Goal: Information Seeking & Learning: Learn about a topic

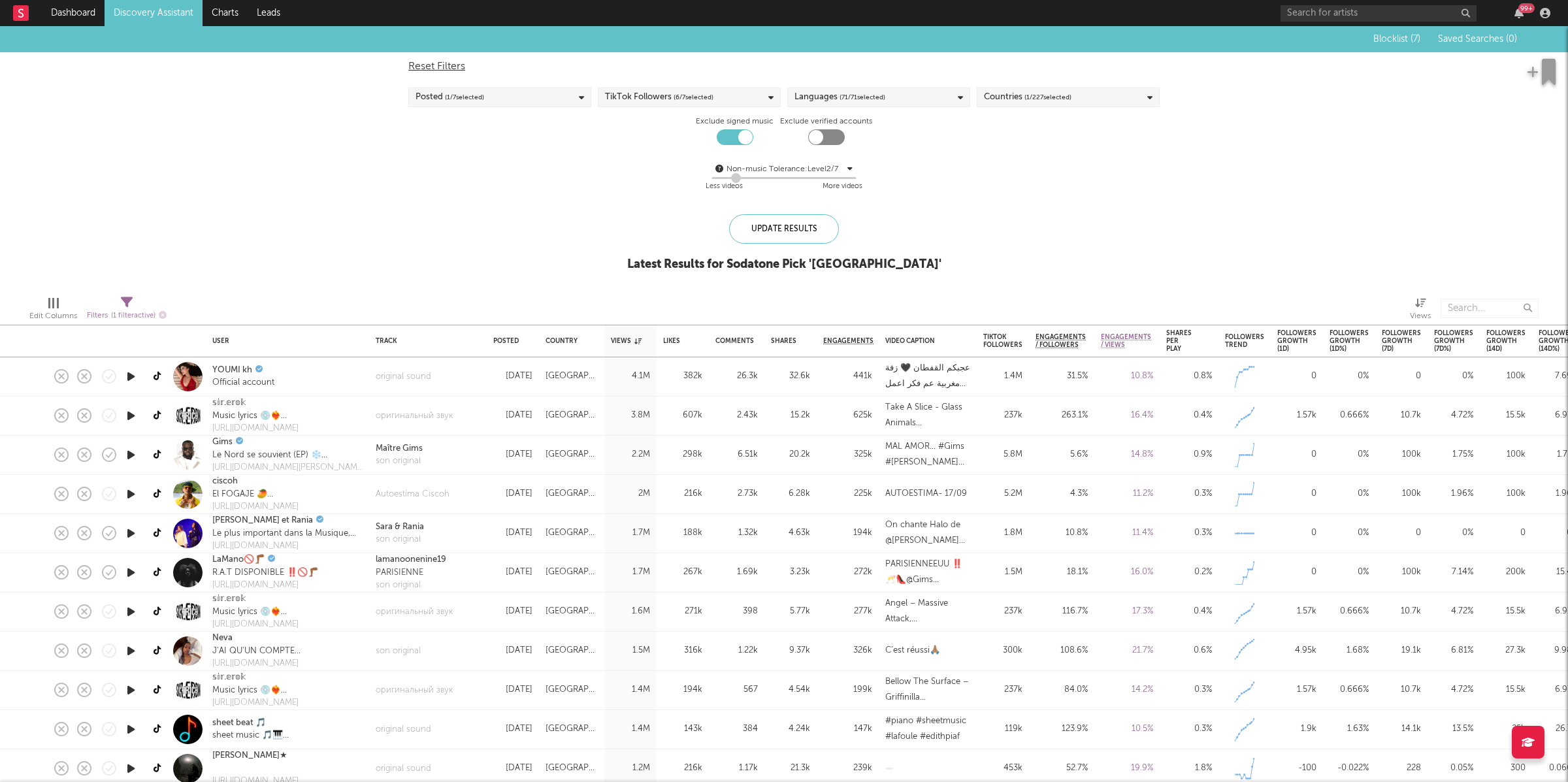
click at [135, 16] on link "Discovery Assistant" at bounding box center [153, 13] width 98 height 26
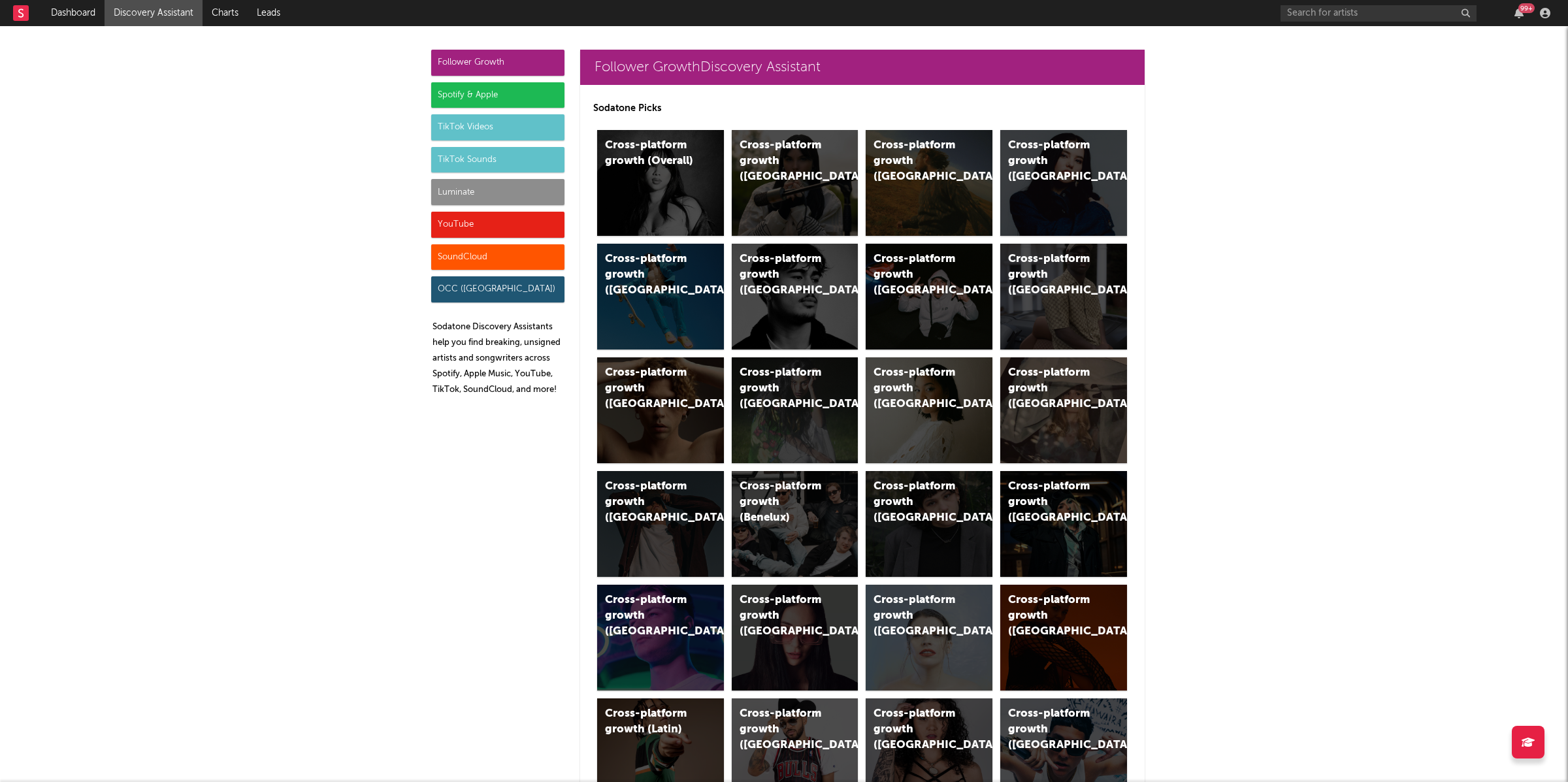
click at [475, 133] on div "TikTok Videos" at bounding box center [498, 127] width 133 height 26
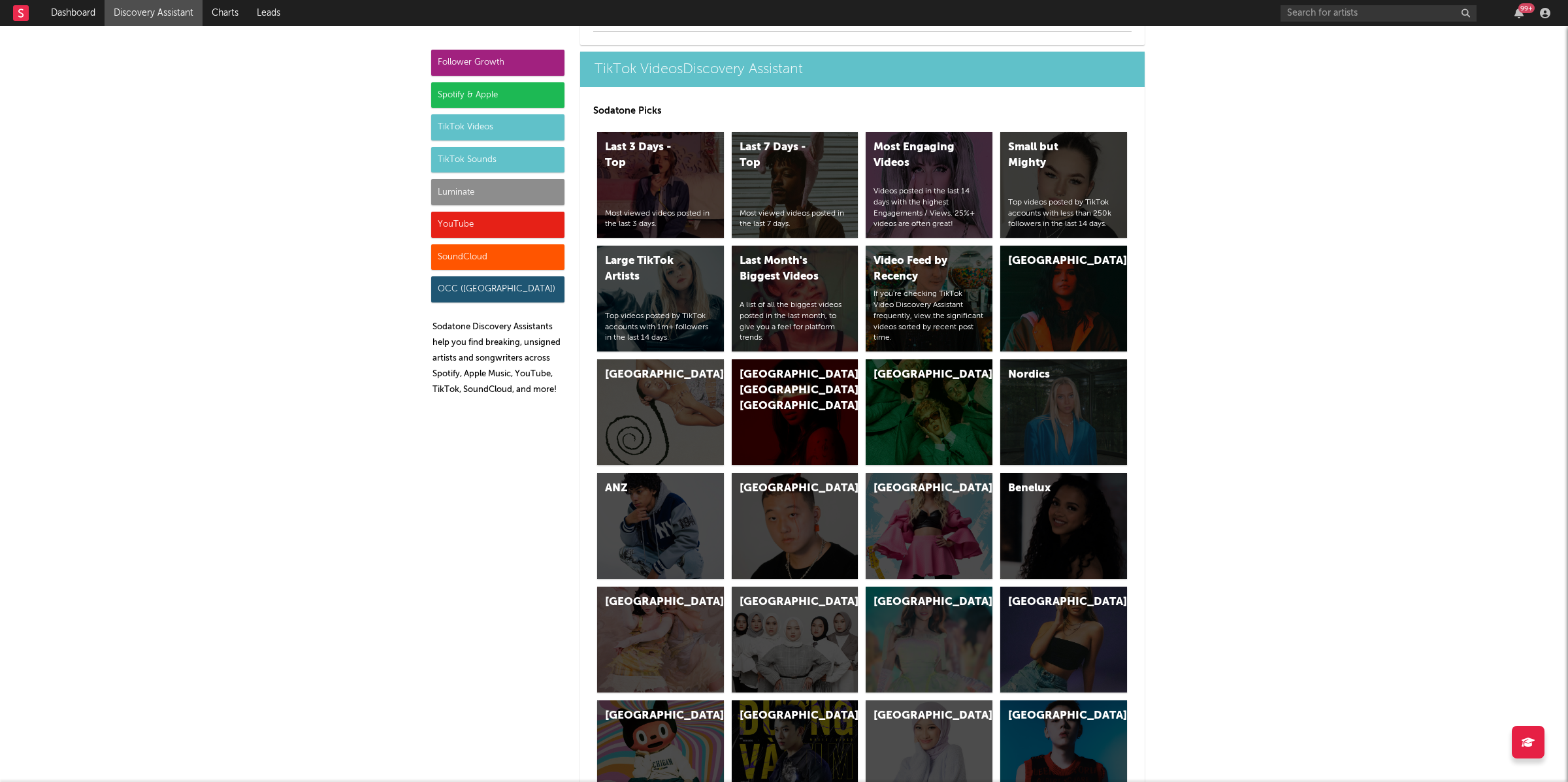
scroll to position [3188, 0]
click at [480, 154] on div "TikTok Sounds" at bounding box center [498, 160] width 133 height 26
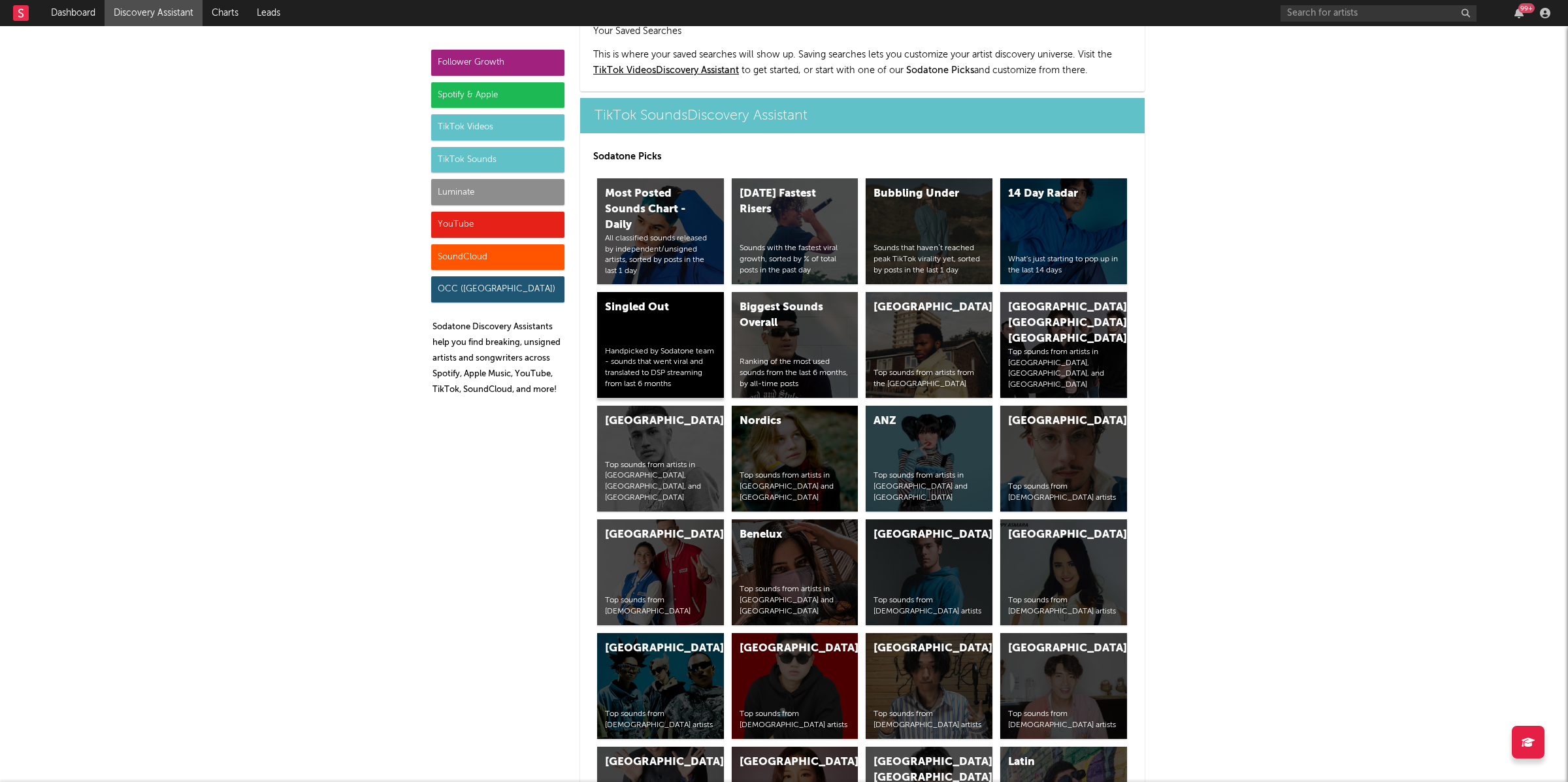
scroll to position [4495, 0]
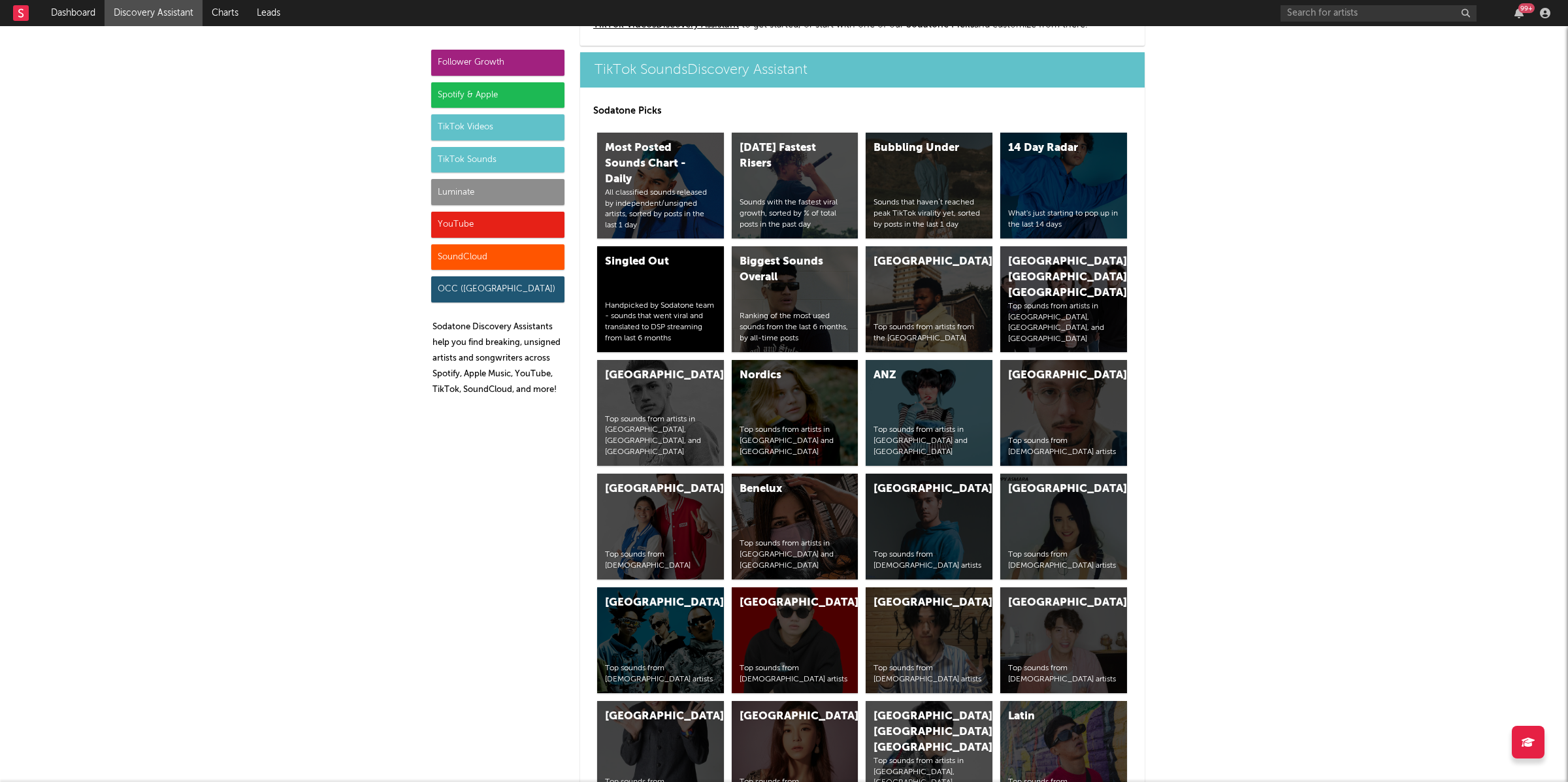
click at [459, 192] on div "Luminate" at bounding box center [498, 192] width 133 height 26
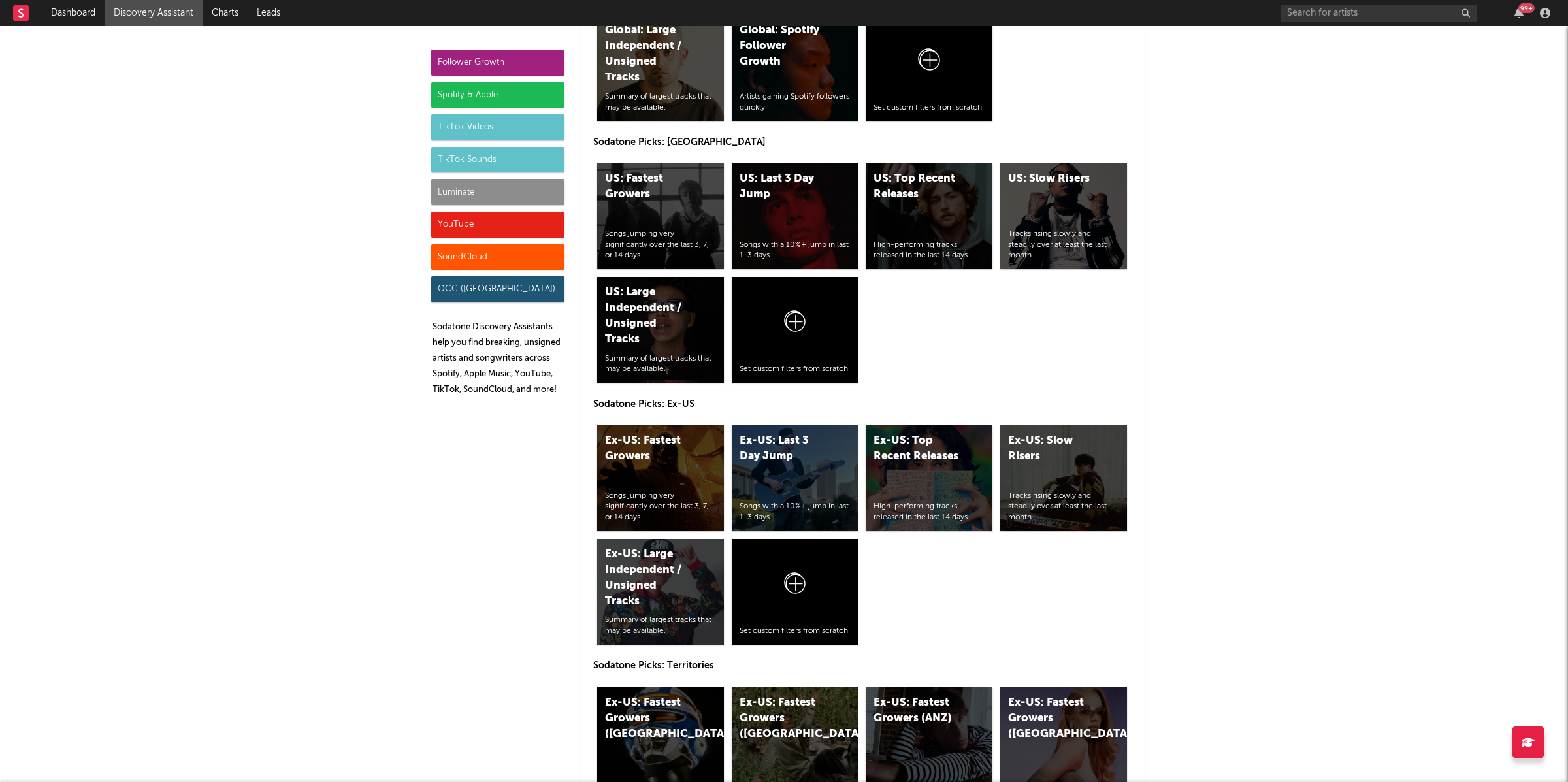
scroll to position [6086, 0]
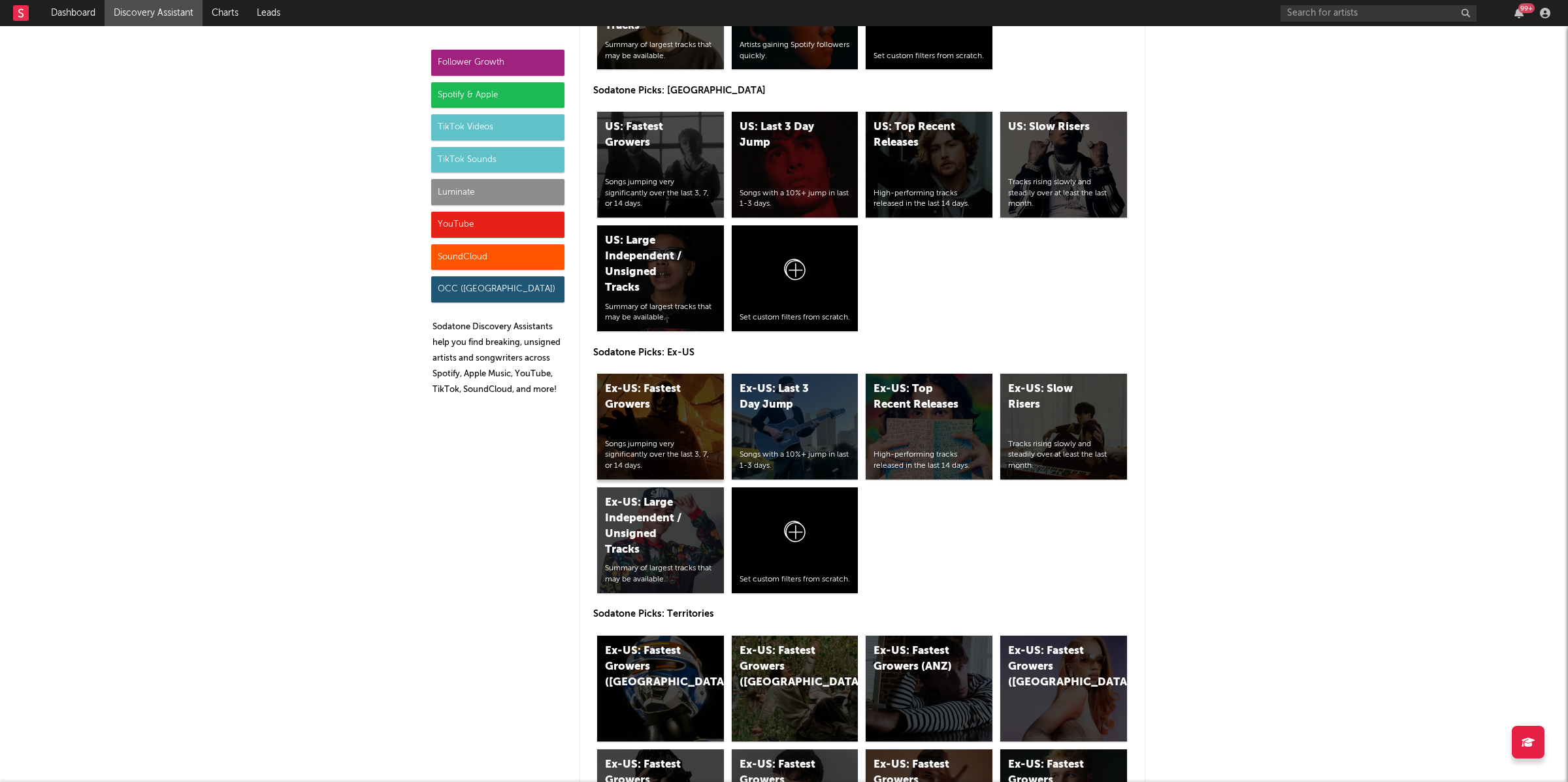
click at [679, 400] on div "Ex-US: Fastest Growers" at bounding box center [649, 398] width 89 height 32
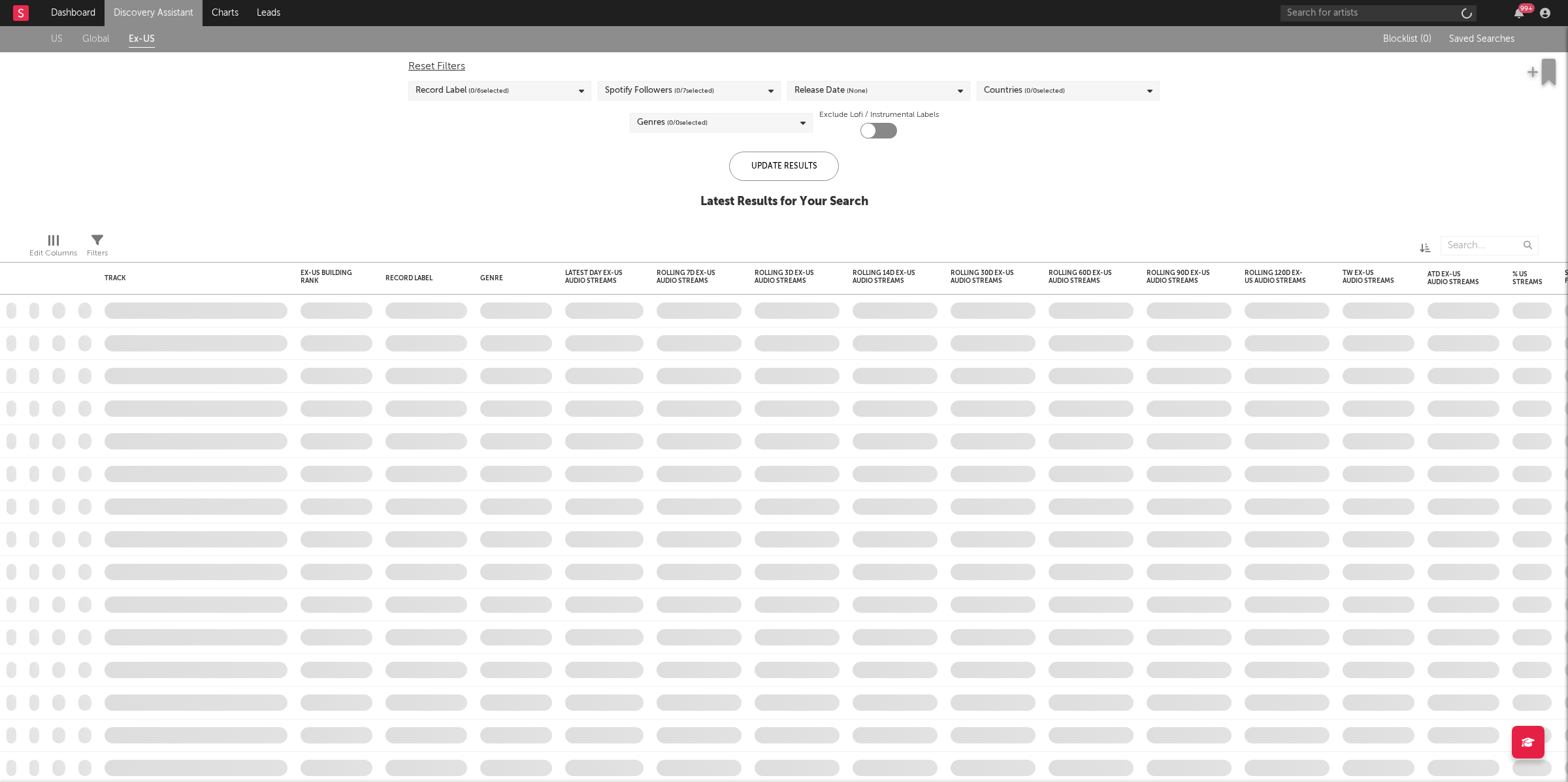
checkbox input "true"
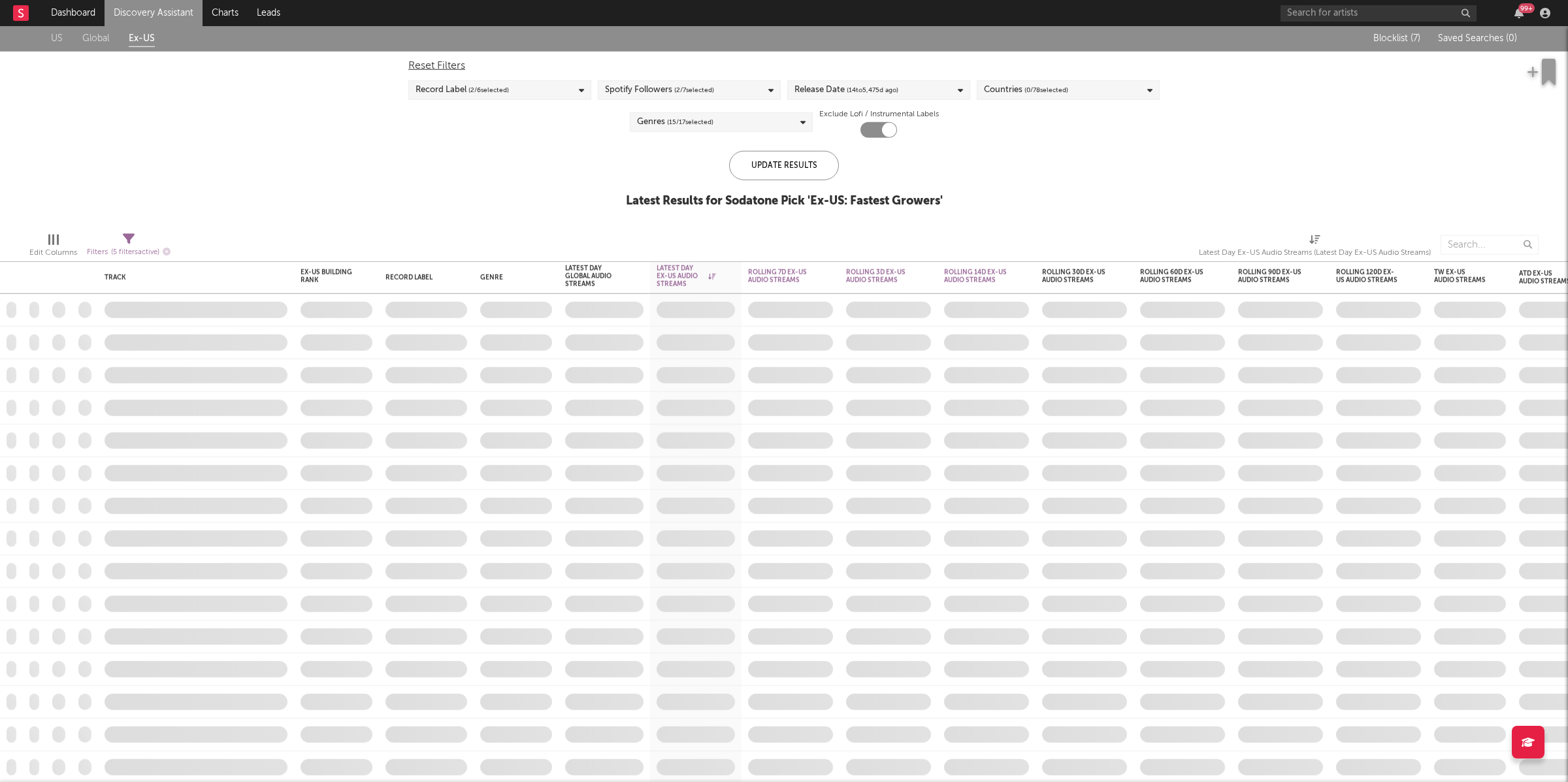
click at [155, 8] on link "Discovery Assistant" at bounding box center [153, 13] width 98 height 26
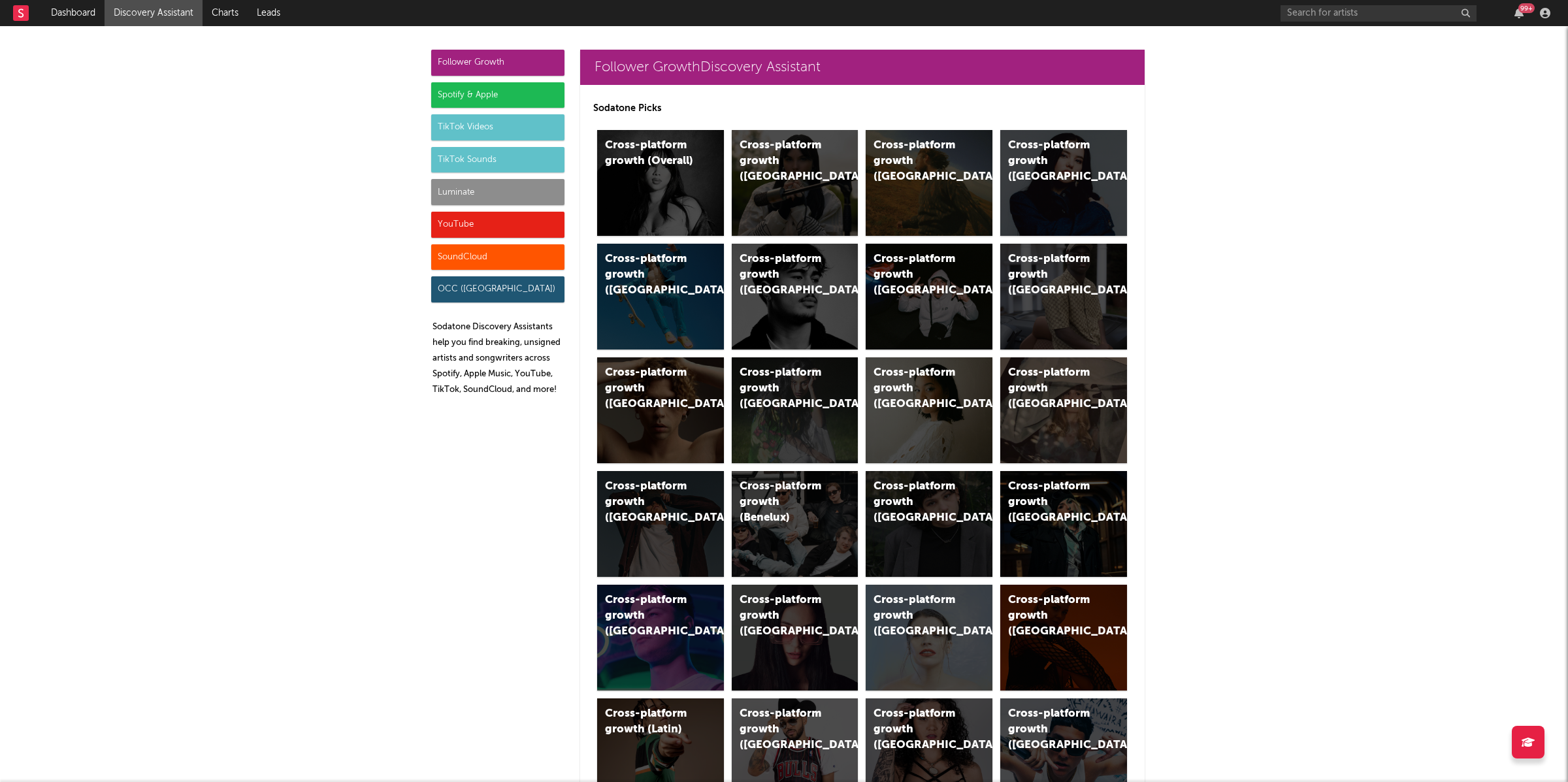
click at [434, 162] on div "TikTok Sounds" at bounding box center [498, 160] width 133 height 26
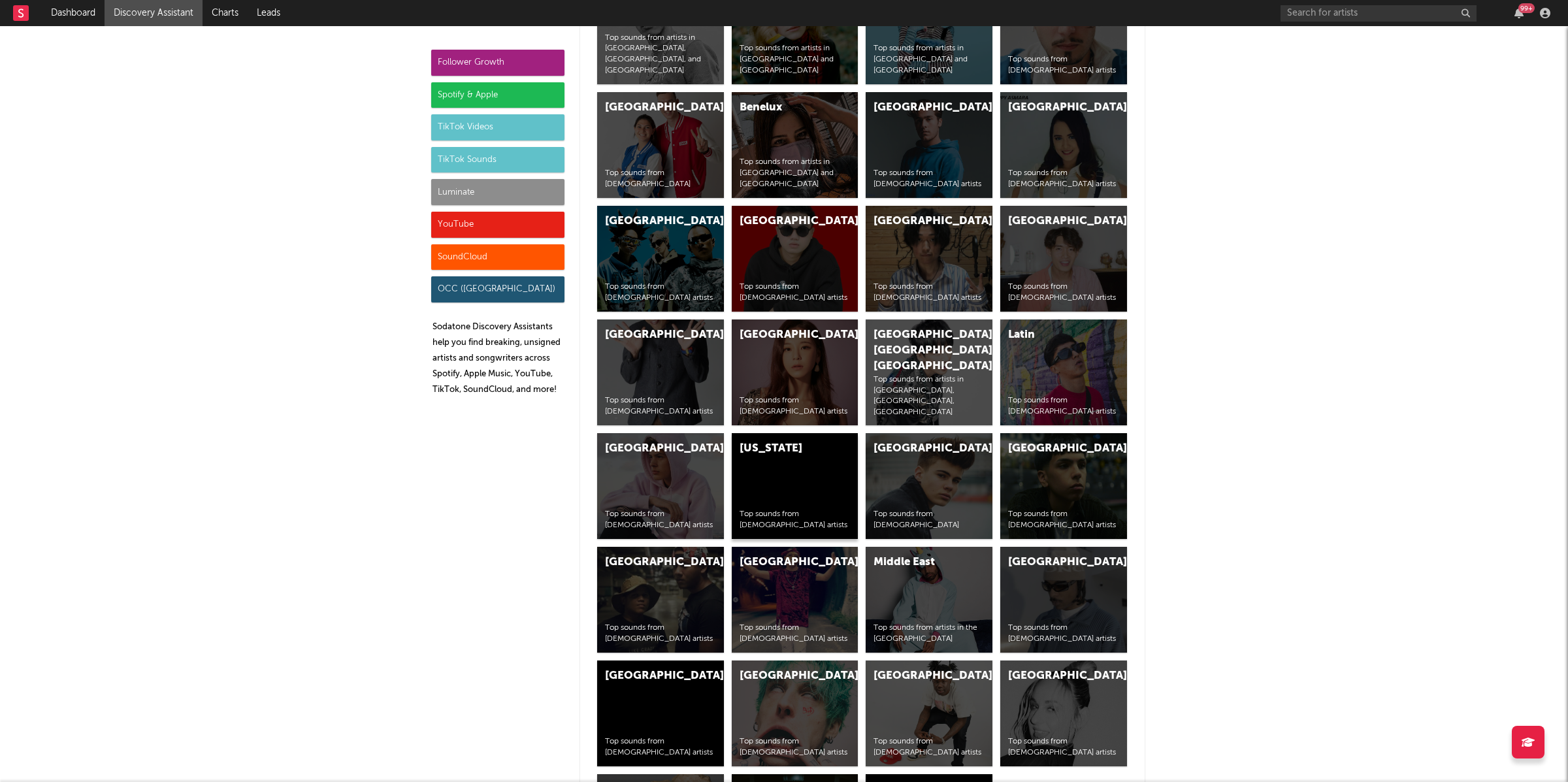
scroll to position [4868, 0]
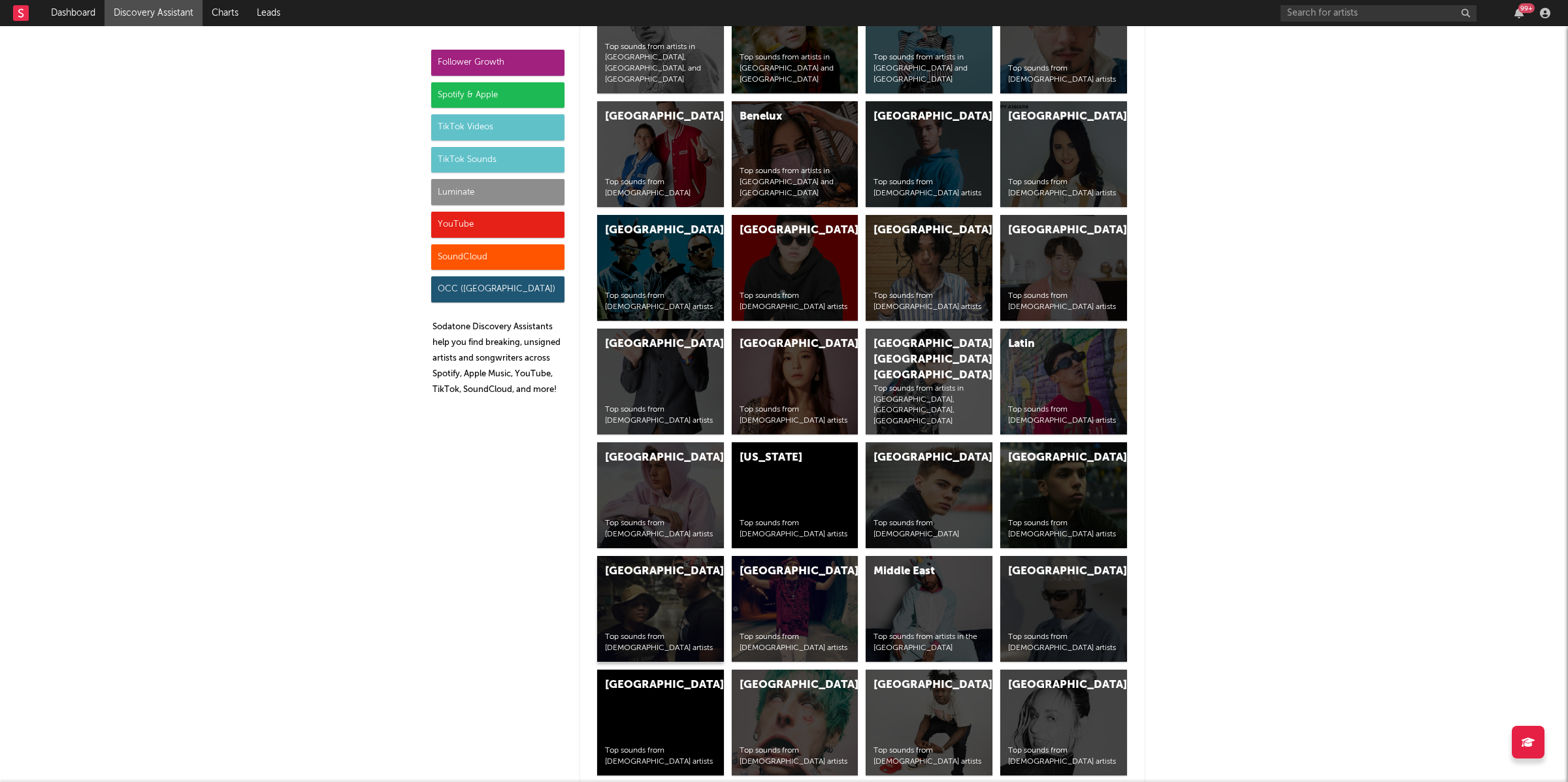
click at [617, 595] on div "Colombia Top sounds from [DEMOGRAPHIC_DATA] artists" at bounding box center [661, 609] width 127 height 106
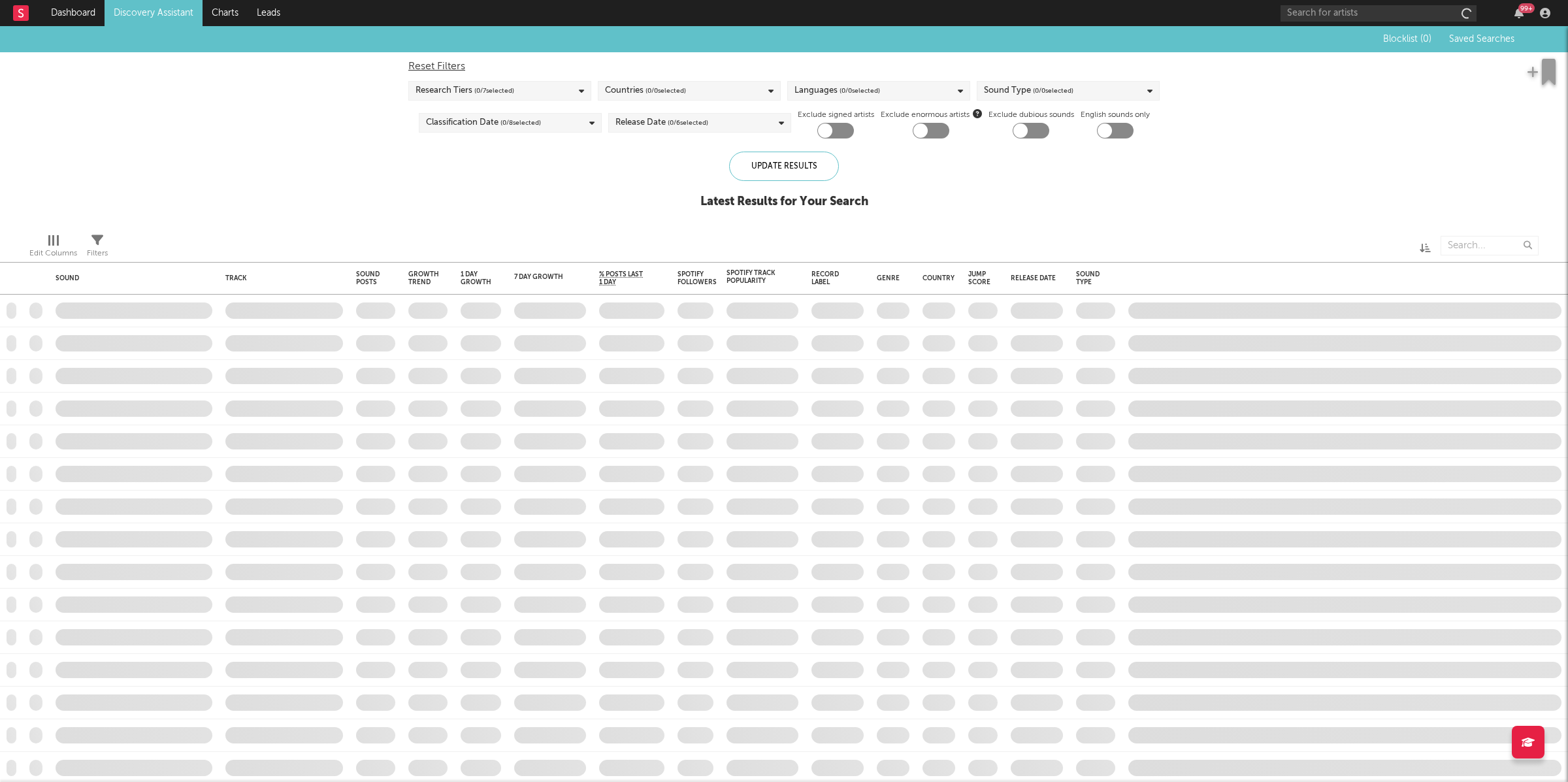
checkbox input "true"
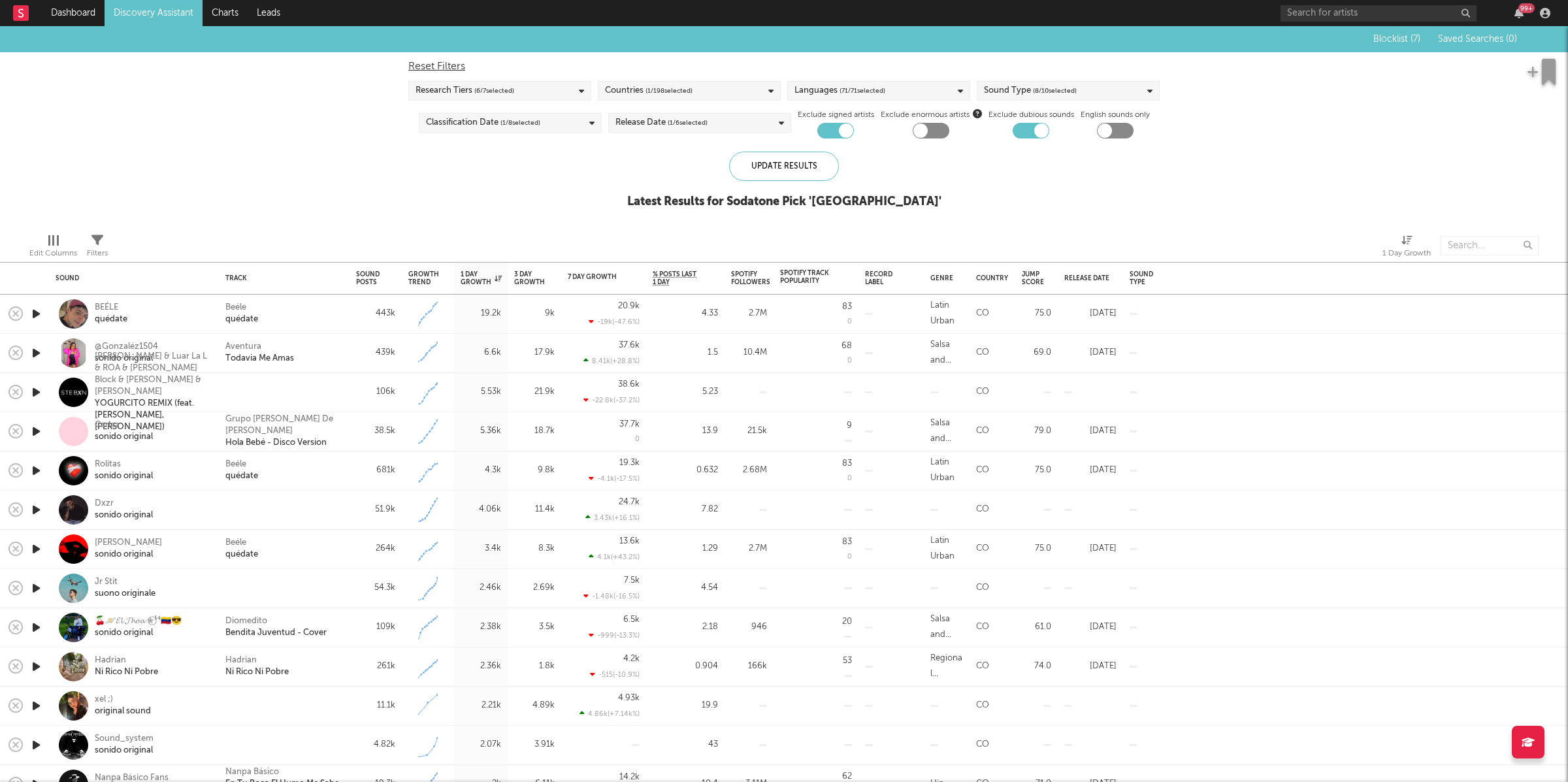
click at [313, 323] on div "Beéle quédate" at bounding box center [284, 314] width 117 height 23
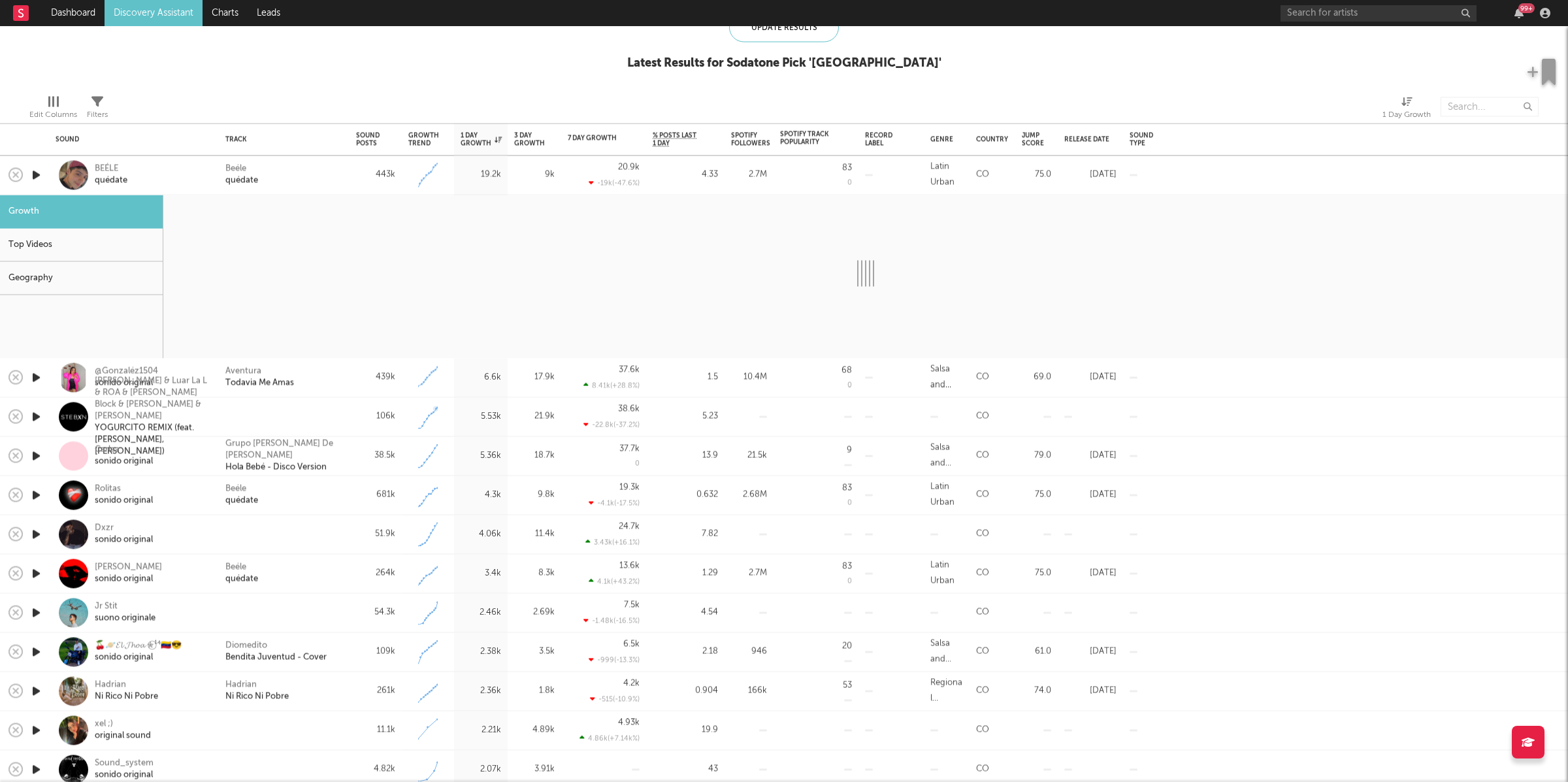
select select "1w"
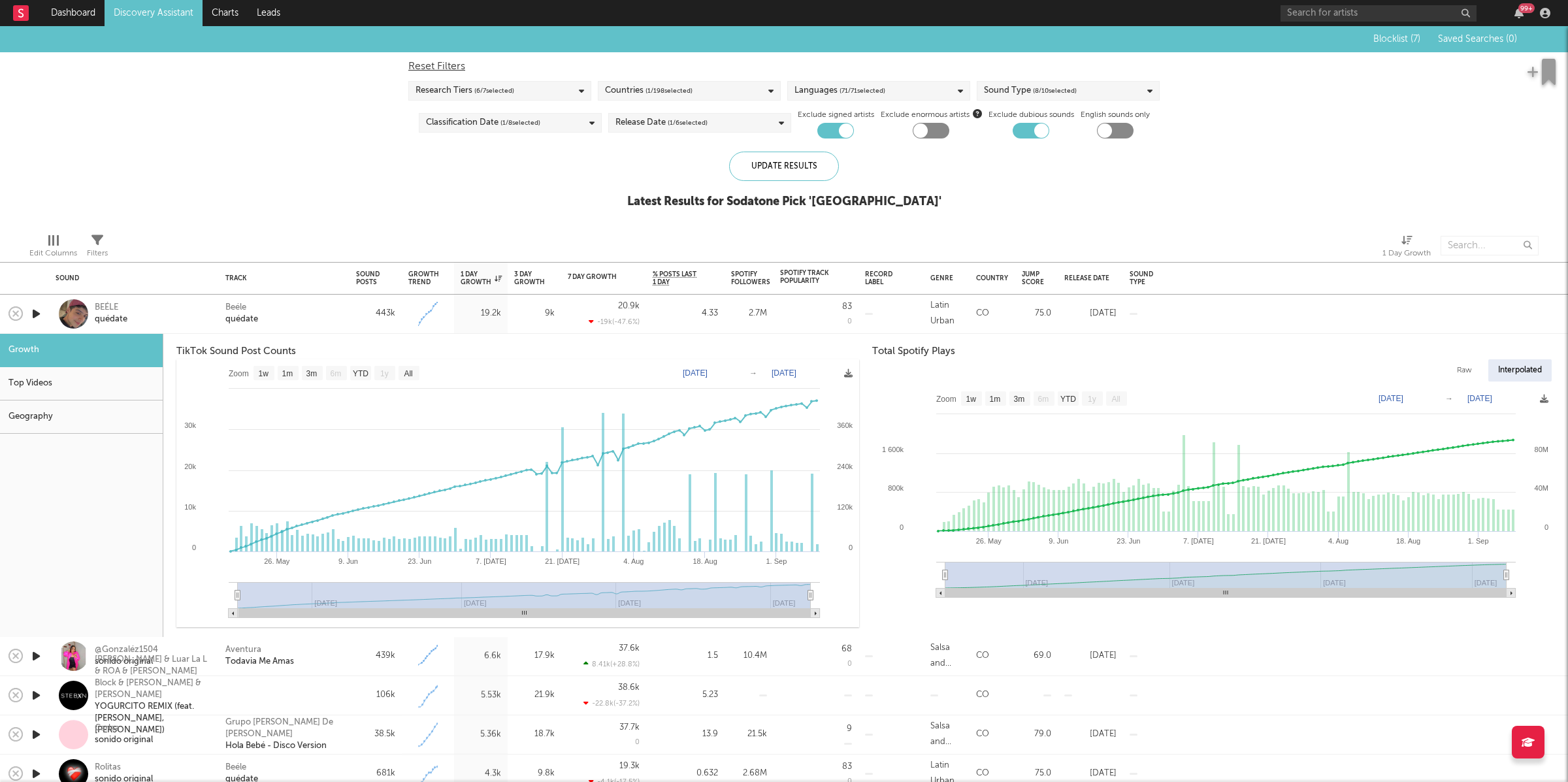
click at [142, 8] on link "Discovery Assistant" at bounding box center [153, 13] width 98 height 26
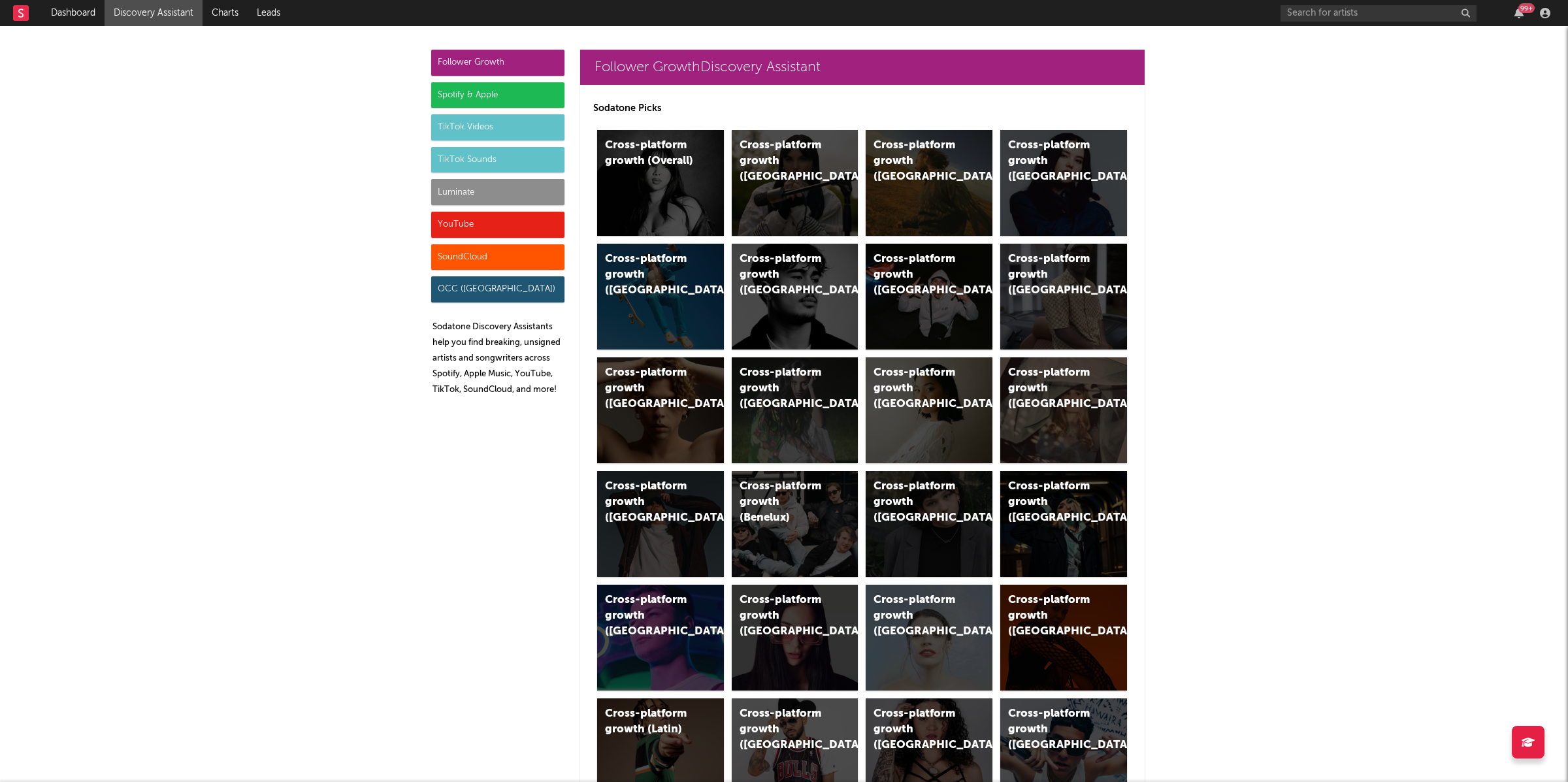
click at [463, 94] on div "Spotify & Apple" at bounding box center [498, 95] width 133 height 26
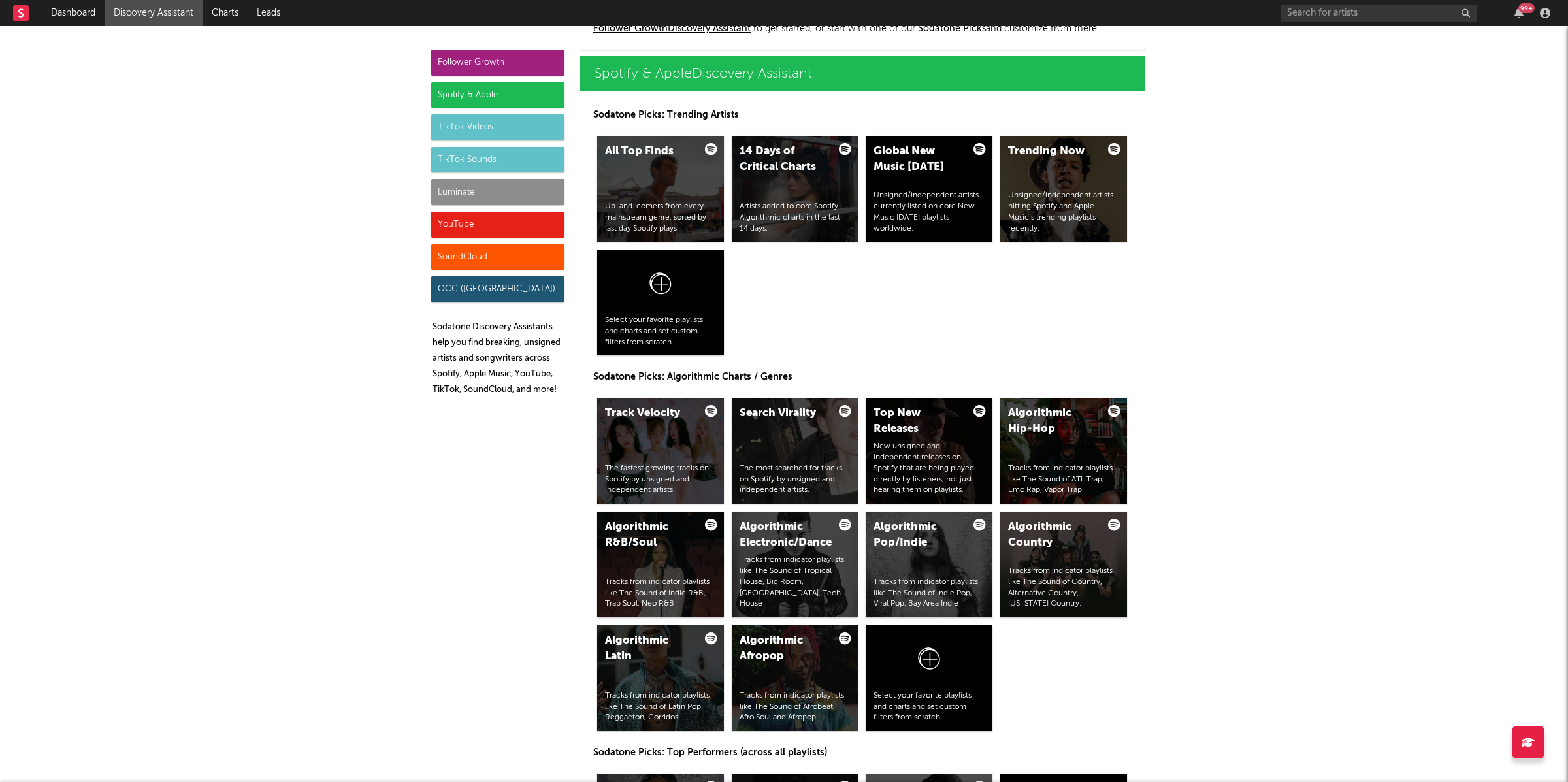
scroll to position [1304, 0]
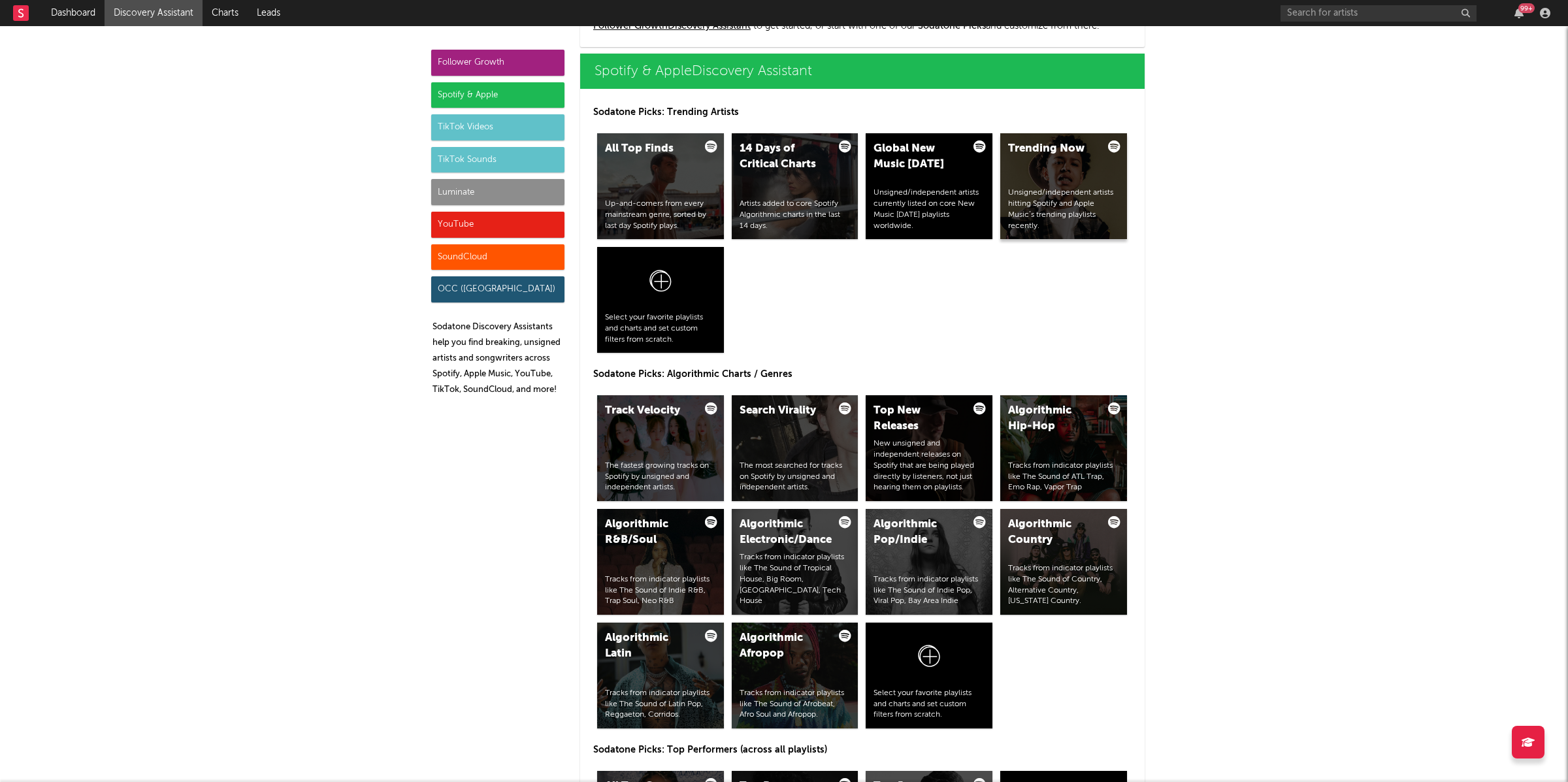
click at [1087, 176] on div "Trending Now Unsigned/independent artists hitting Spotify and Apple Music’s tre…" at bounding box center [1064, 186] width 127 height 106
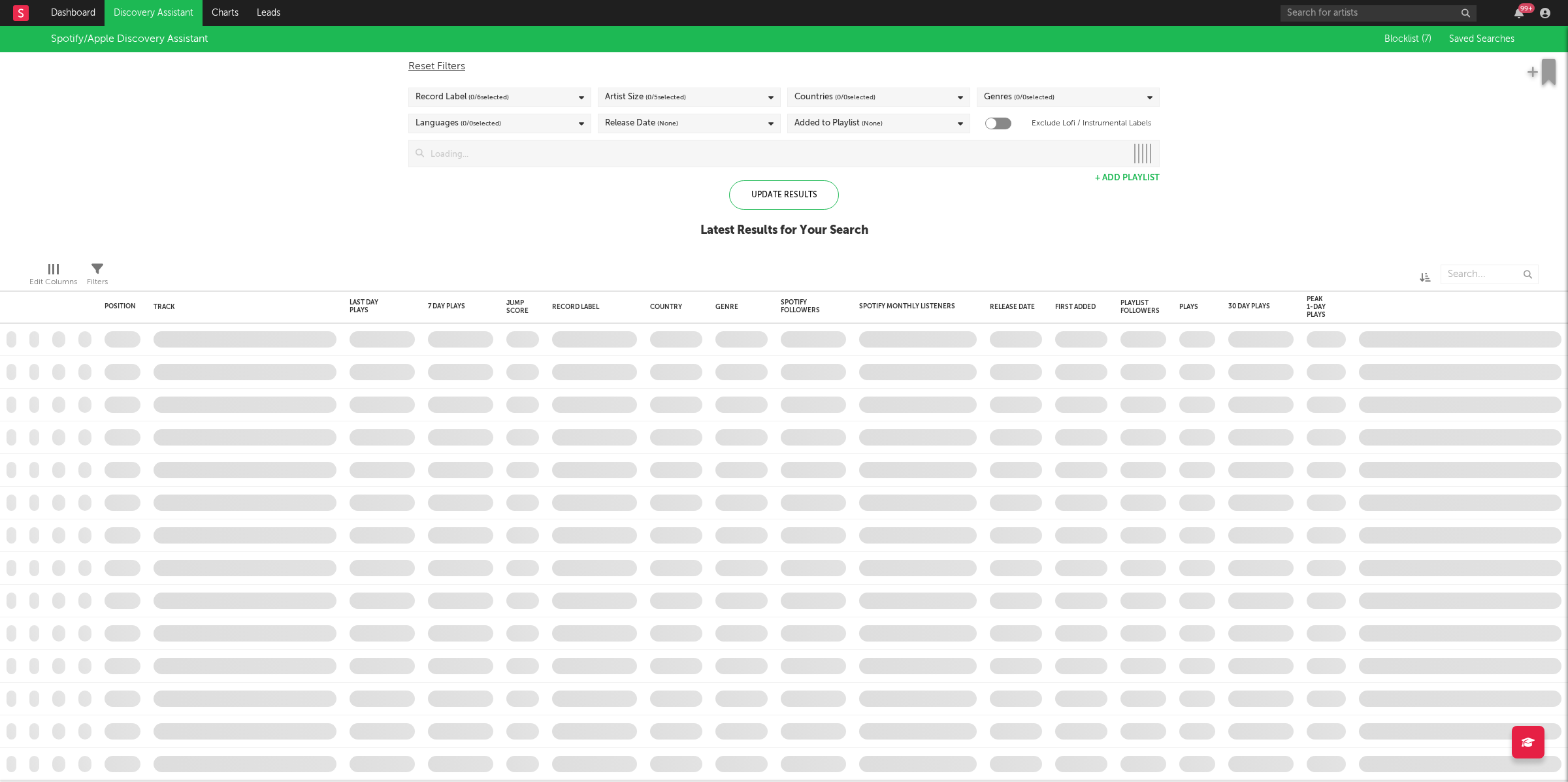
checkbox input "true"
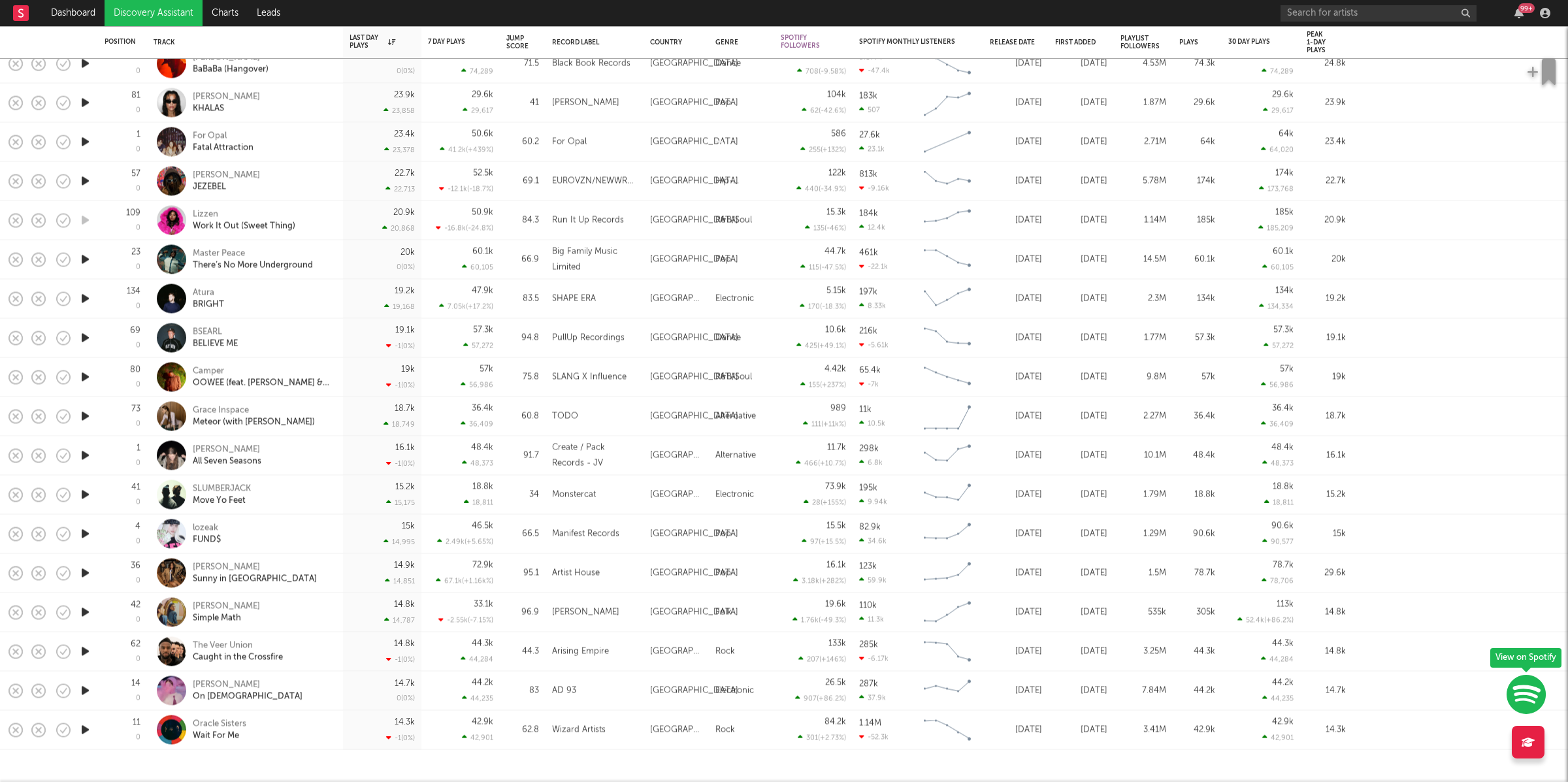
click at [82, 689] on icon "button" at bounding box center [85, 691] width 14 height 16
click at [303, 680] on div "[PERSON_NAME] On [DEMOGRAPHIC_DATA]" at bounding box center [263, 690] width 141 height 23
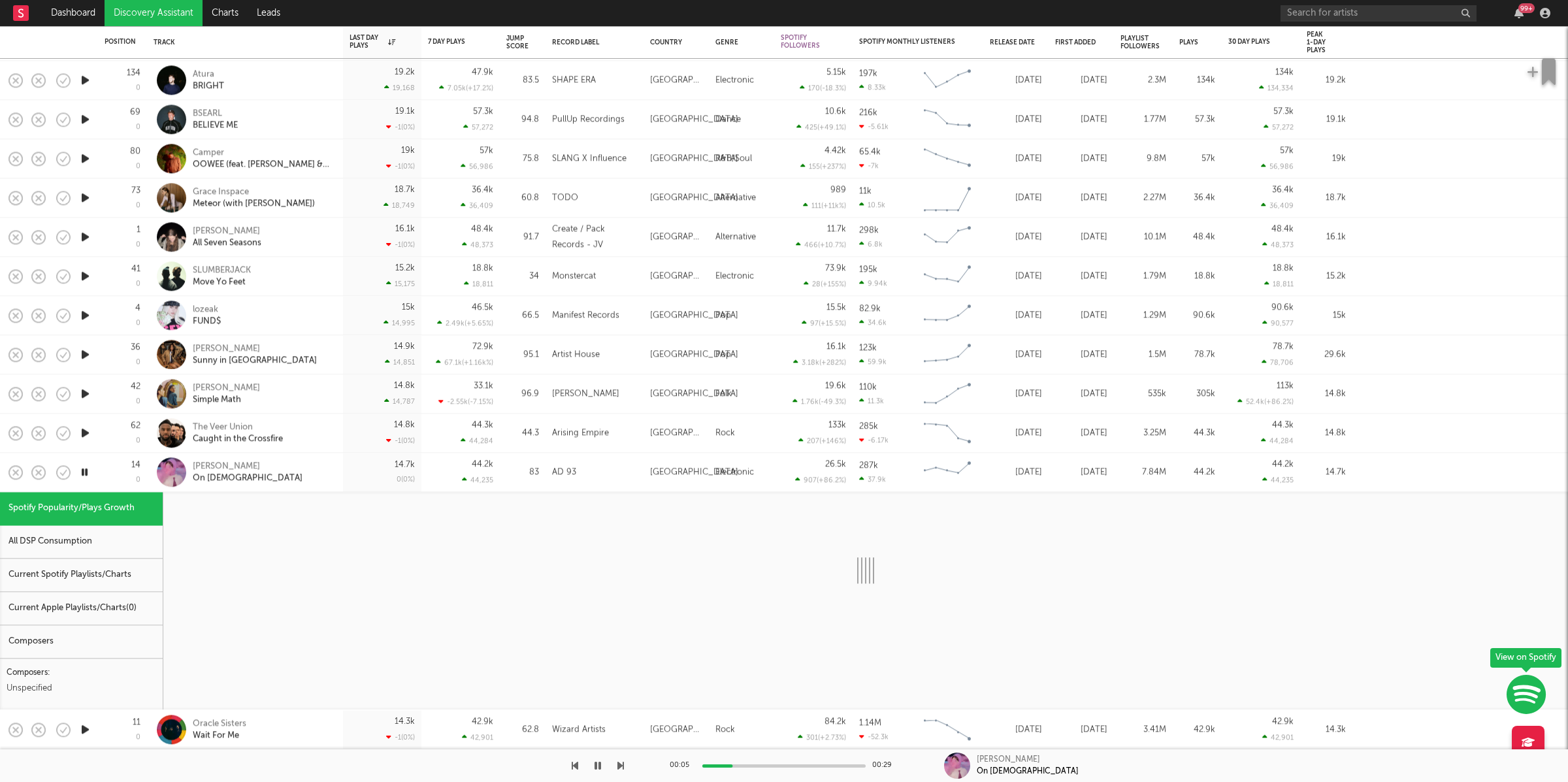
select select "1w"
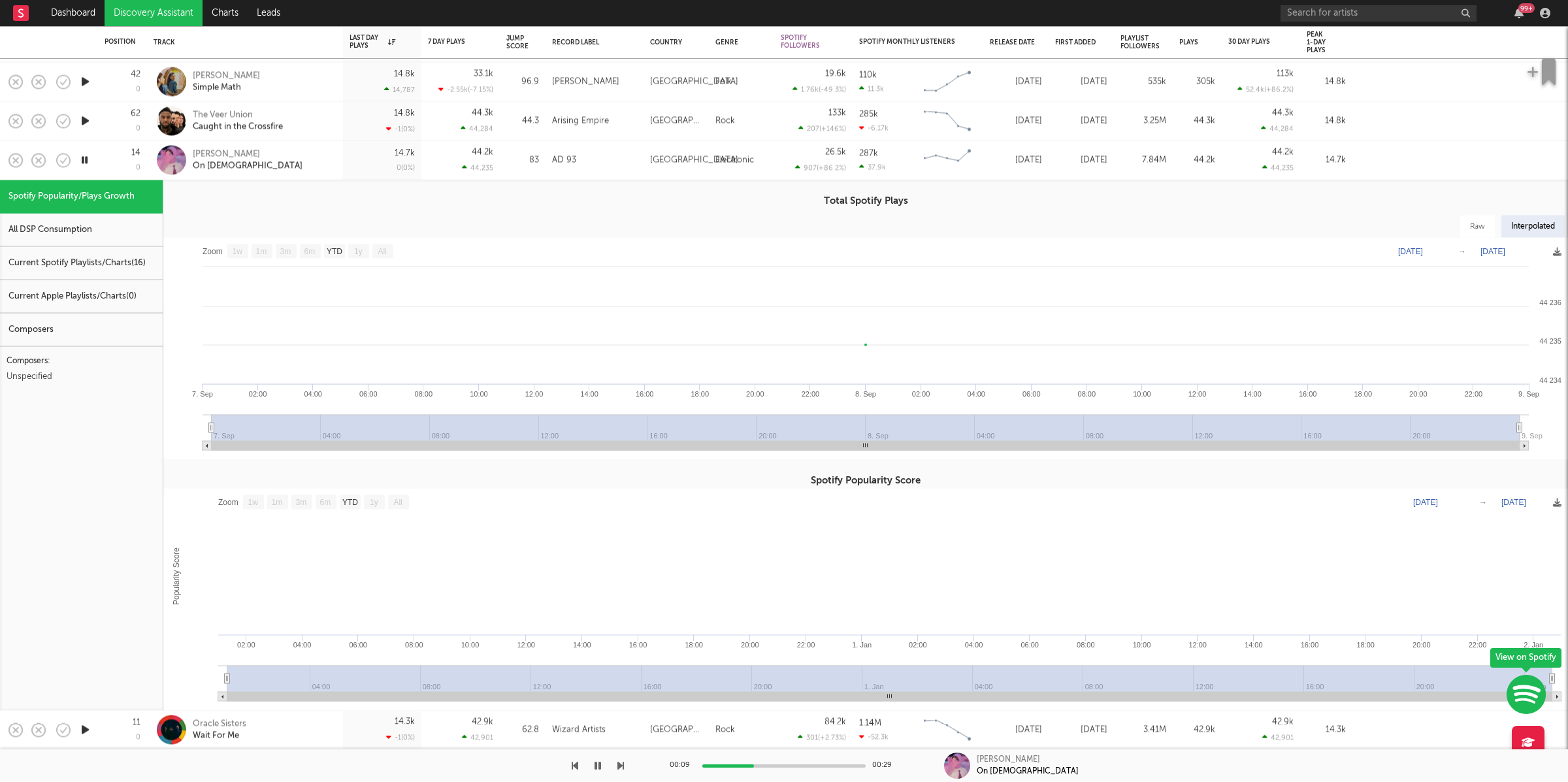
click at [273, 148] on div "[PERSON_NAME] On [DEMOGRAPHIC_DATA]" at bounding box center [263, 160] width 141 height 23
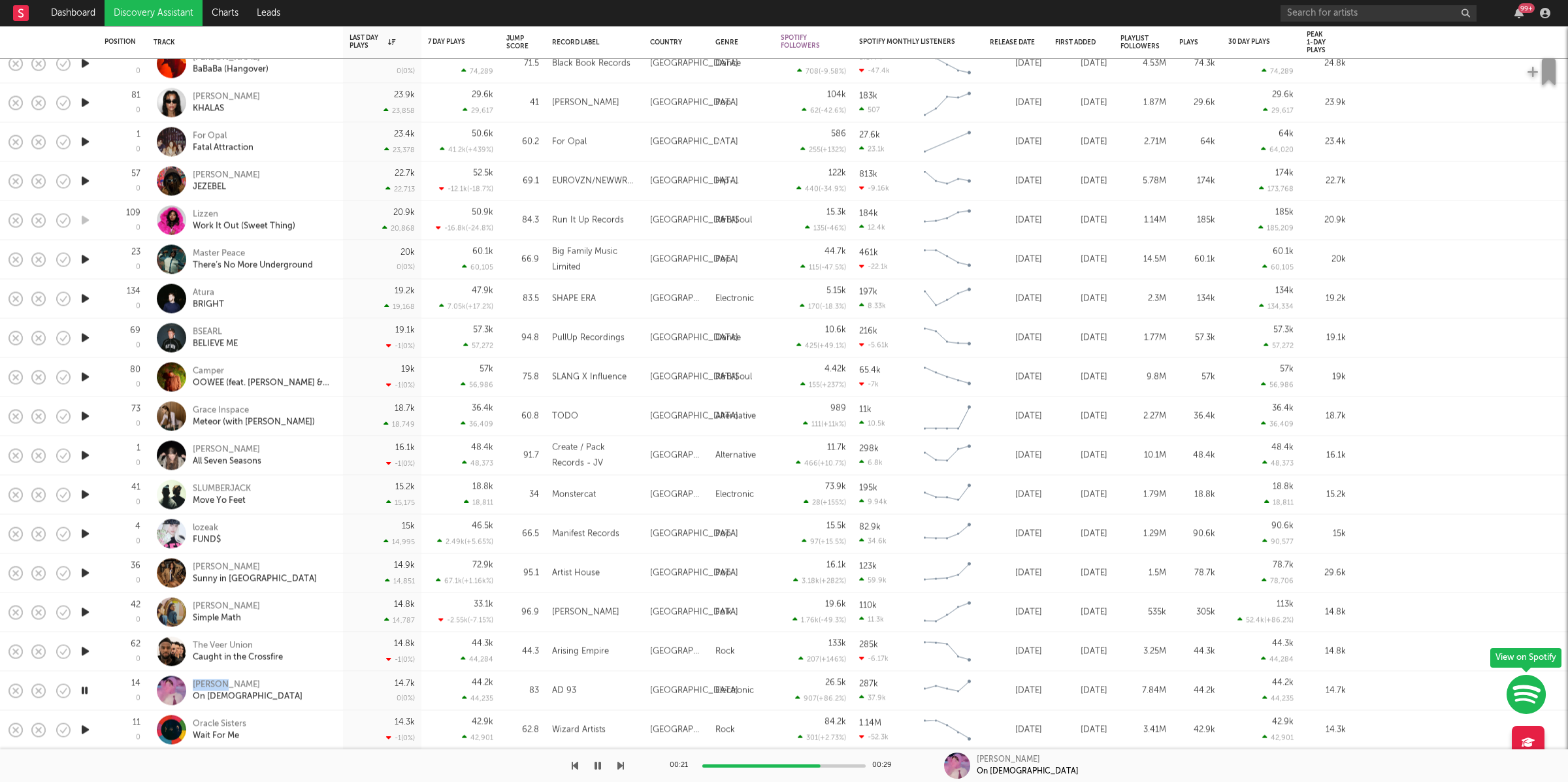
drag, startPoint x: 598, startPoint y: 766, endPoint x: 1007, endPoint y: 728, distance: 410.8
click at [599, 766] on icon "button" at bounding box center [598, 765] width 7 height 10
drag, startPoint x: 85, startPoint y: 452, endPoint x: 101, endPoint y: 447, distance: 16.8
click at [85, 452] on icon "button" at bounding box center [85, 456] width 14 height 16
drag, startPoint x: 84, startPoint y: 450, endPoint x: 176, endPoint y: 418, distance: 97.4
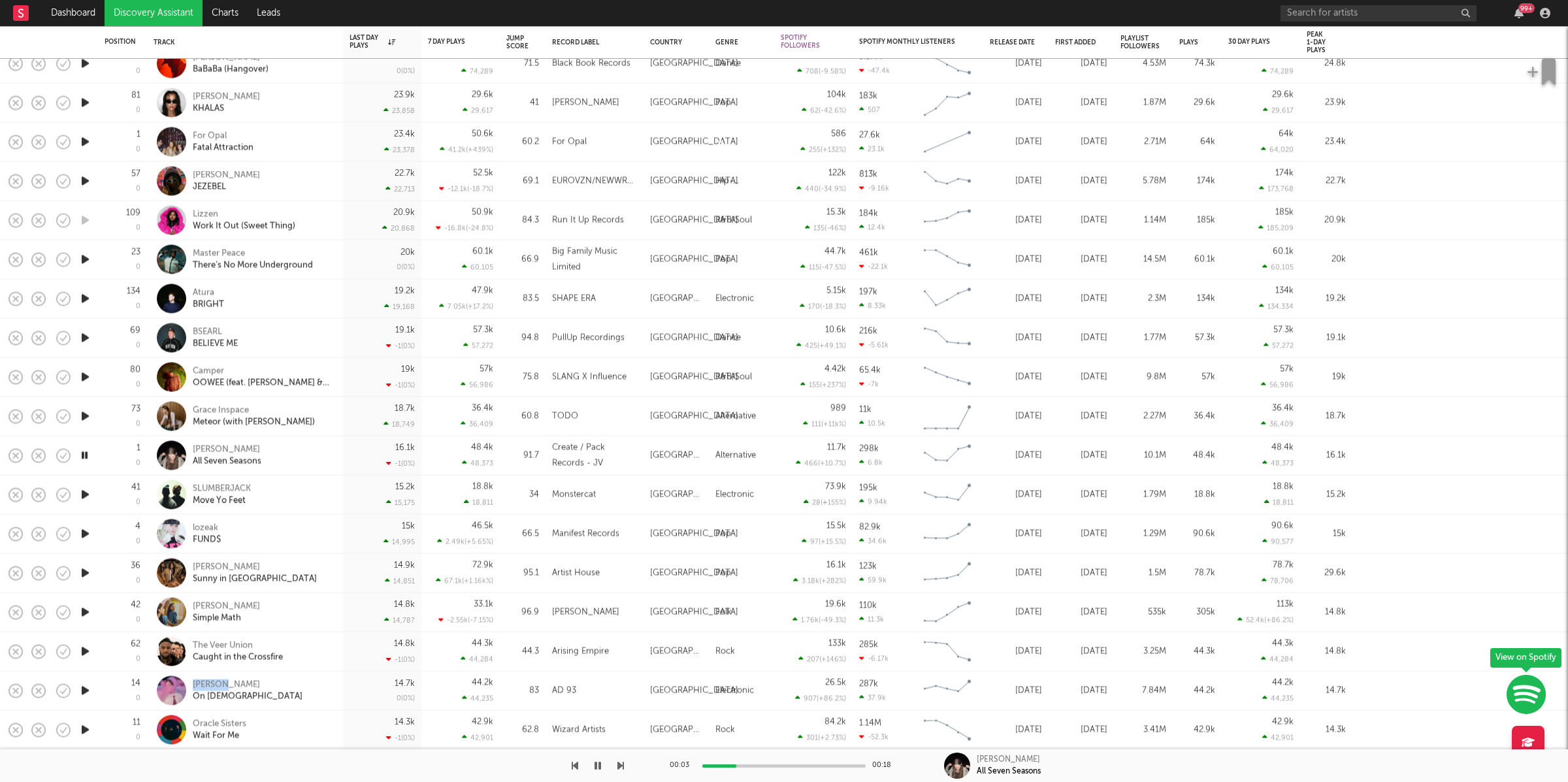
click at [85, 450] on icon "button" at bounding box center [84, 456] width 12 height 16
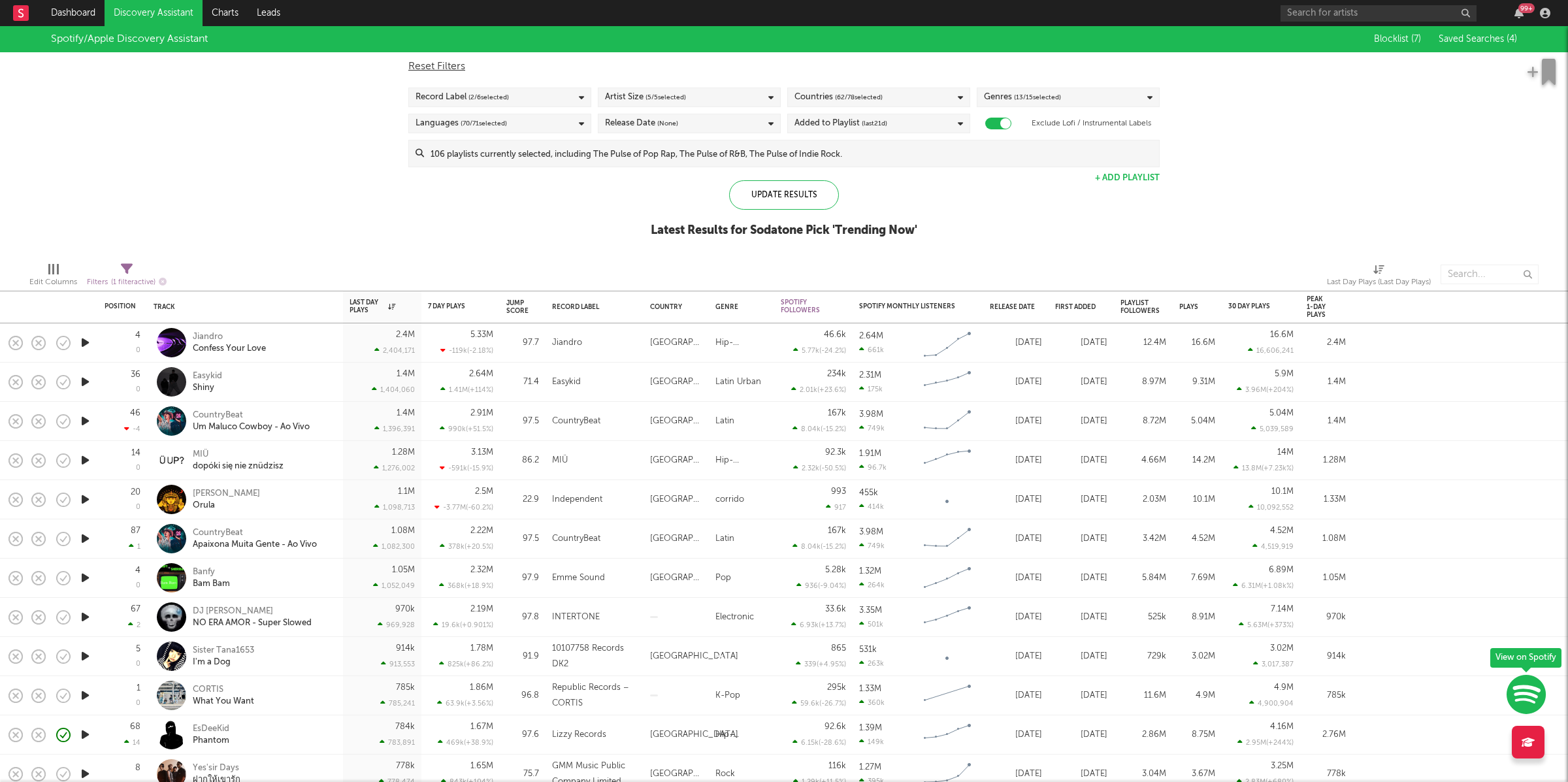
click at [985, 166] on input at bounding box center [791, 154] width 735 height 26
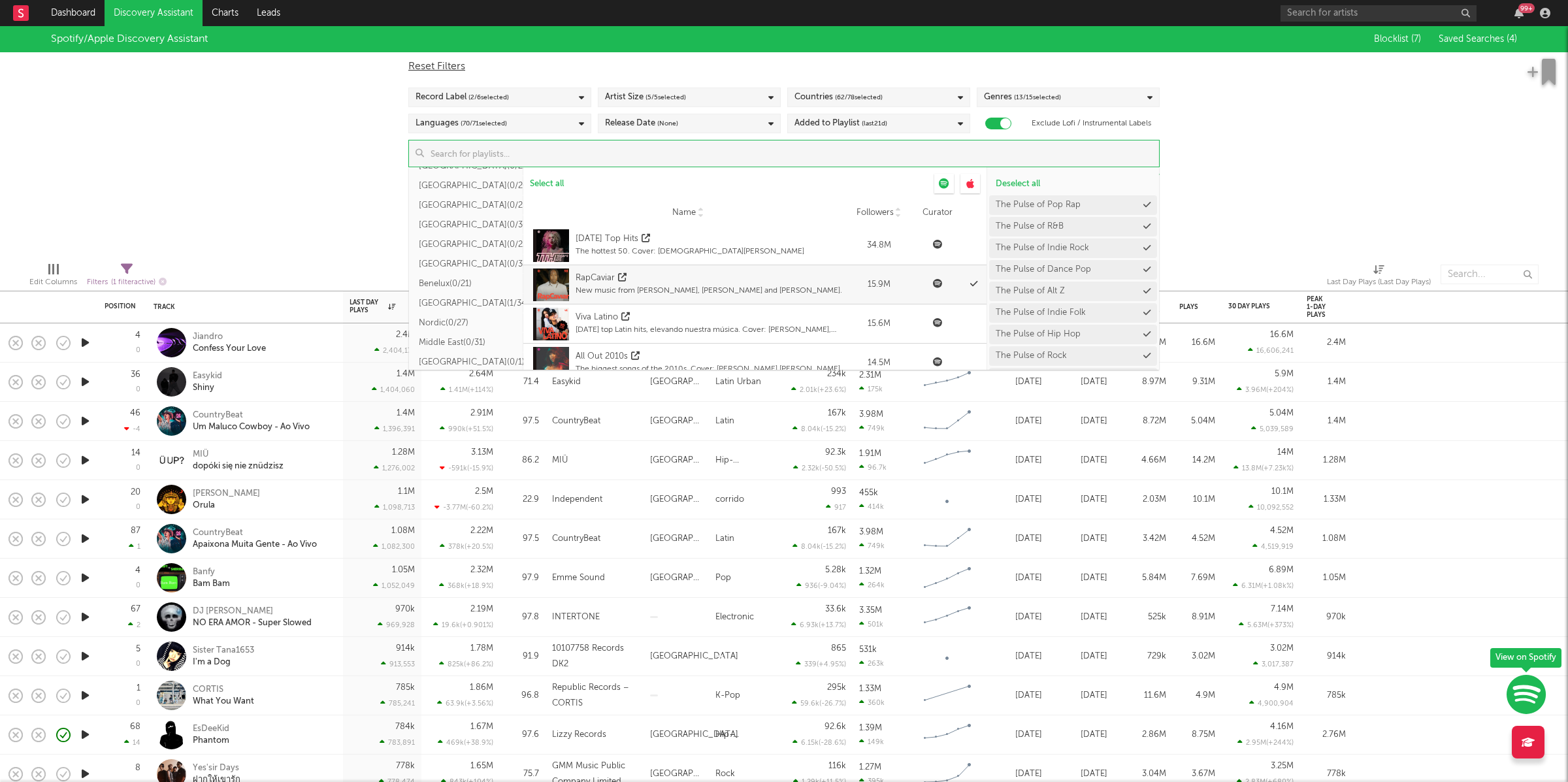
scroll to position [398, 0]
click at [473, 256] on button "Eastern Europe ( 1/34 )" at bounding box center [466, 255] width 114 height 20
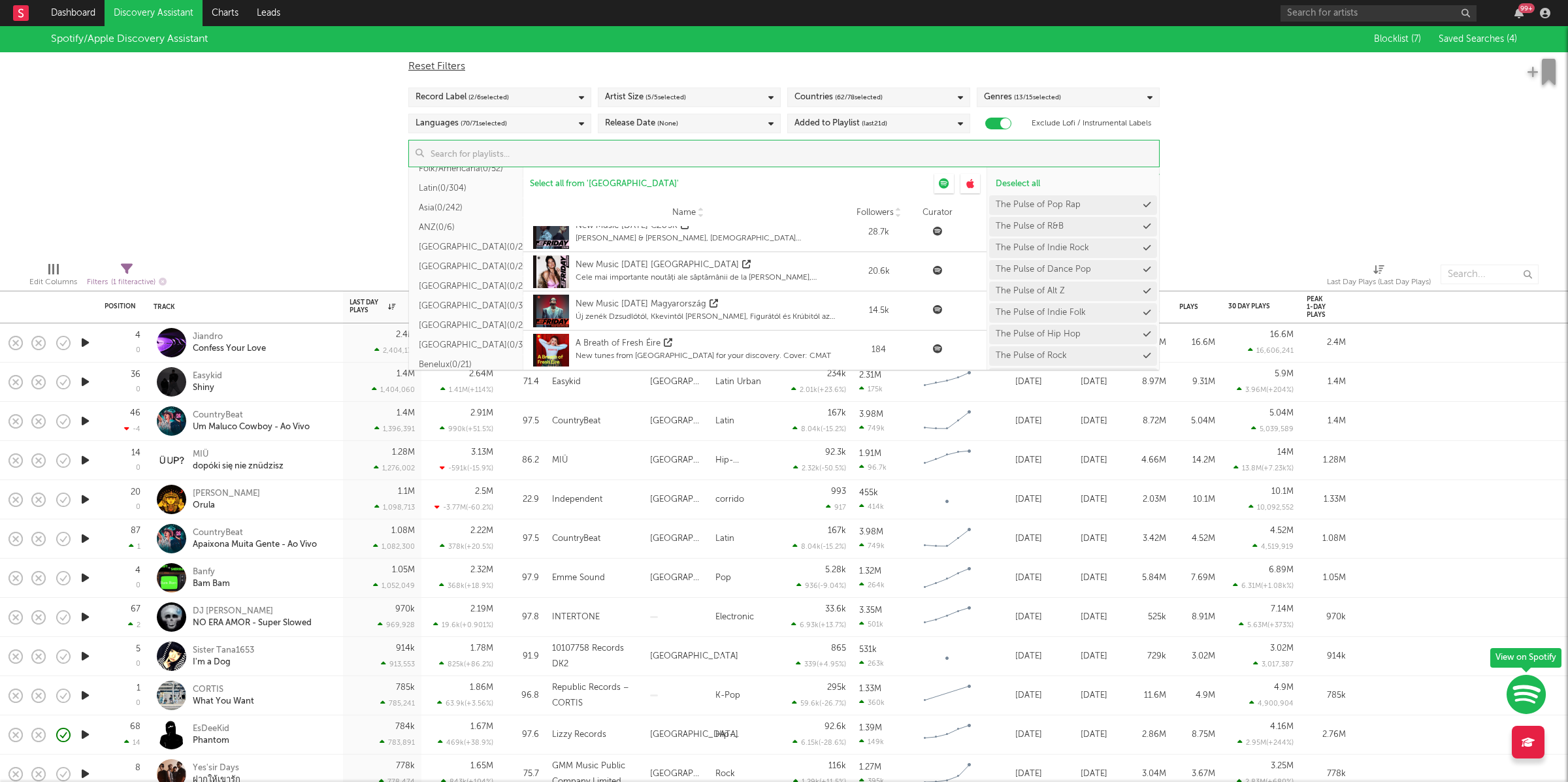
scroll to position [269, 0]
click at [473, 308] on button "France ( 0/30 )" at bounding box center [466, 306] width 114 height 20
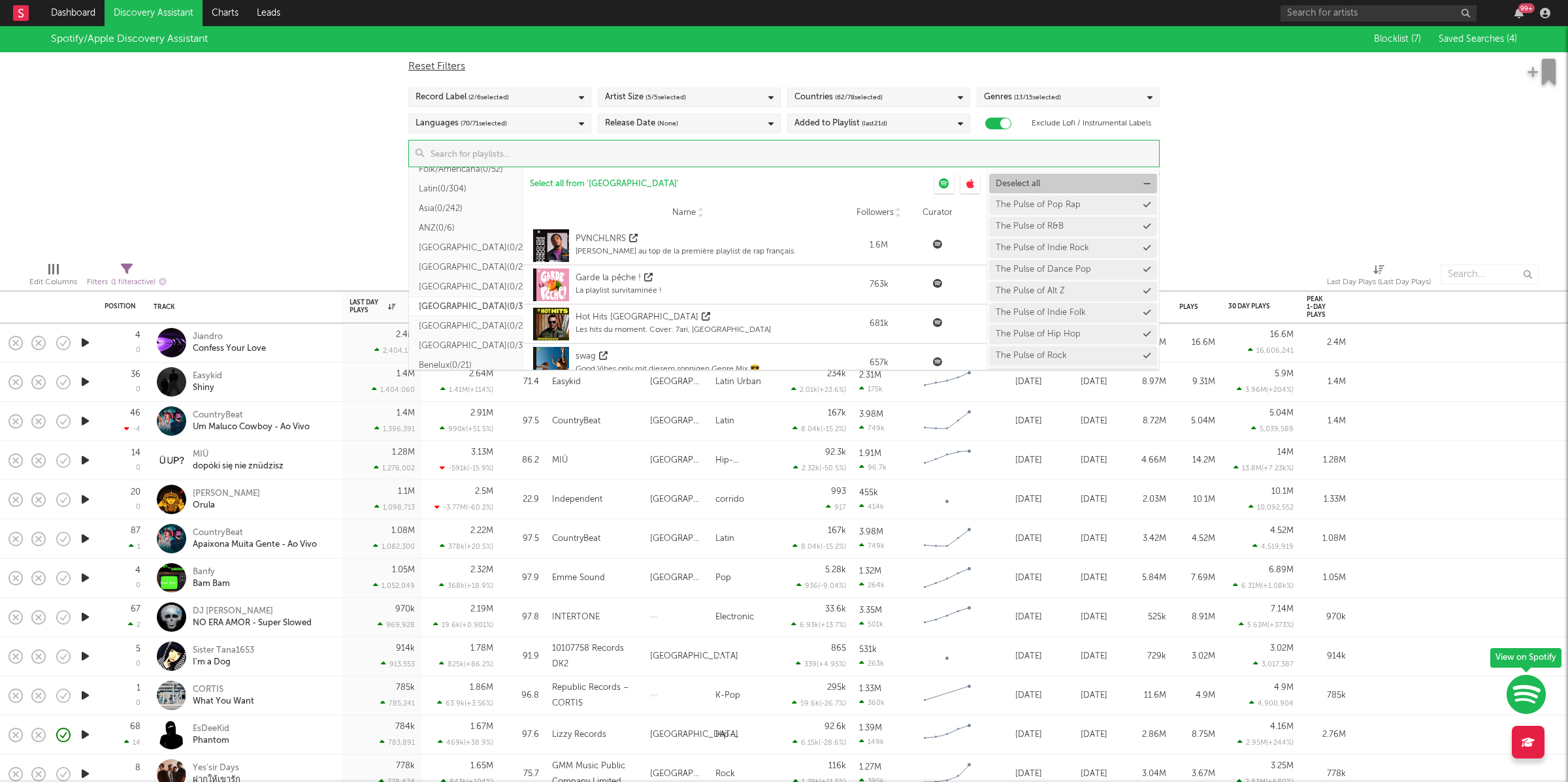
click at [1015, 188] on button "Deselect all" at bounding box center [1073, 183] width 168 height 20
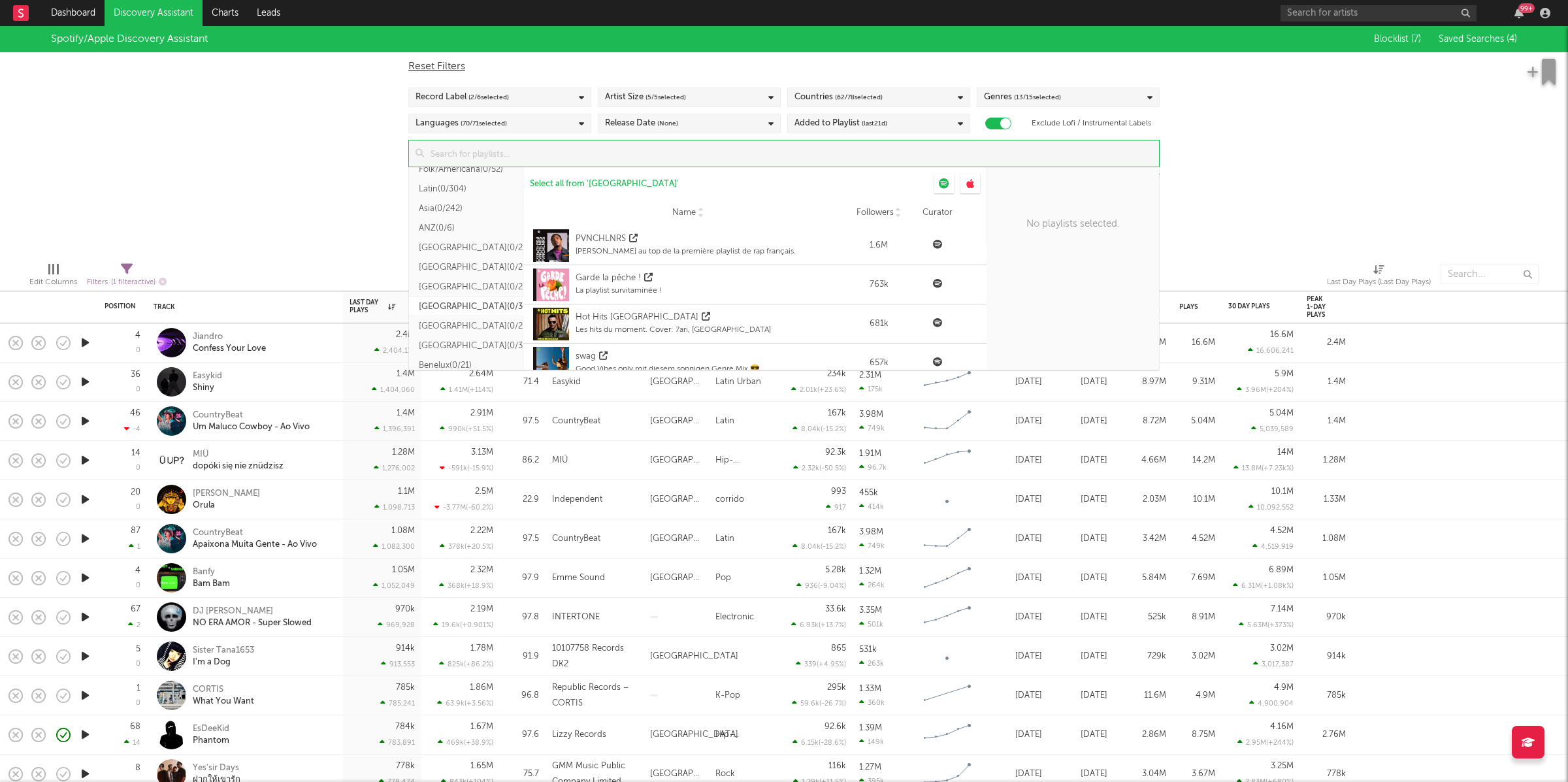
click at [1269, 194] on div "Spotify/Apple Discovery Assistant Blocklist ( 7 ) Saved Searches ( 4 ) Reset Fi…" at bounding box center [784, 139] width 1568 height 225
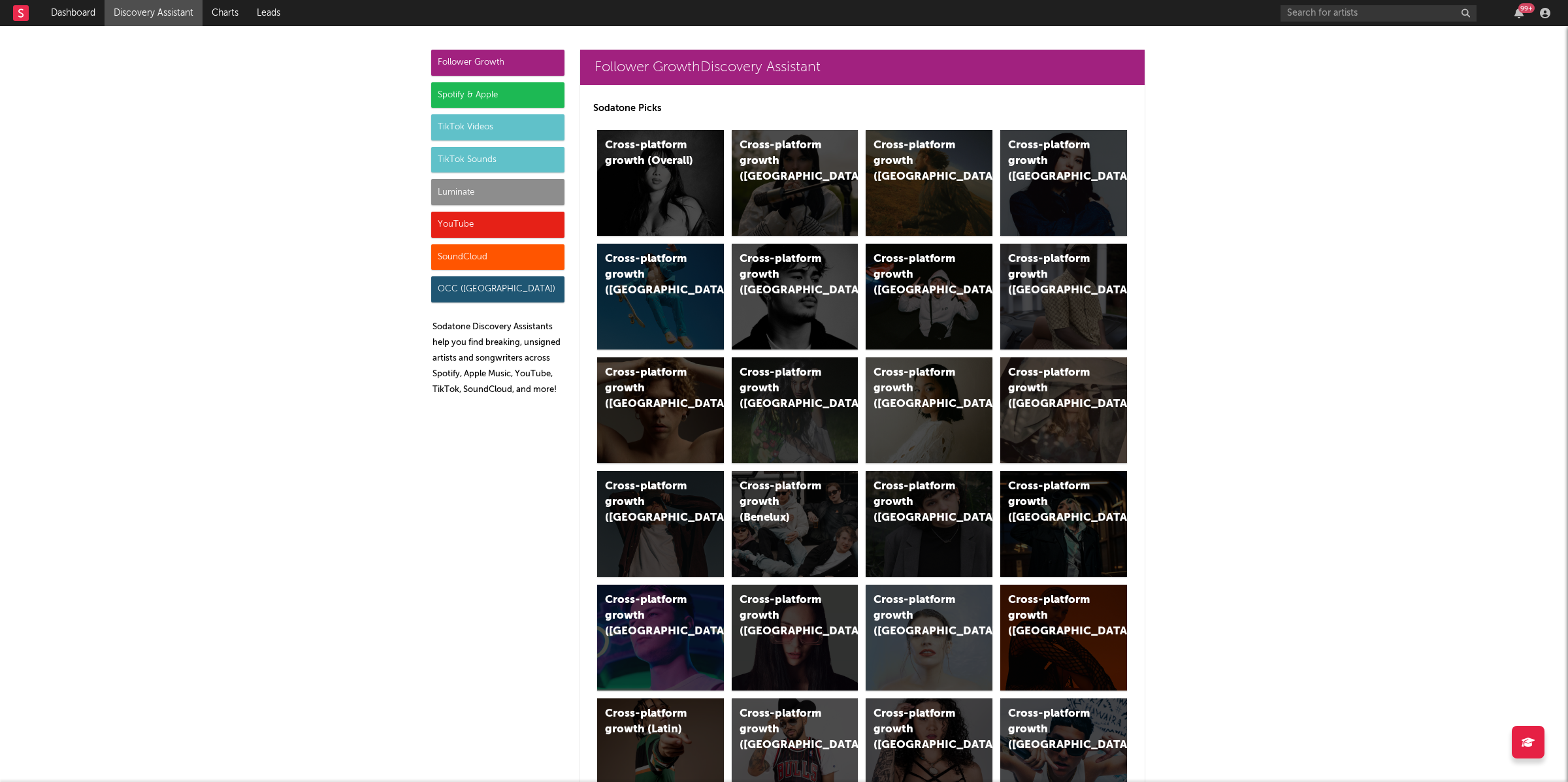
click at [524, 88] on div "Spotify & Apple" at bounding box center [498, 95] width 133 height 26
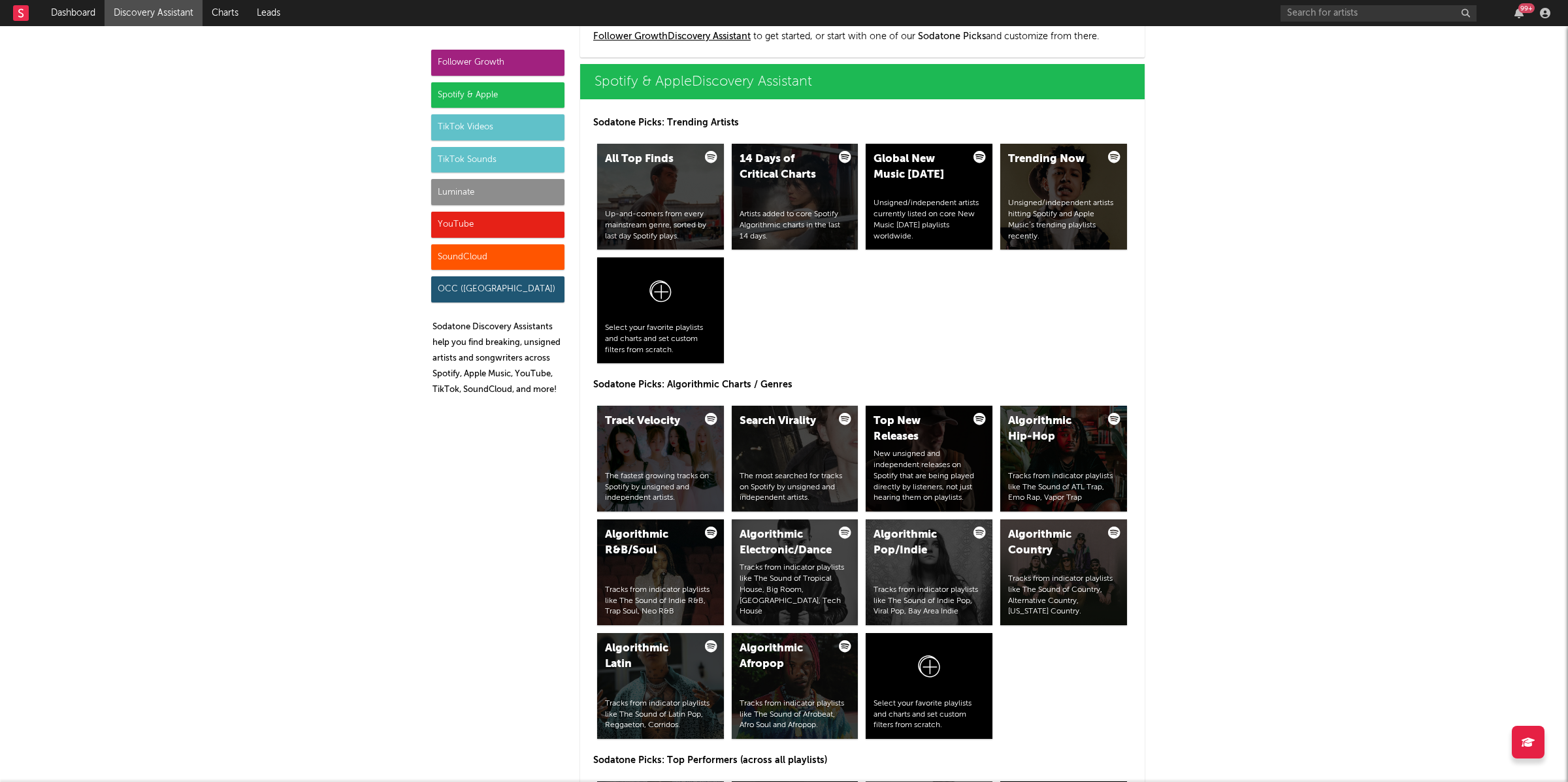
scroll to position [1304, 0]
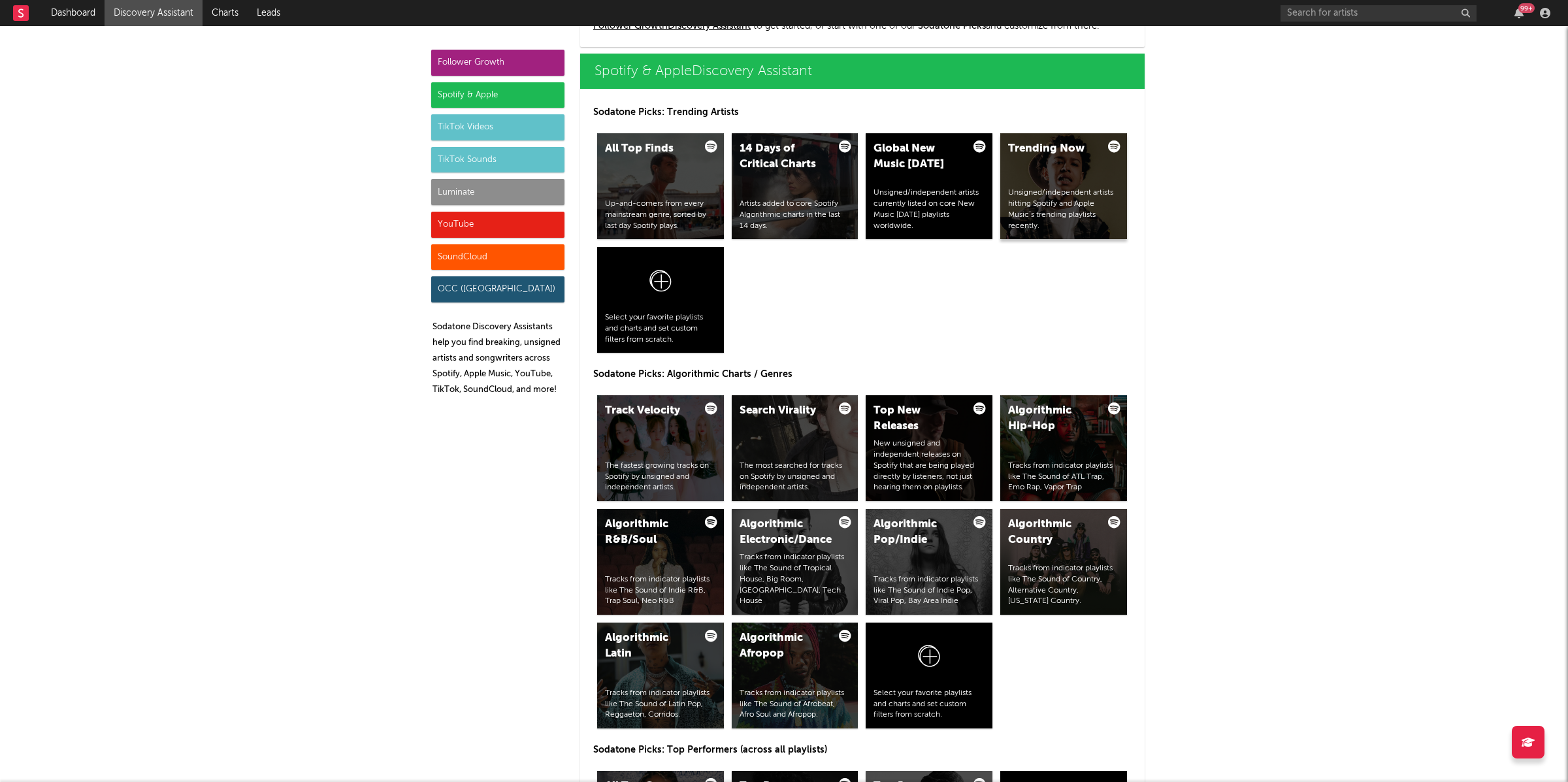
click at [1032, 168] on div "Trending Now Unsigned/independent artists hitting Spotify and Apple Music’s tre…" at bounding box center [1064, 186] width 127 height 106
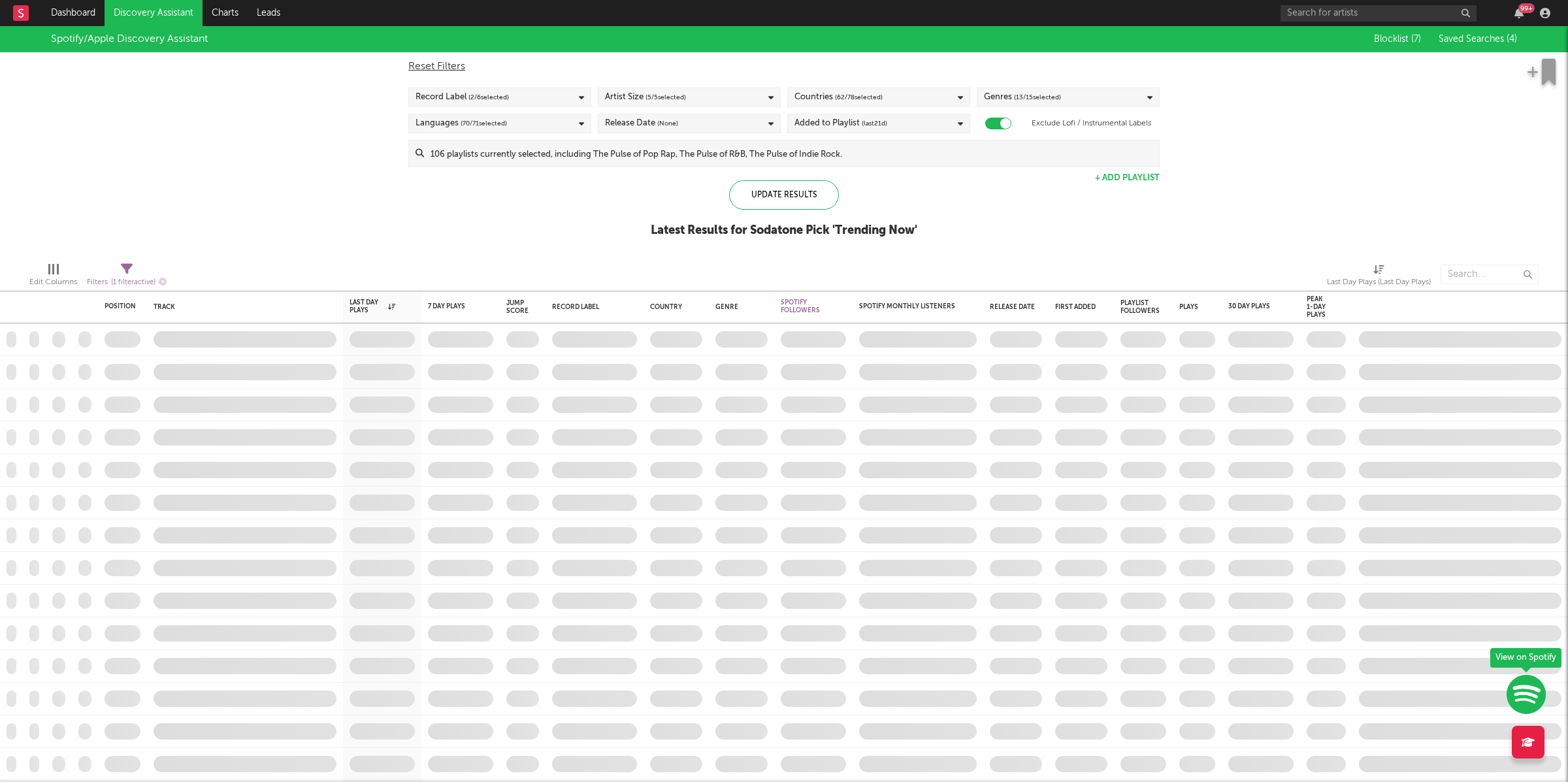
checkbox input "true"
click at [854, 165] on input at bounding box center [791, 154] width 735 height 26
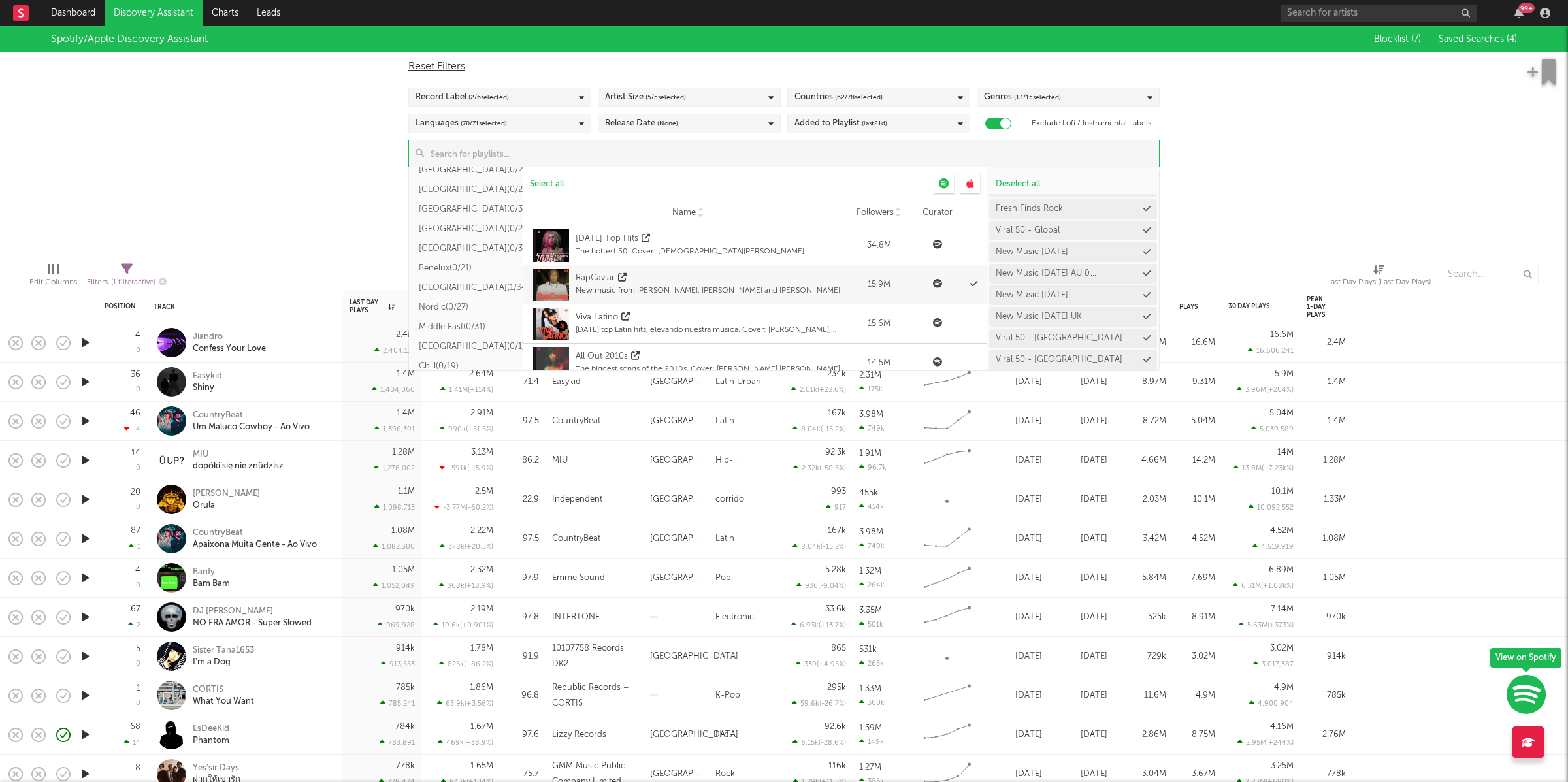
scroll to position [343, 0]
click at [475, 236] on button "France ( 0/30 )" at bounding box center [466, 231] width 114 height 20
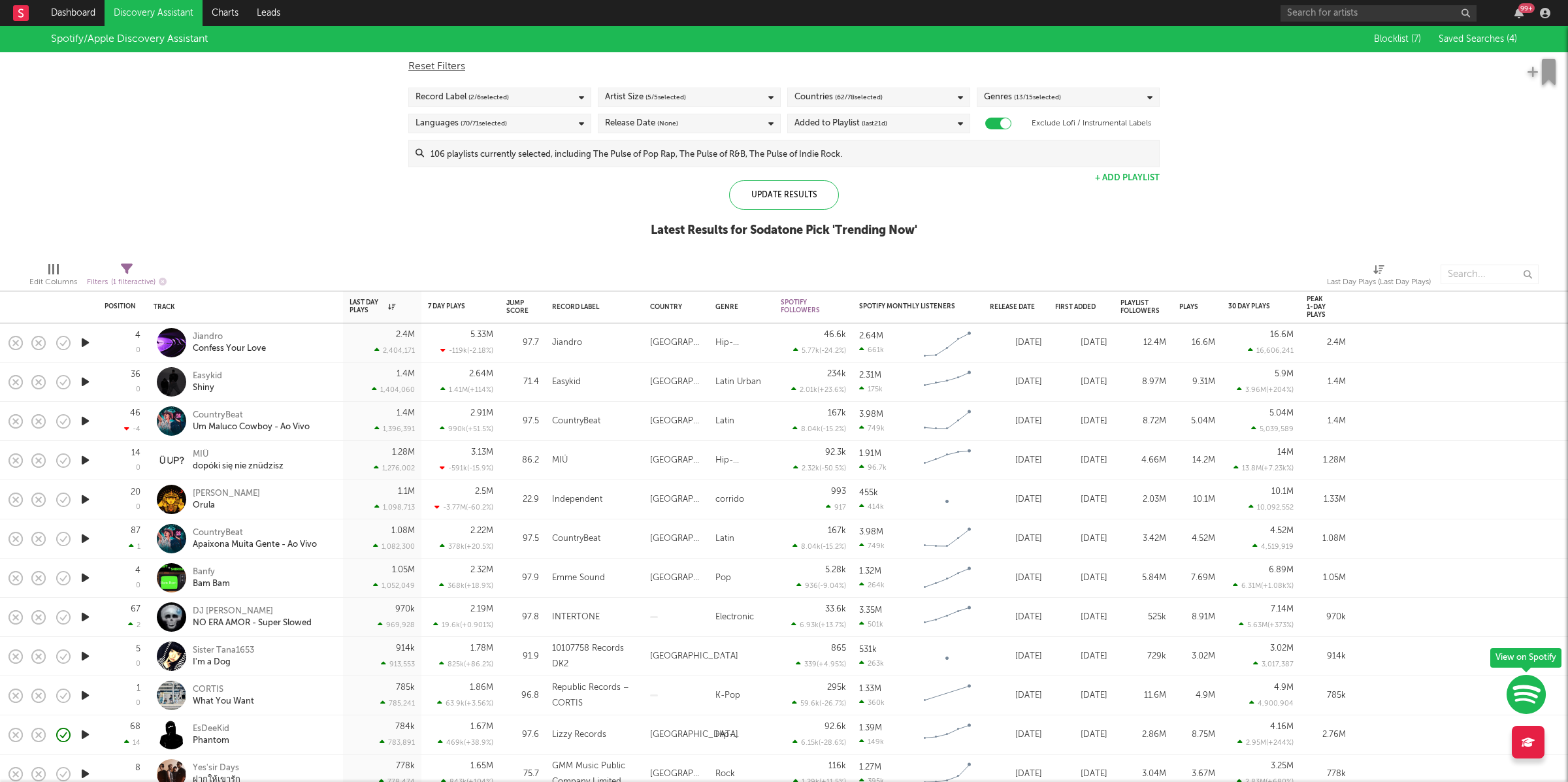
drag, startPoint x: 1325, startPoint y: 161, endPoint x: 905, endPoint y: 161, distance: 420.0
click at [1323, 161] on div "Spotify/Apple Discovery Assistant Blocklist ( 7 ) Saved Searches ( 4 ) Reset Fi…" at bounding box center [784, 139] width 1568 height 225
click at [137, 8] on link "Discovery Assistant" at bounding box center [153, 13] width 98 height 26
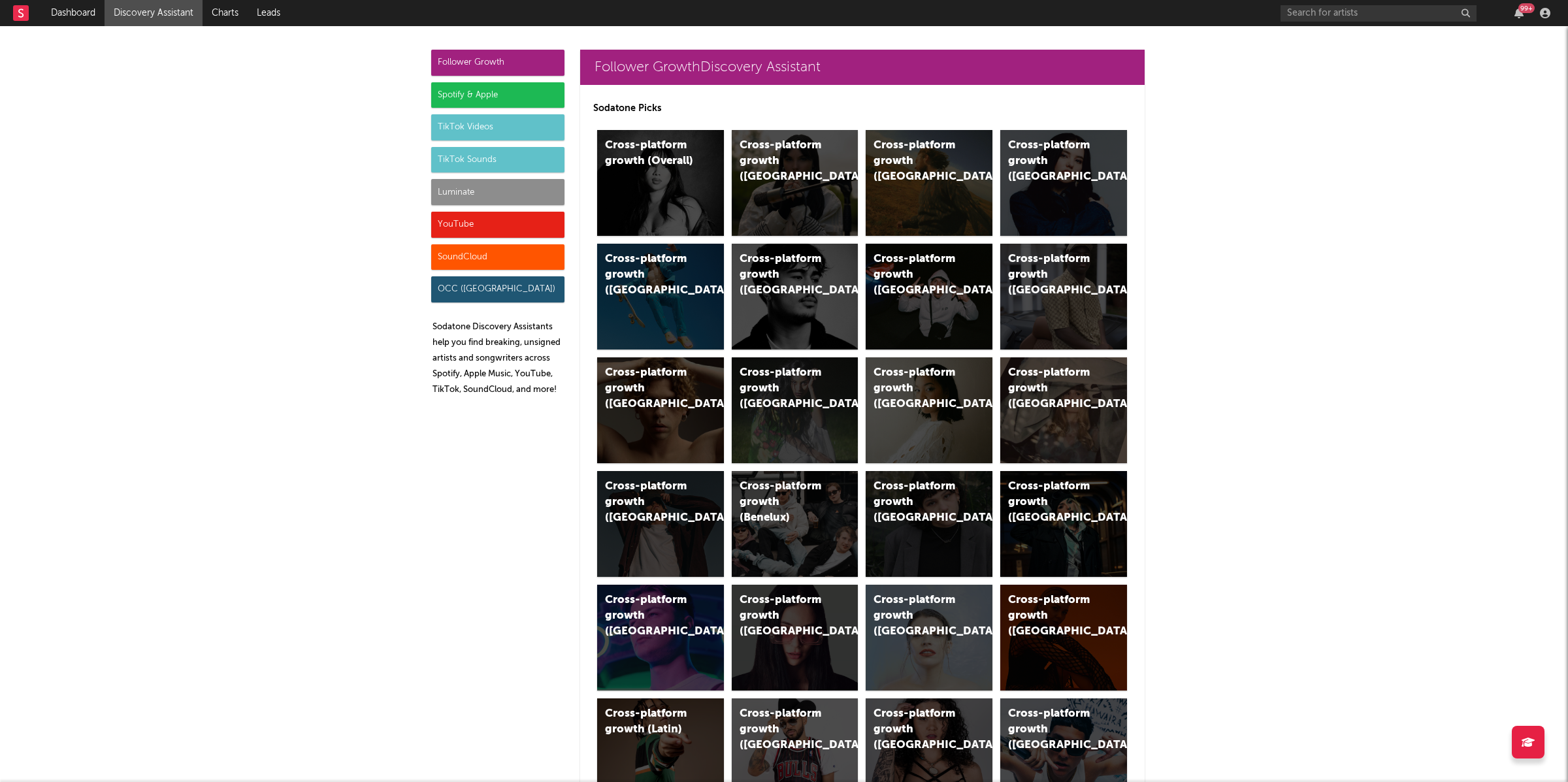
click at [490, 150] on div "TikTok Sounds" at bounding box center [498, 160] width 133 height 26
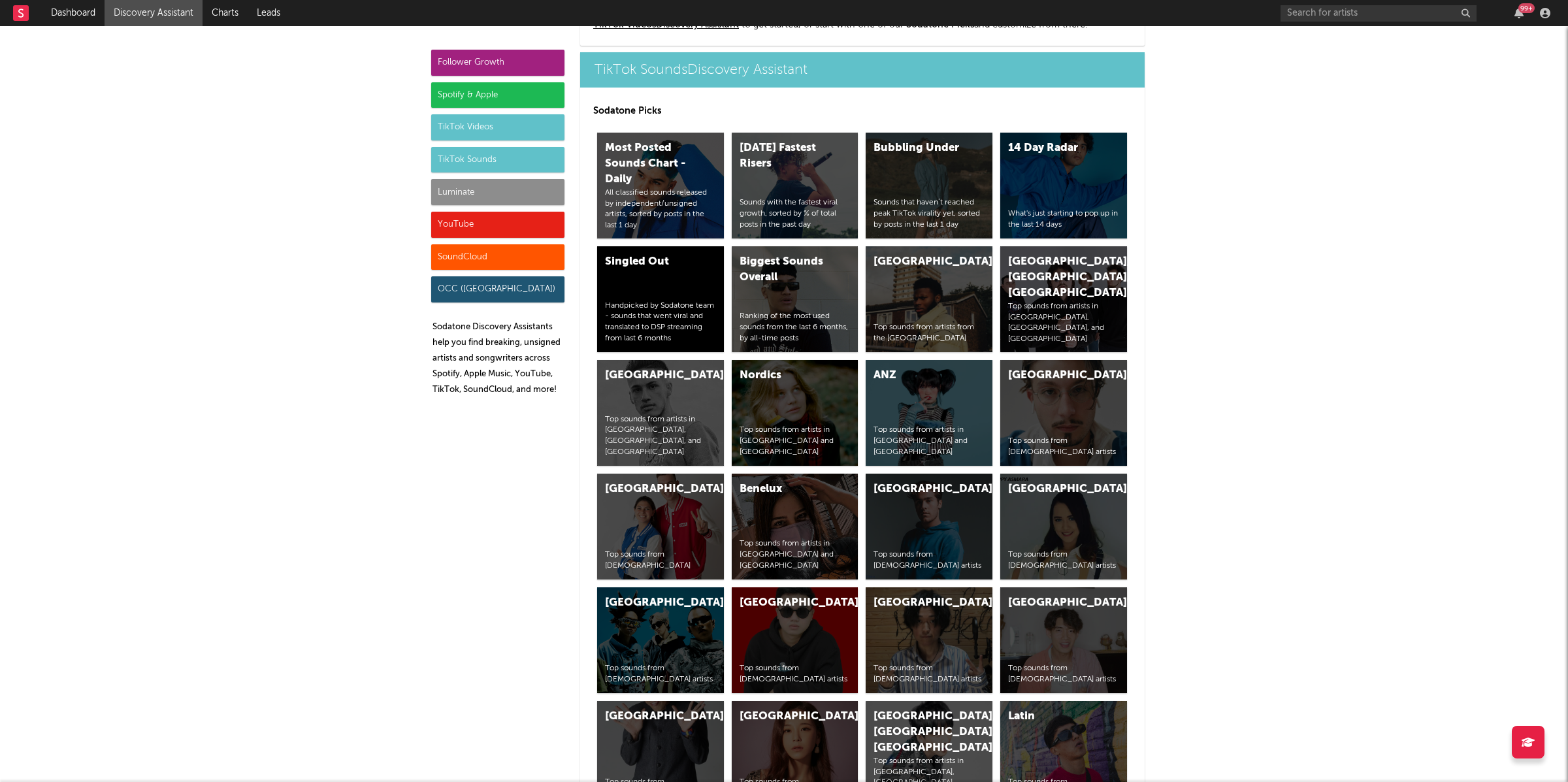
click at [494, 125] on div "TikTok Videos" at bounding box center [498, 127] width 133 height 26
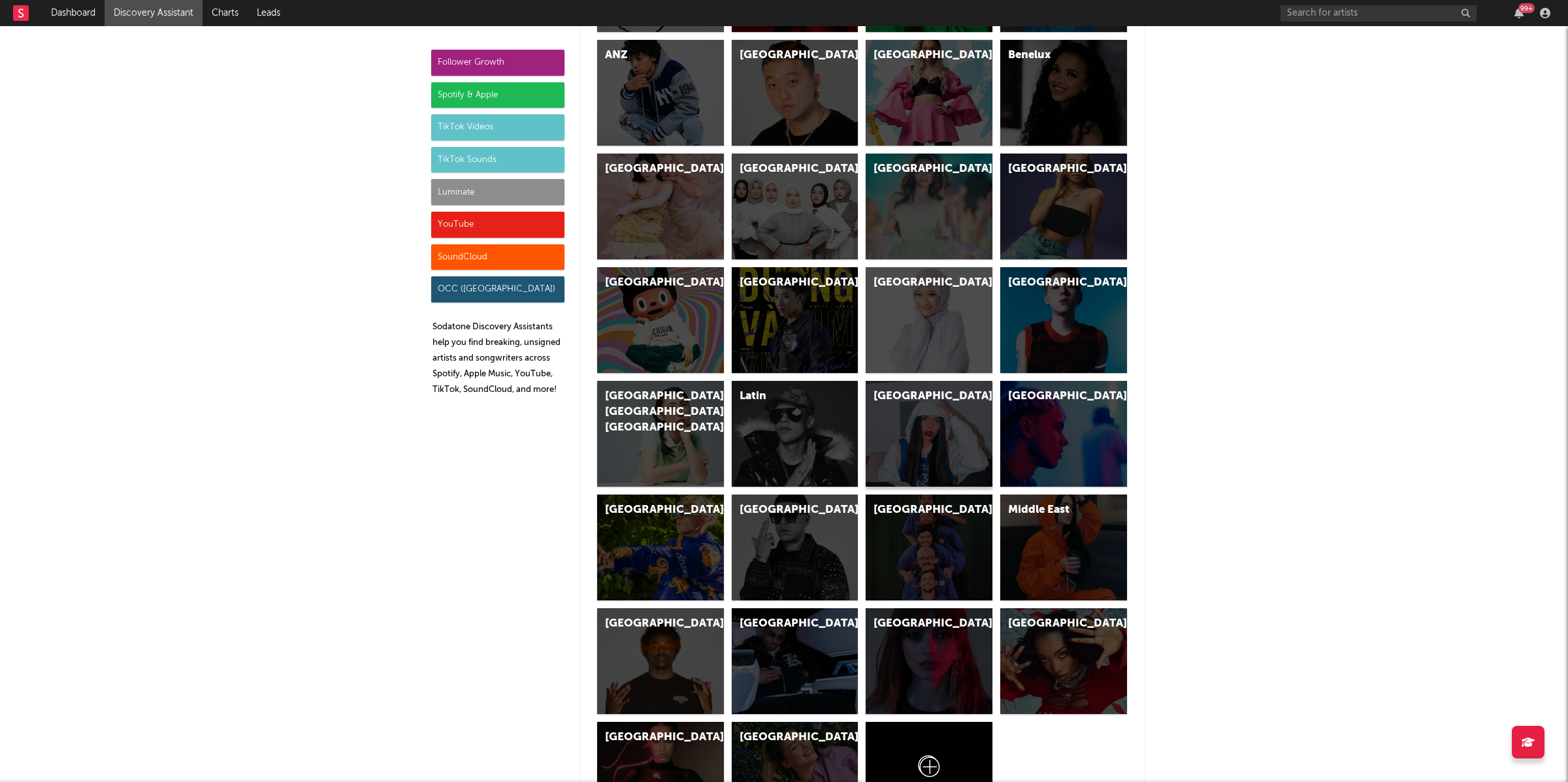
scroll to position [3648, 0]
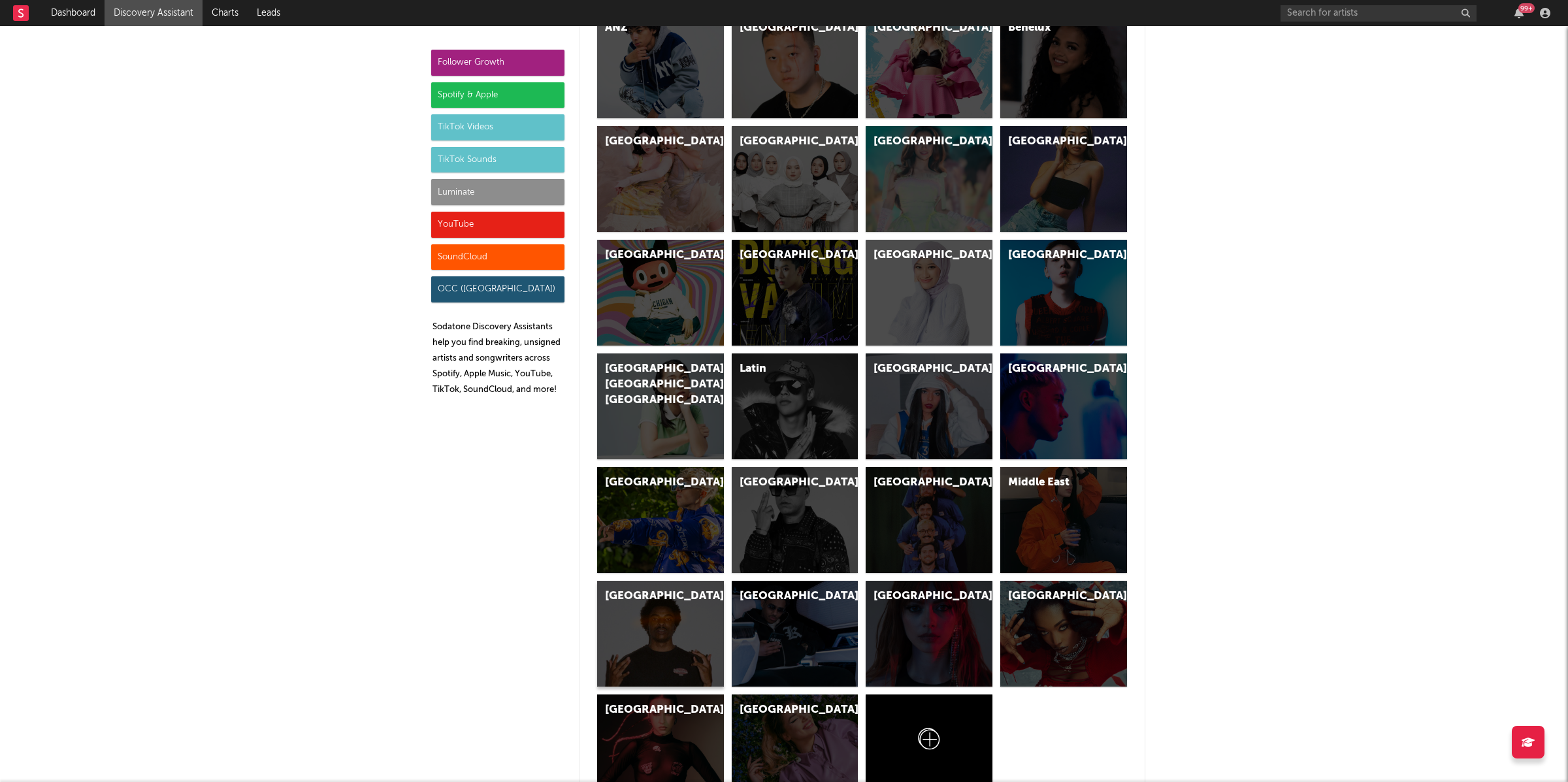
click at [679, 644] on div "[GEOGRAPHIC_DATA]" at bounding box center [661, 634] width 127 height 106
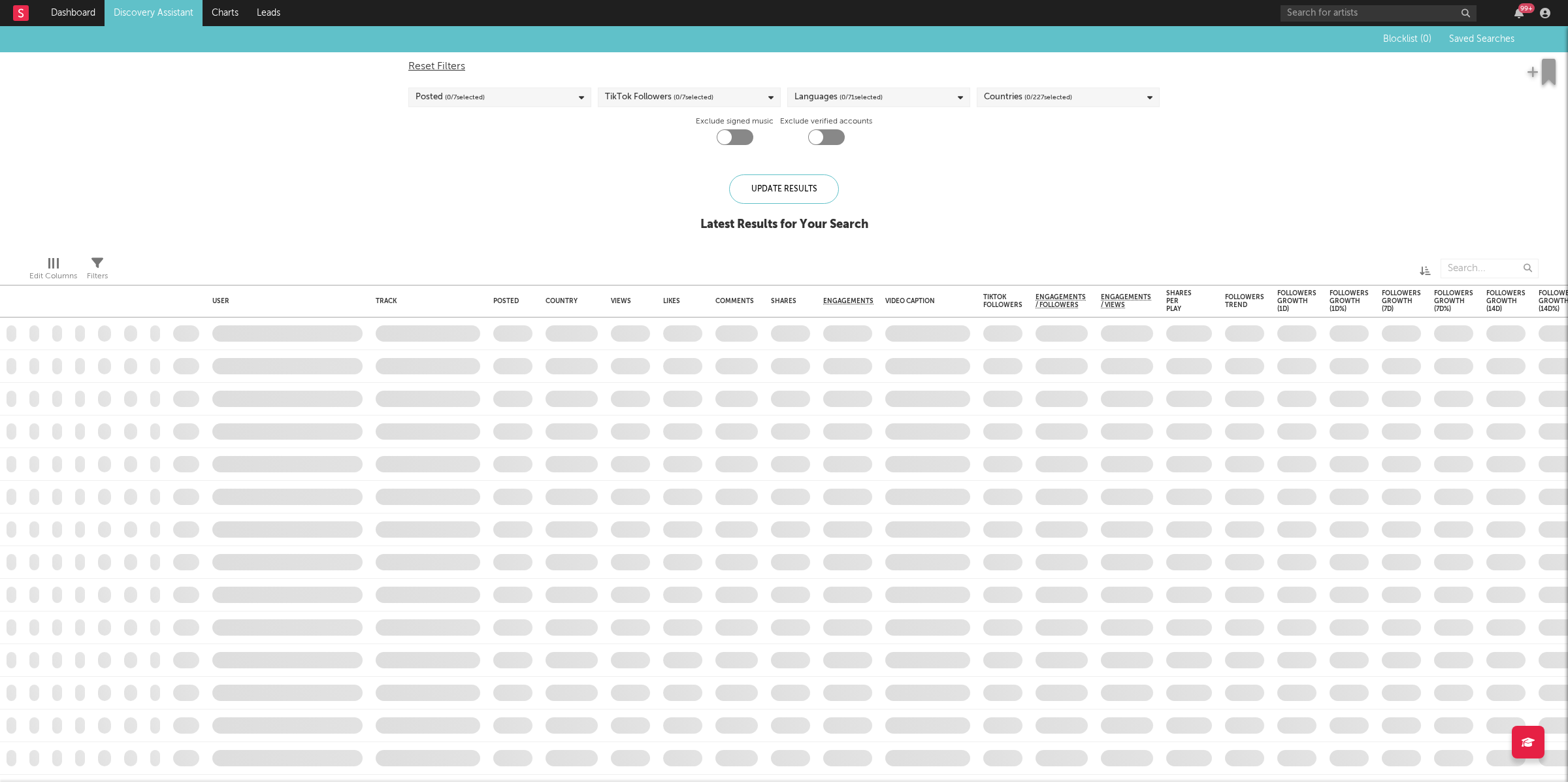
checkbox input "true"
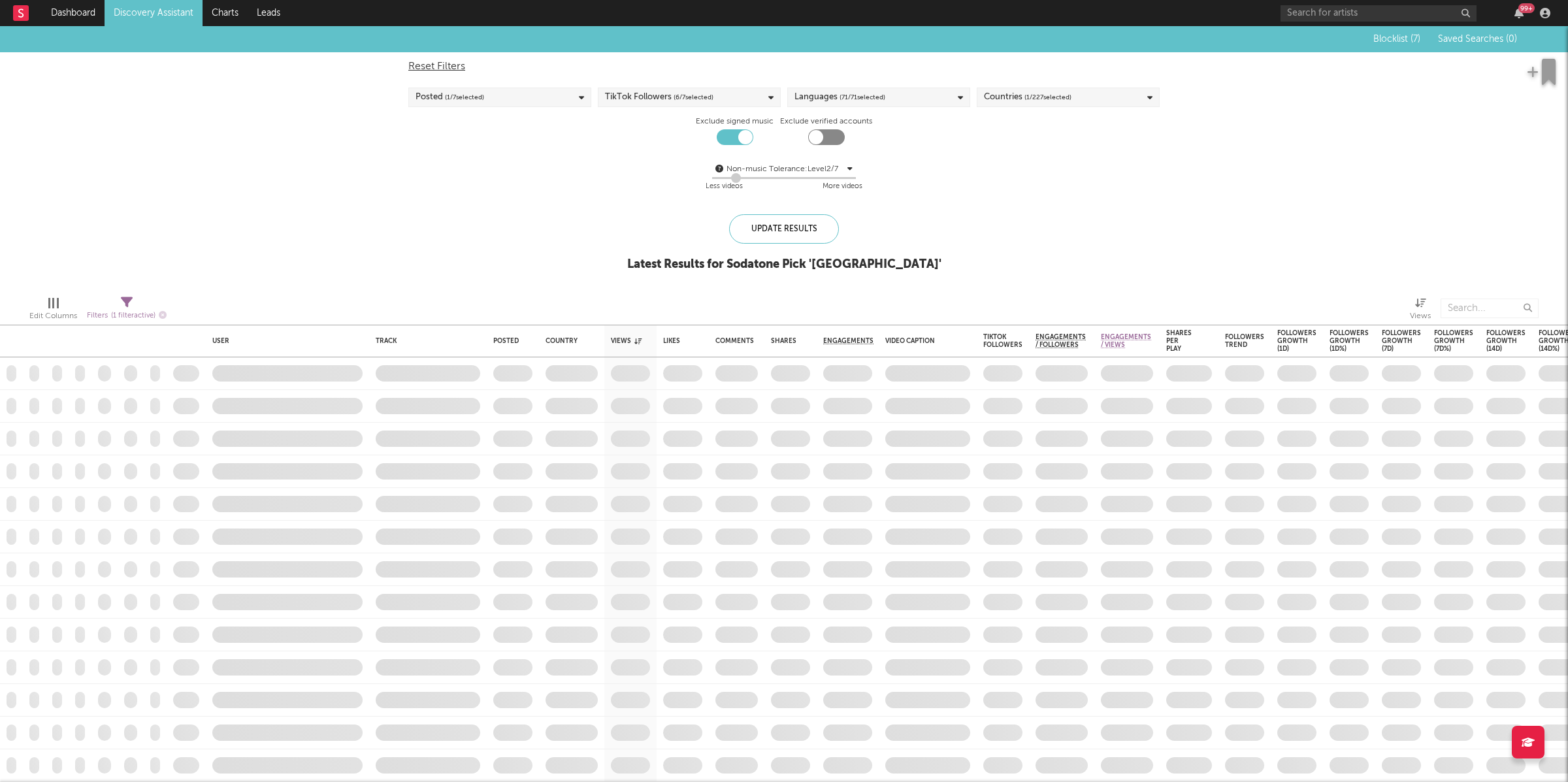
drag, startPoint x: 507, startPoint y: 95, endPoint x: 543, endPoint y: 104, distance: 37.1
click at [510, 99] on div "Posted ( 1 / 7 selected)" at bounding box center [500, 97] width 183 height 20
click at [420, 180] on div at bounding box center [420, 176] width 10 height 10
click at [416, 180] on input "Last 14 Days" at bounding box center [416, 178] width 0 height 16
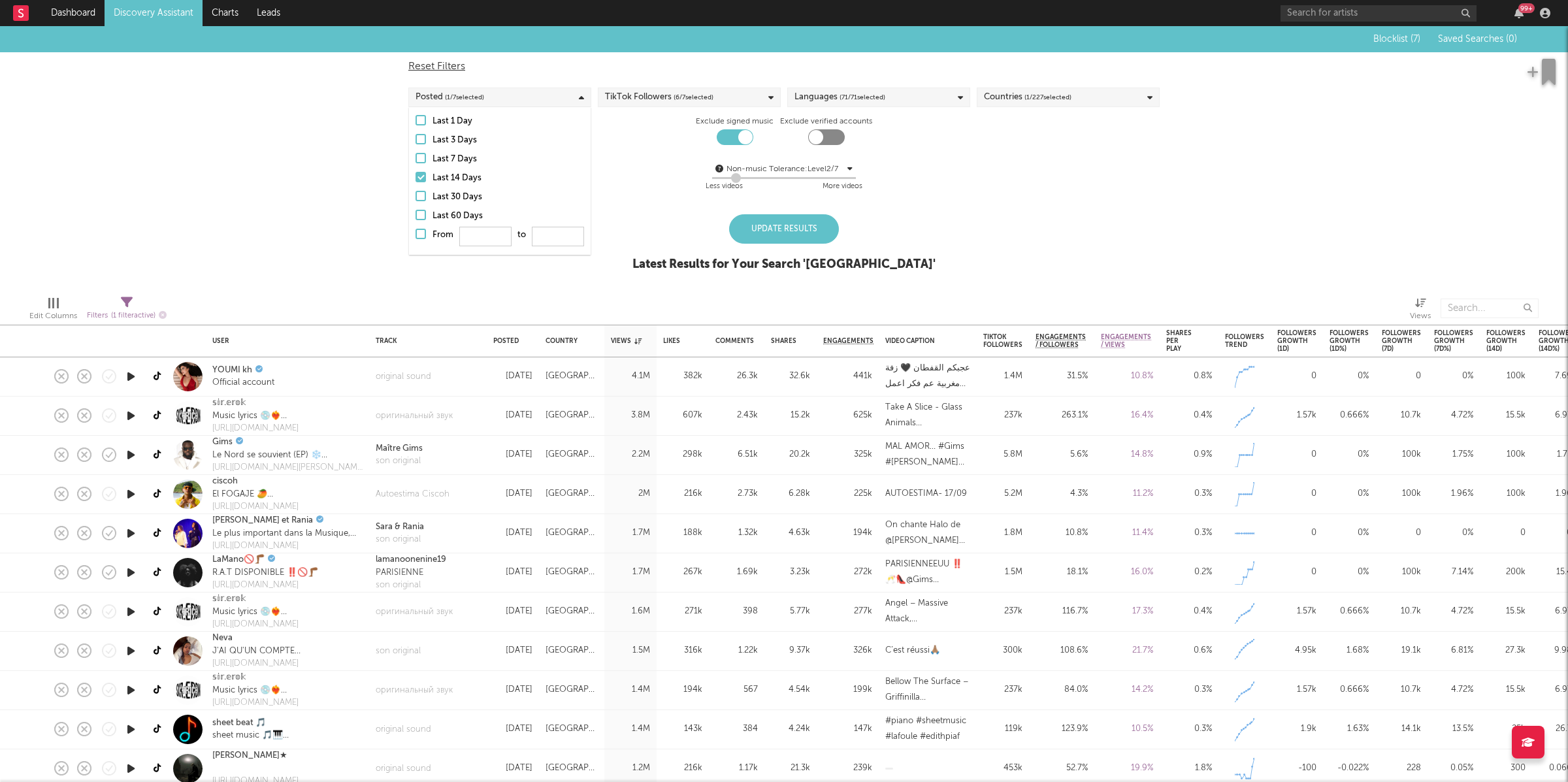
drag, startPoint x: 288, startPoint y: 222, endPoint x: 727, endPoint y: 257, distance: 440.4
click at [289, 222] on div "Blocklist ( 7 ) Saved Searches ( 0 ) Reset Filters Posted ( 1 / 7 selected) Tik…" at bounding box center [784, 156] width 1568 height 260
click at [747, 222] on div "Update Results" at bounding box center [784, 229] width 110 height 30
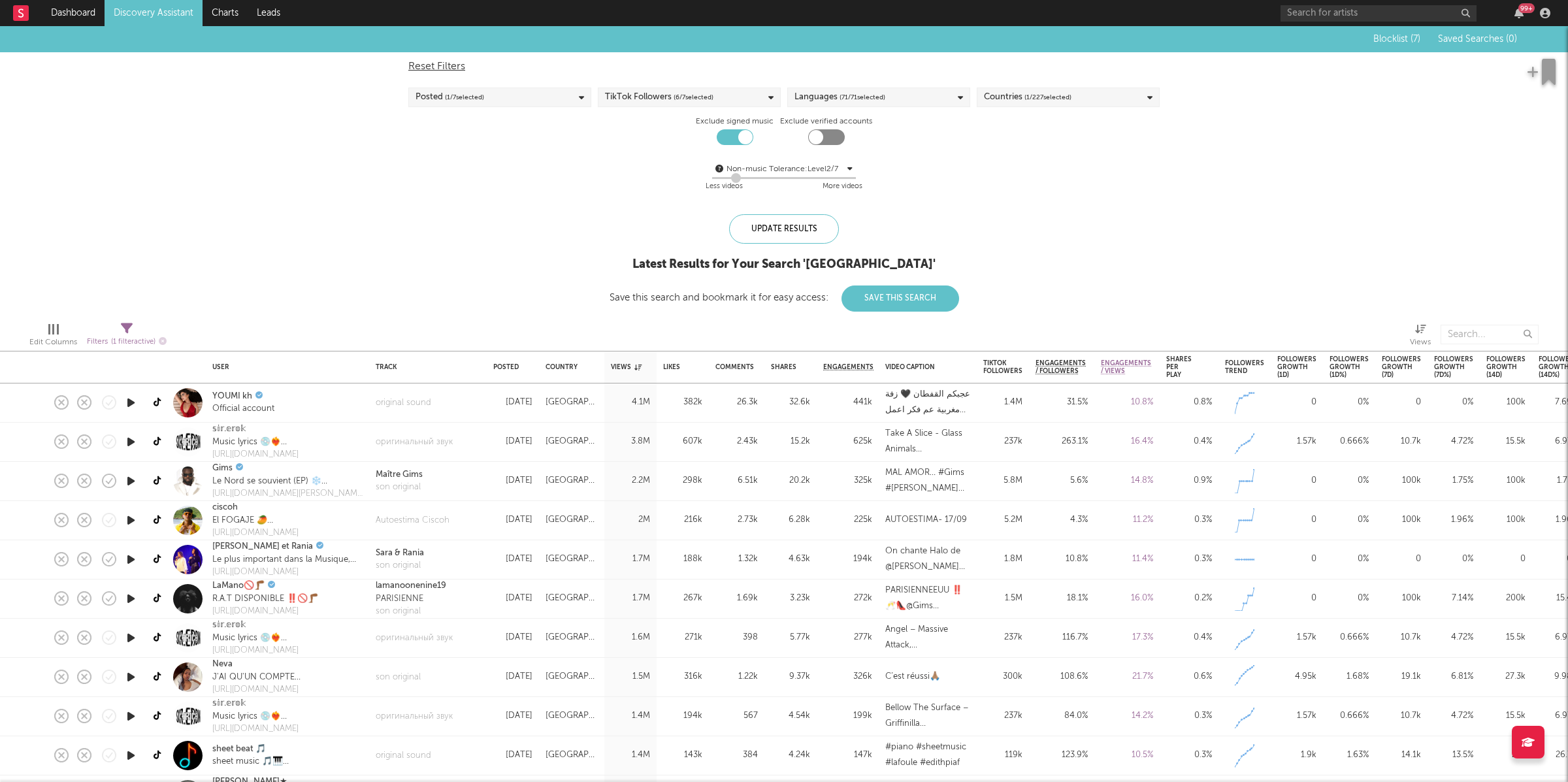
click at [133, 444] on icon "button" at bounding box center [131, 442] width 14 height 16
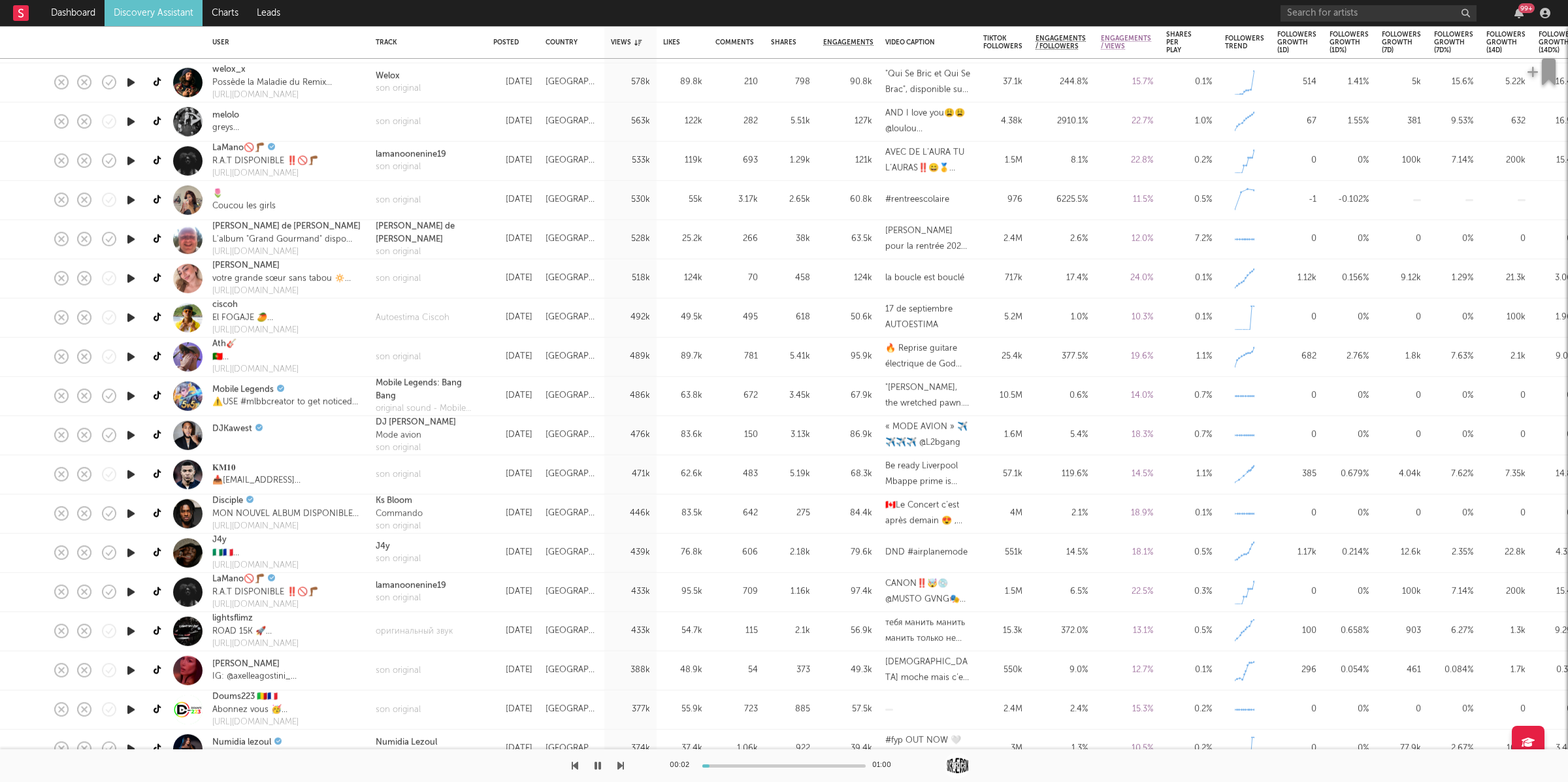
click at [128, 509] on icon "button" at bounding box center [131, 514] width 14 height 16
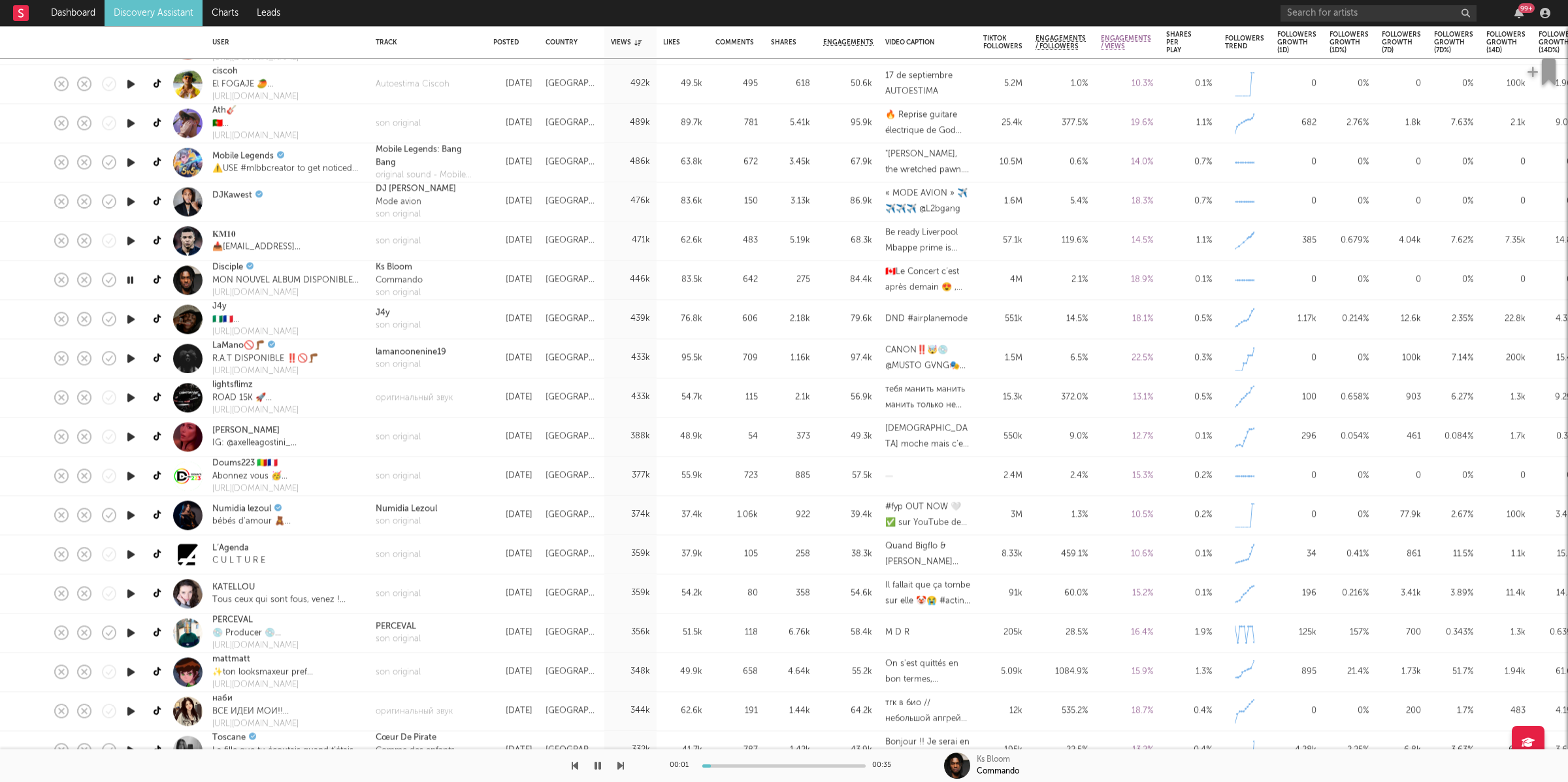
click at [619, 767] on icon "button" at bounding box center [621, 765] width 7 height 10
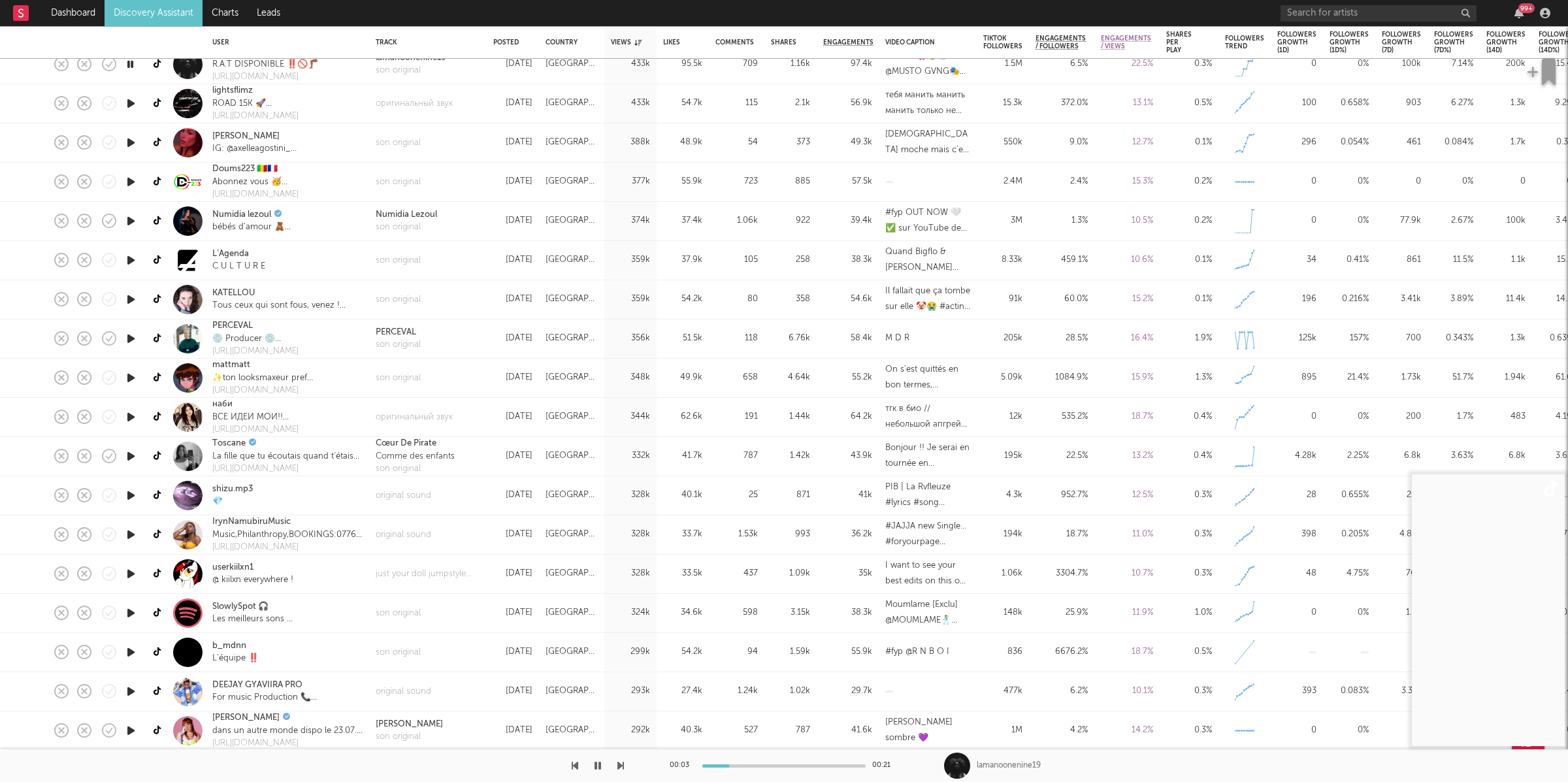
click at [621, 767] on icon "button" at bounding box center [621, 765] width 7 height 10
click at [619, 759] on button "button" at bounding box center [621, 766] width 7 height 33
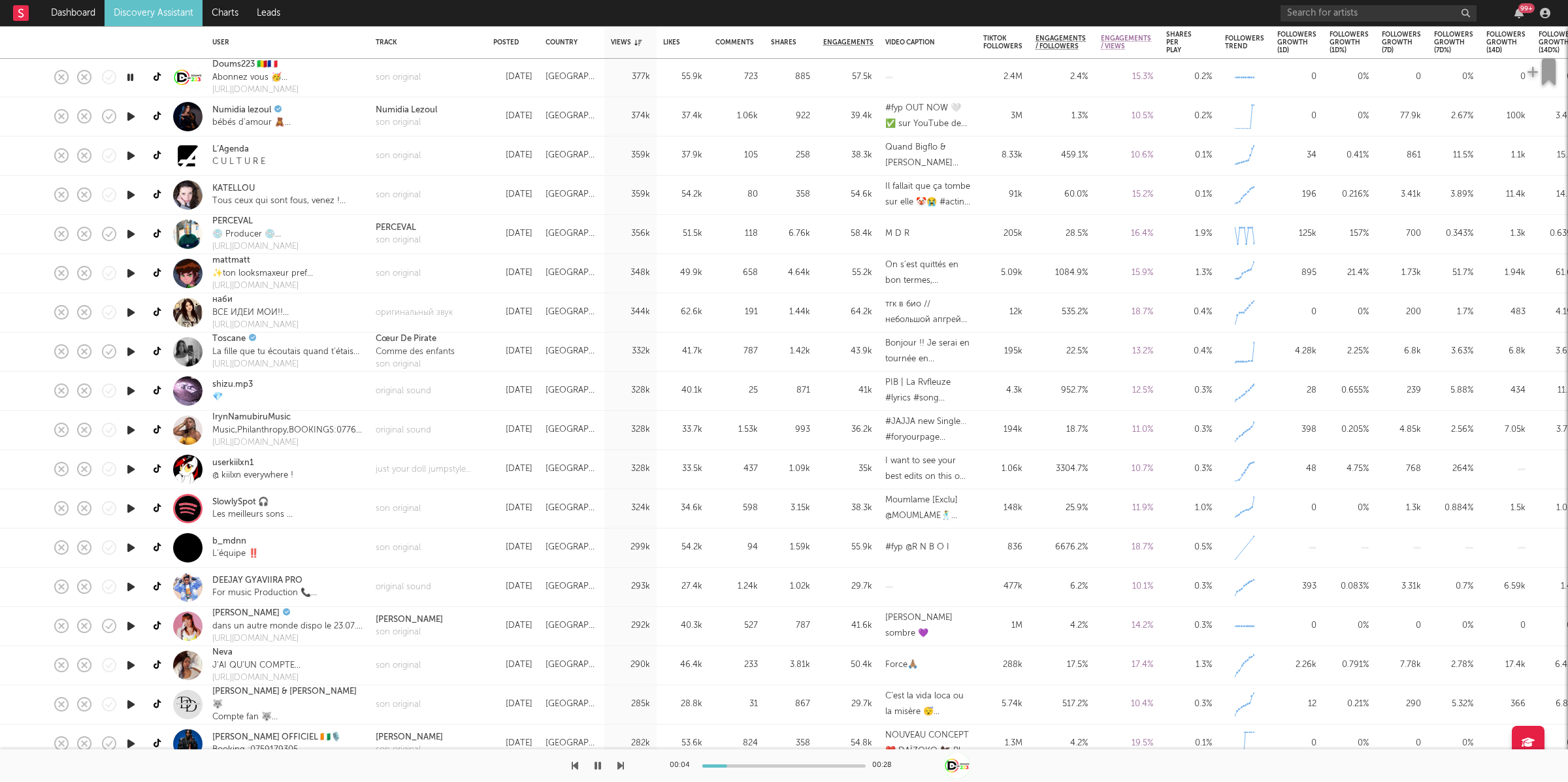
click at [620, 764] on icon "button" at bounding box center [621, 765] width 7 height 10
click at [620, 769] on icon "button" at bounding box center [621, 765] width 7 height 10
click at [619, 767] on icon "button" at bounding box center [621, 765] width 7 height 10
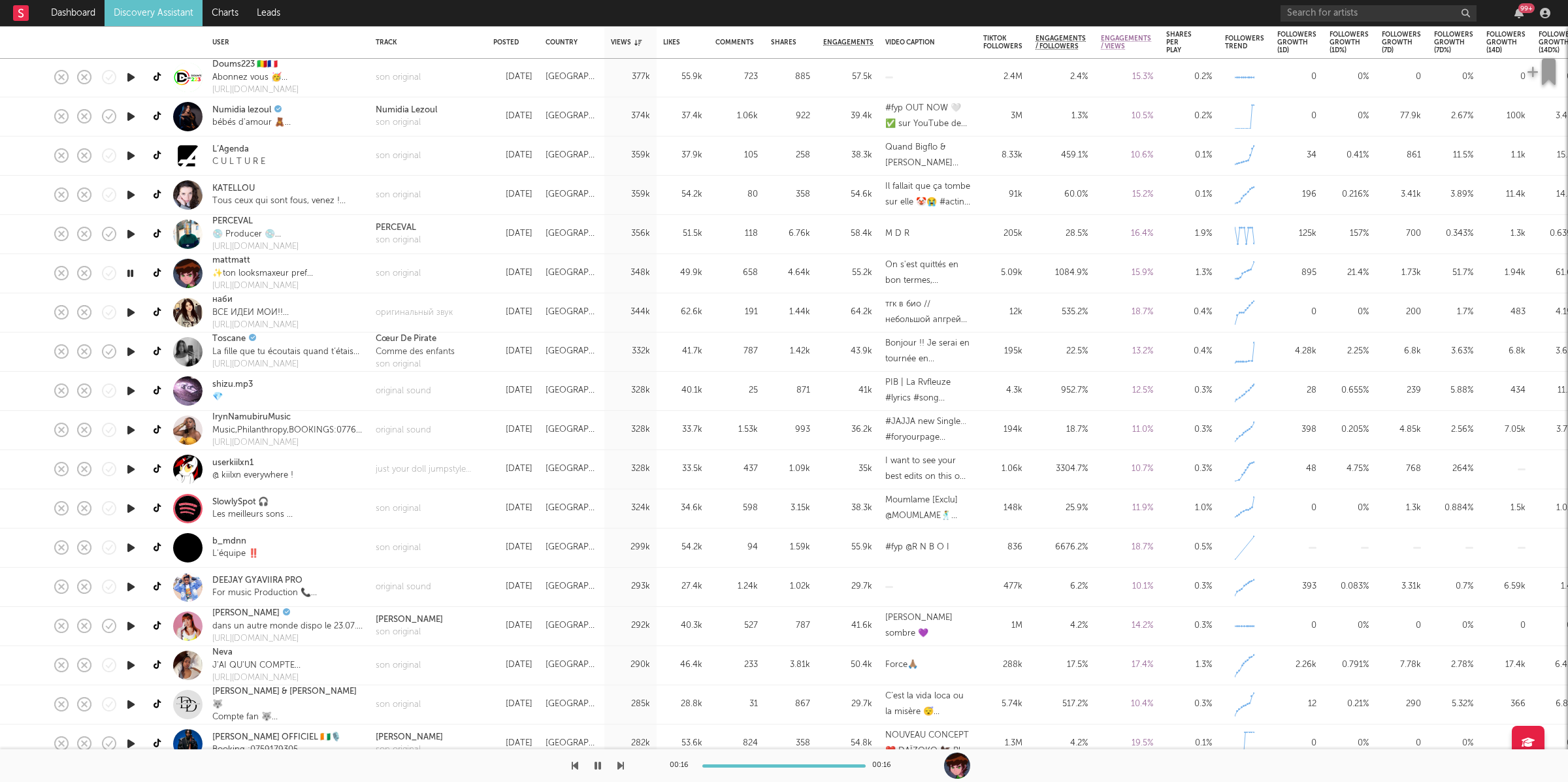
click at [155, 10] on link "Discovery Assistant" at bounding box center [153, 13] width 98 height 26
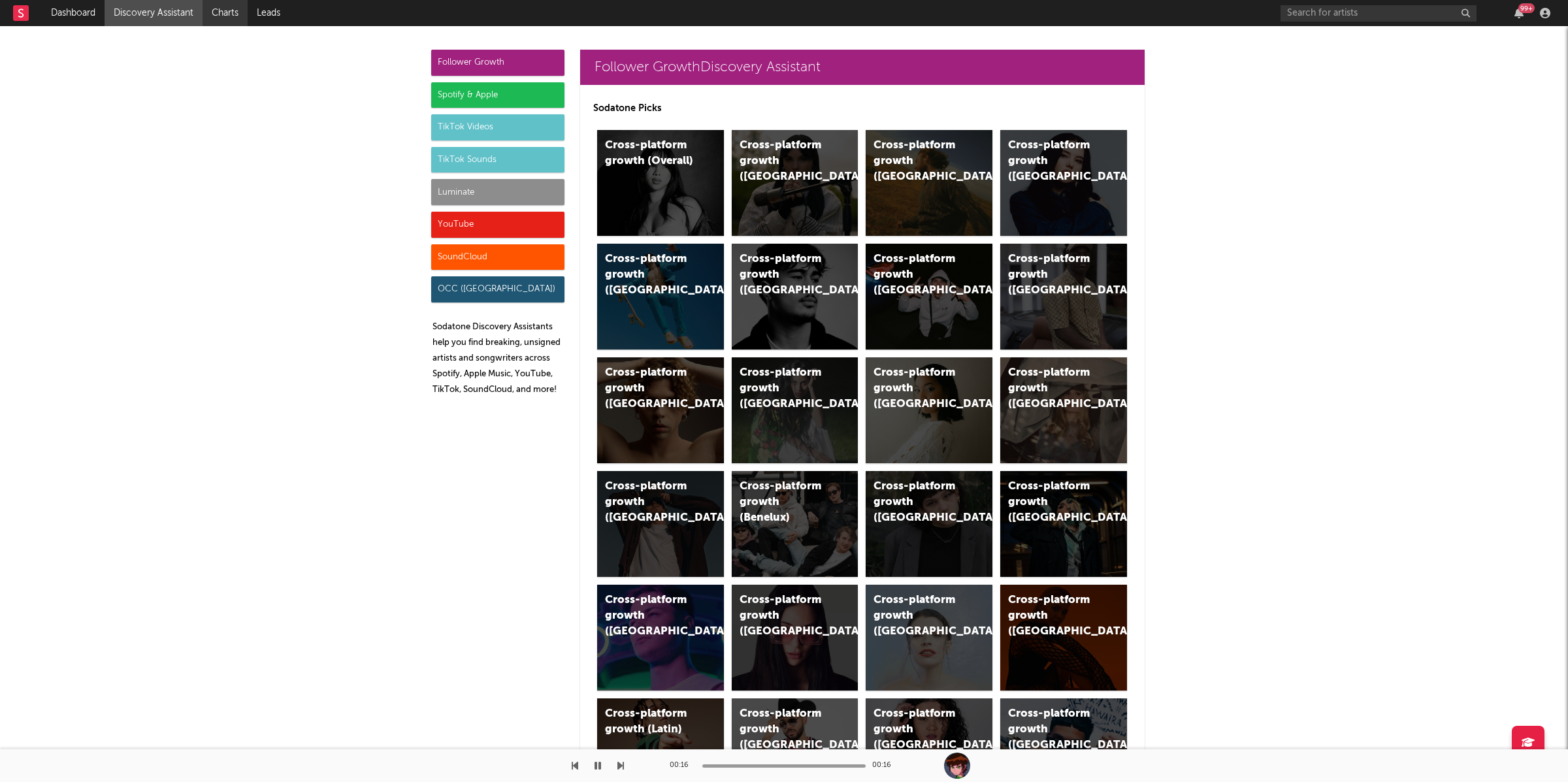
click at [223, 2] on link "Charts" at bounding box center [225, 13] width 45 height 26
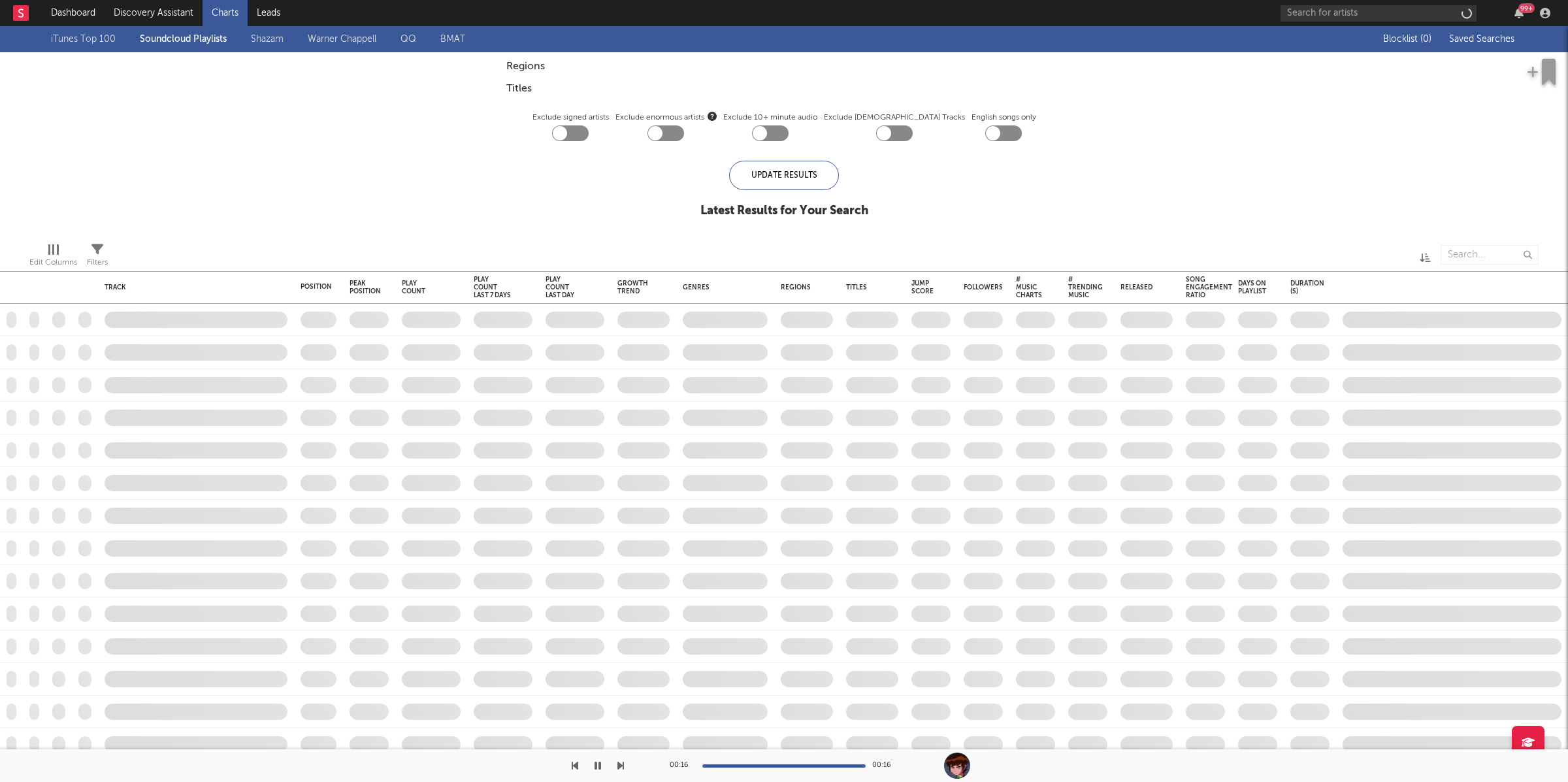
checkbox input "true"
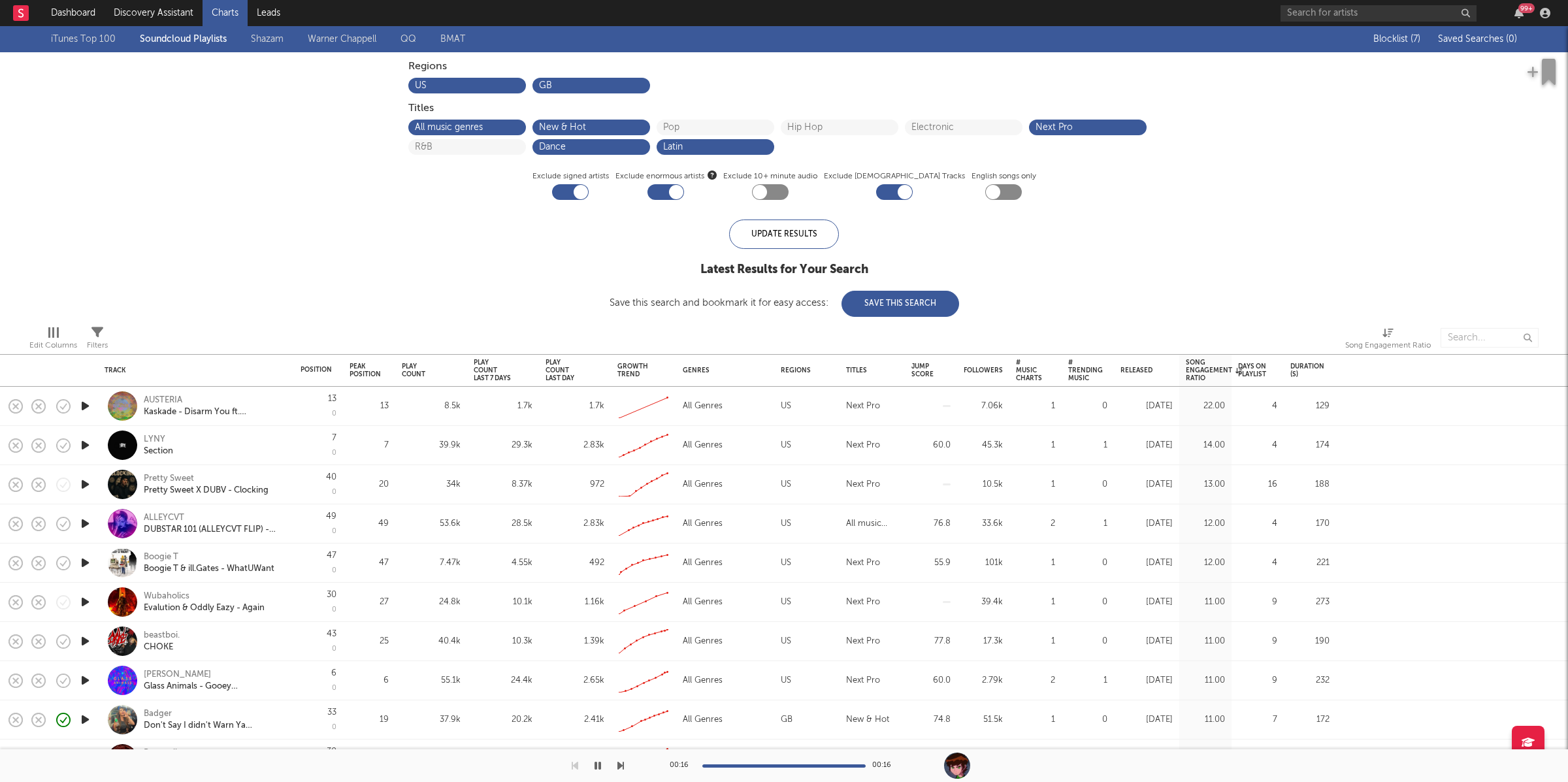
click at [261, 36] on link "Shazam" at bounding box center [267, 39] width 33 height 16
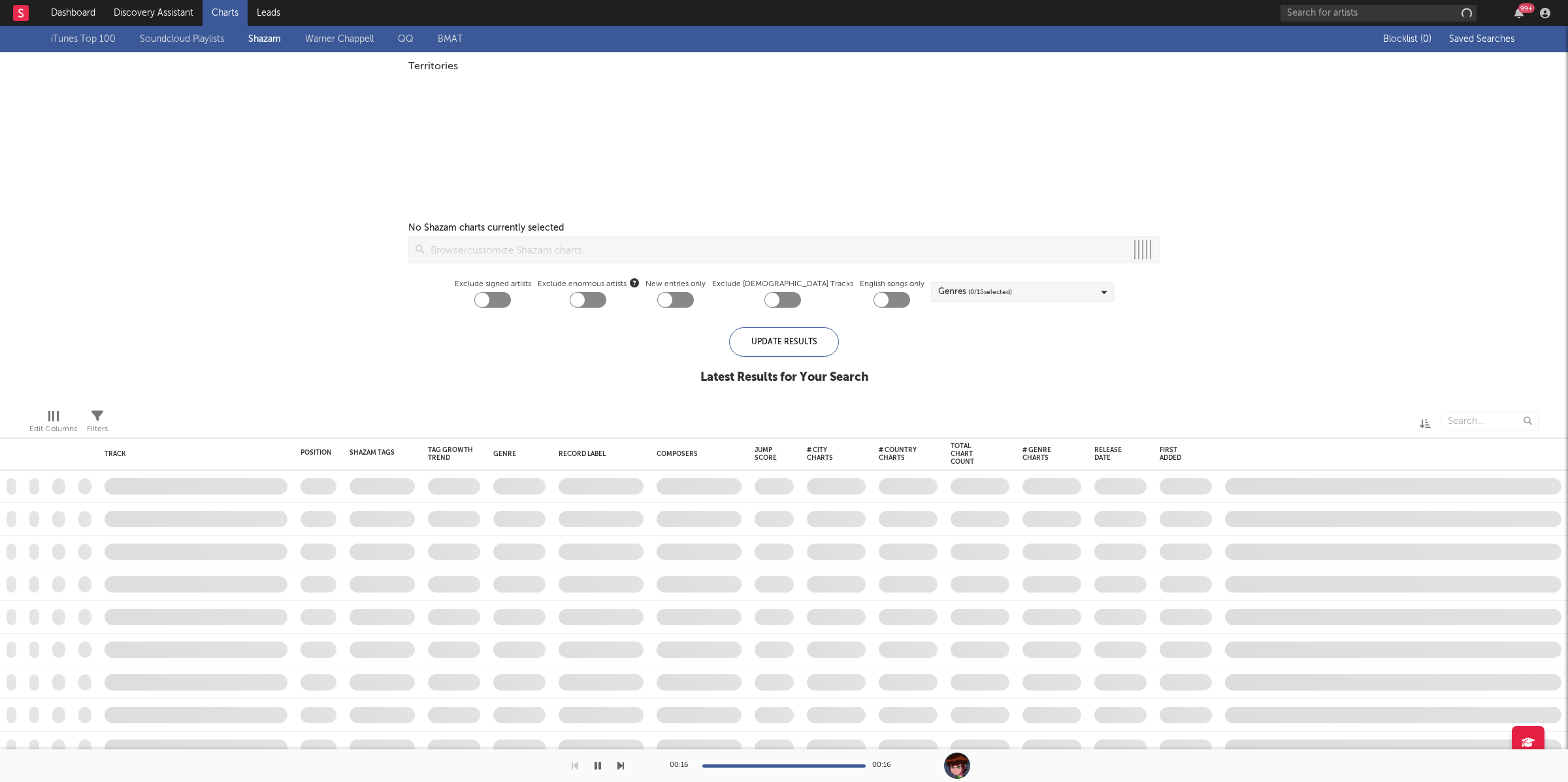
checkbox input "true"
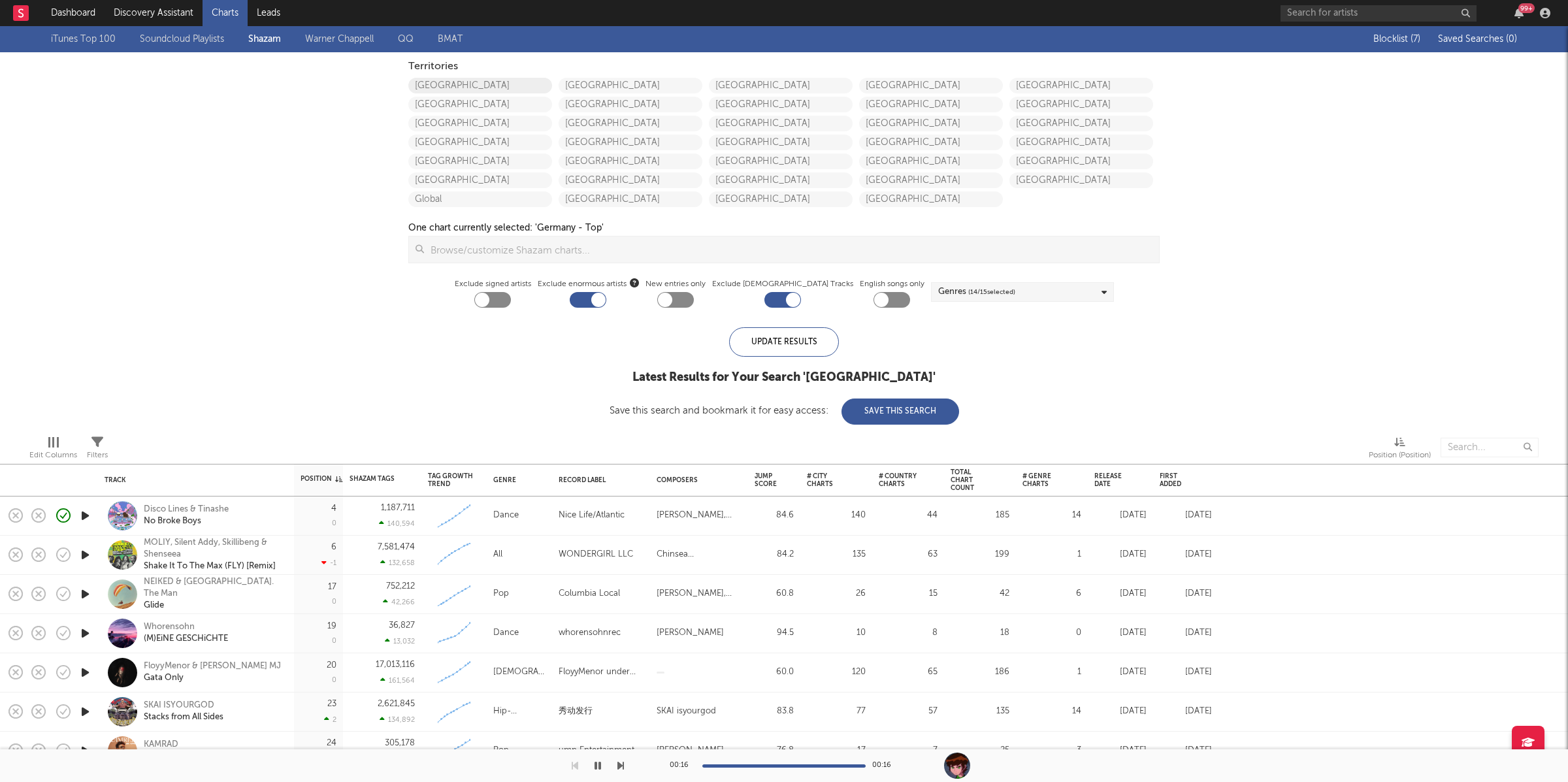
click at [524, 84] on link "[GEOGRAPHIC_DATA]" at bounding box center [480, 85] width 144 height 16
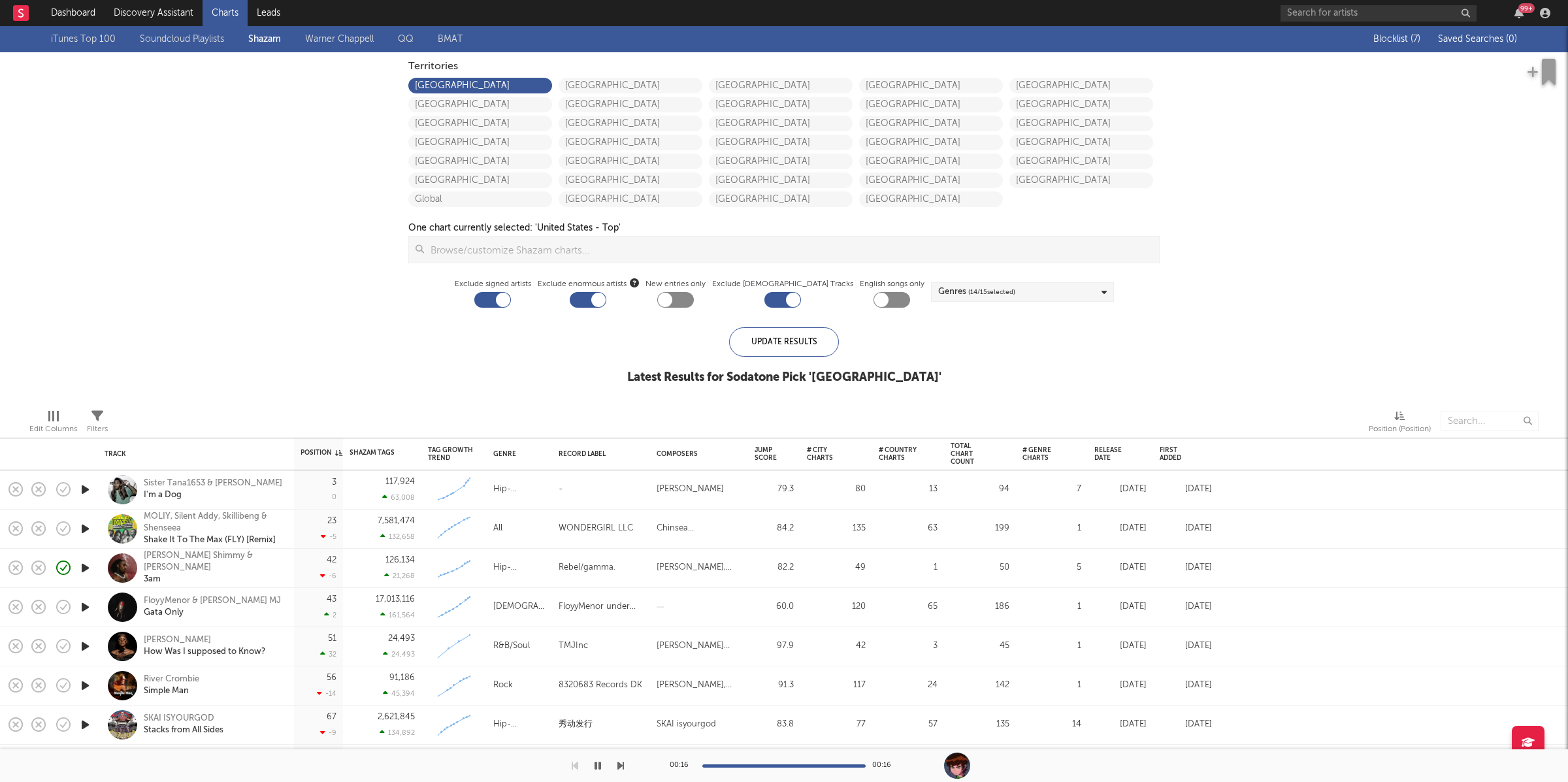
click at [531, 302] on div "Exclude signed artists" at bounding box center [492, 292] width 76 height 32
drag, startPoint x: 485, startPoint y: 308, endPoint x: 495, endPoint y: 307, distance: 10.0
click at [486, 307] on div "Territories [GEOGRAPHIC_DATA] [GEOGRAPHIC_DATA] [GEOGRAPHIC_DATA] [GEOGRAPHIC_D…" at bounding box center [784, 183] width 764 height 262
click at [509, 304] on div at bounding box center [492, 299] width 36 height 16
checkbox input "false"
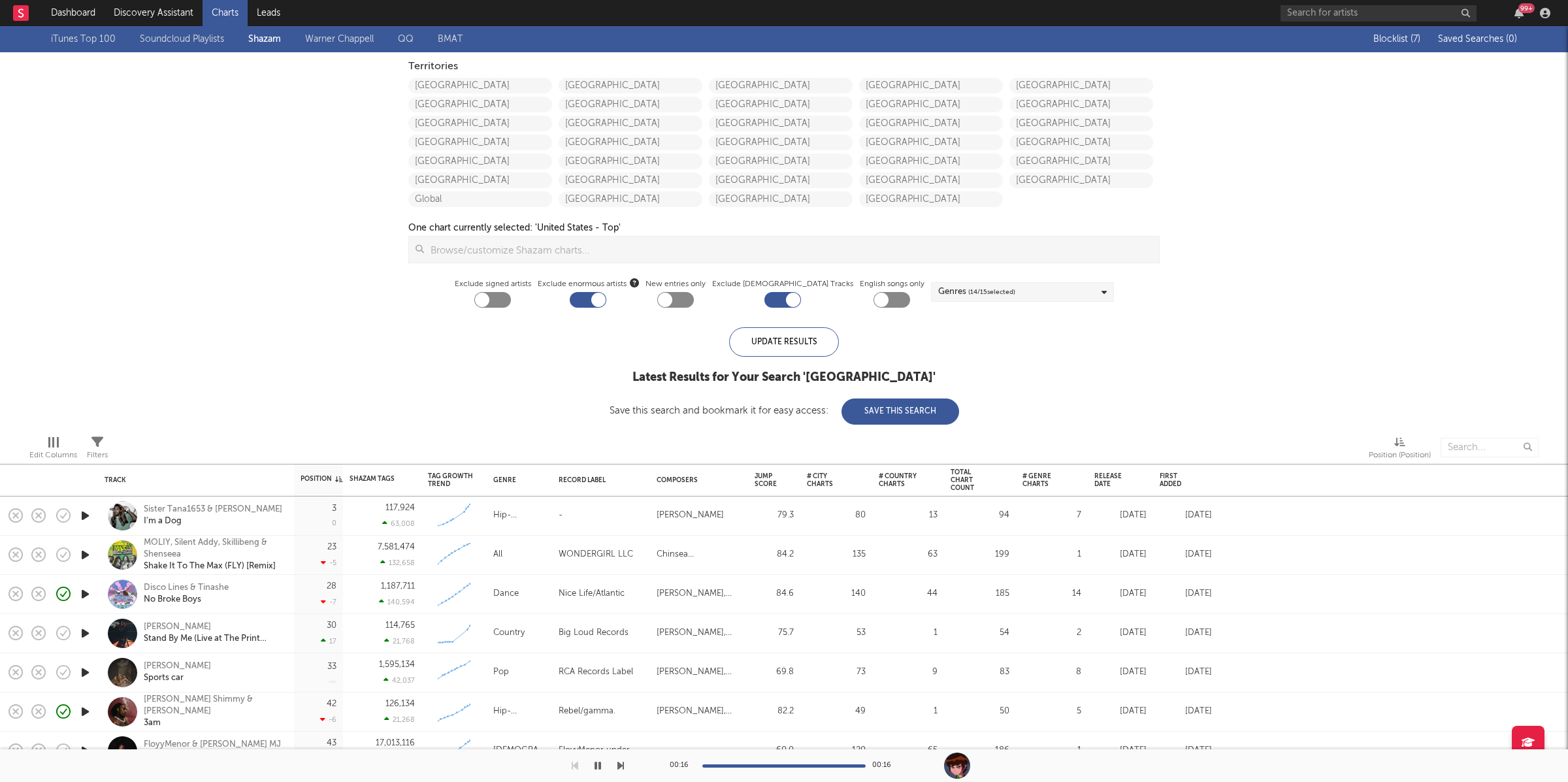
click at [694, 299] on div at bounding box center [675, 299] width 36 height 16
checkbox input "true"
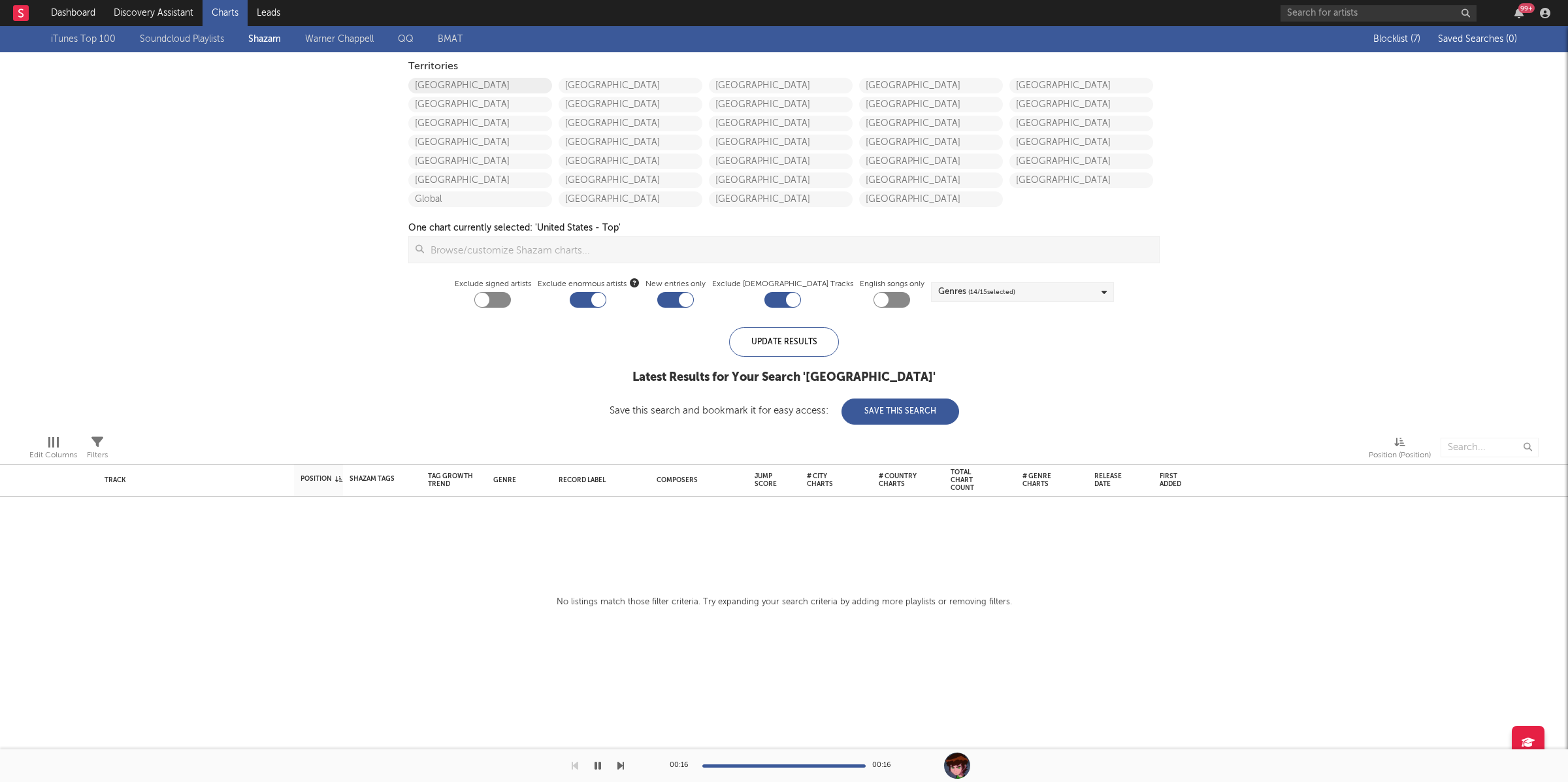
click at [501, 85] on link "[GEOGRAPHIC_DATA]" at bounding box center [480, 85] width 144 height 16
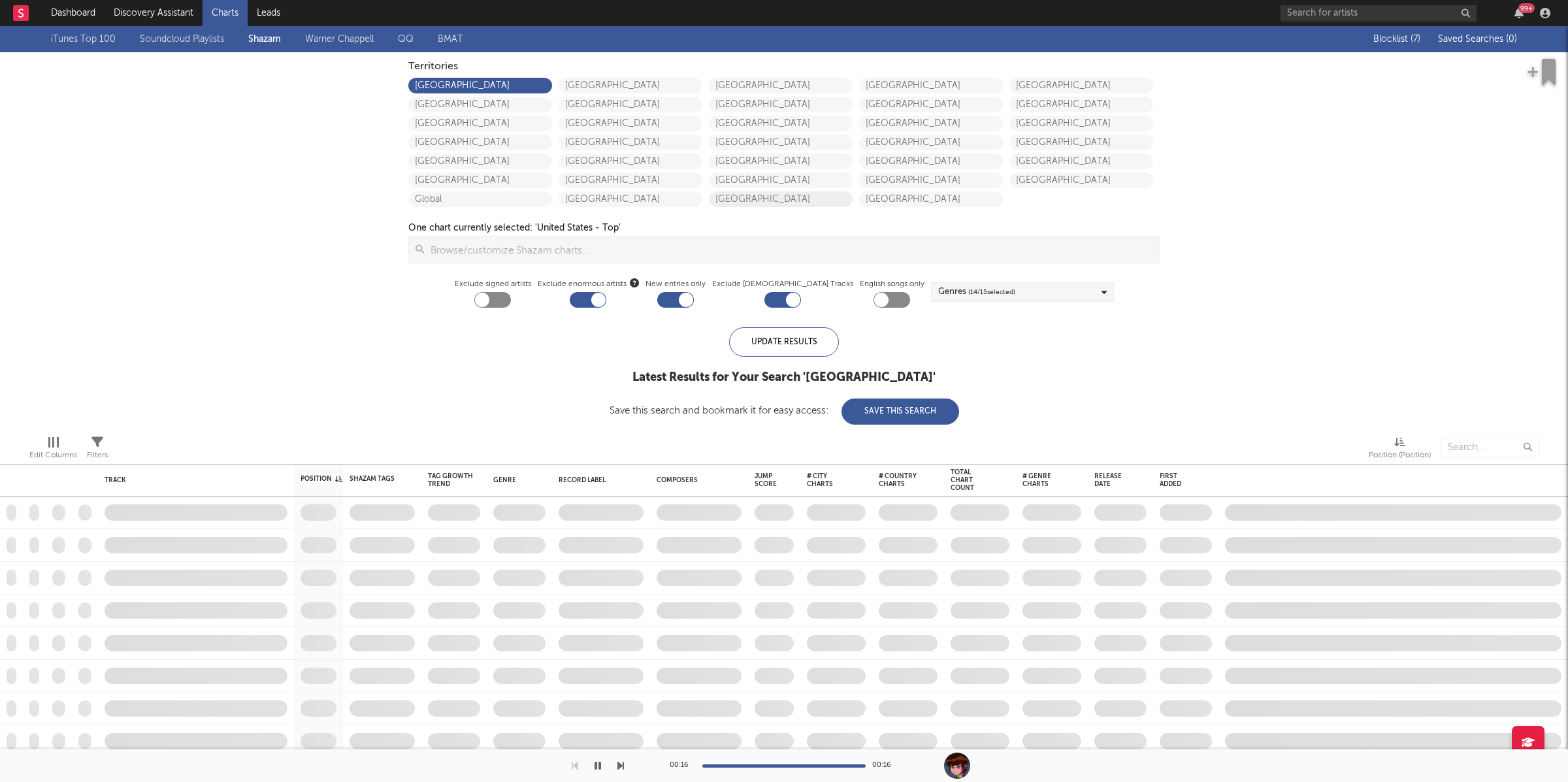
checkbox input "true"
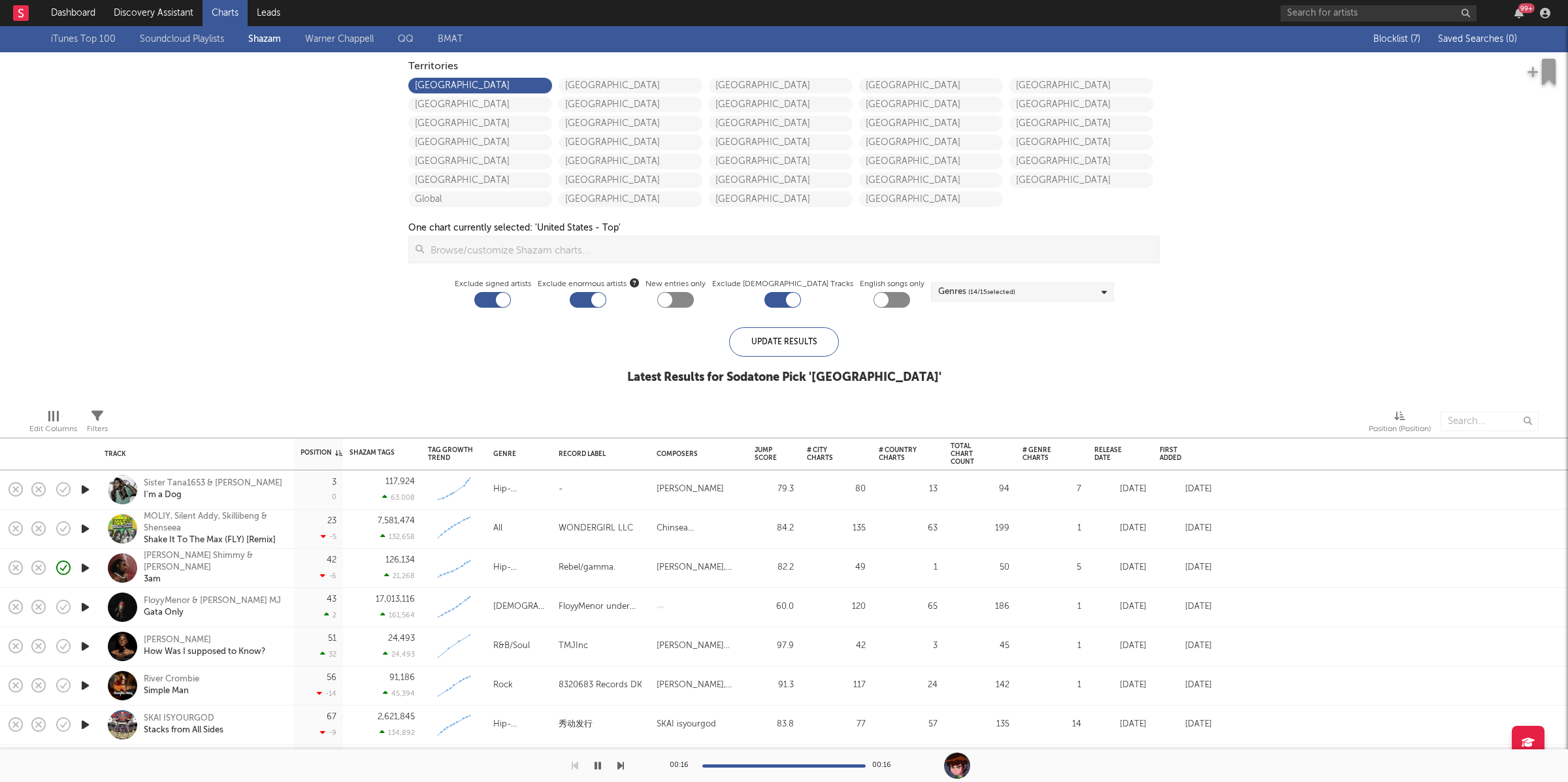
click at [694, 301] on div at bounding box center [675, 299] width 36 height 16
checkbox input "true"
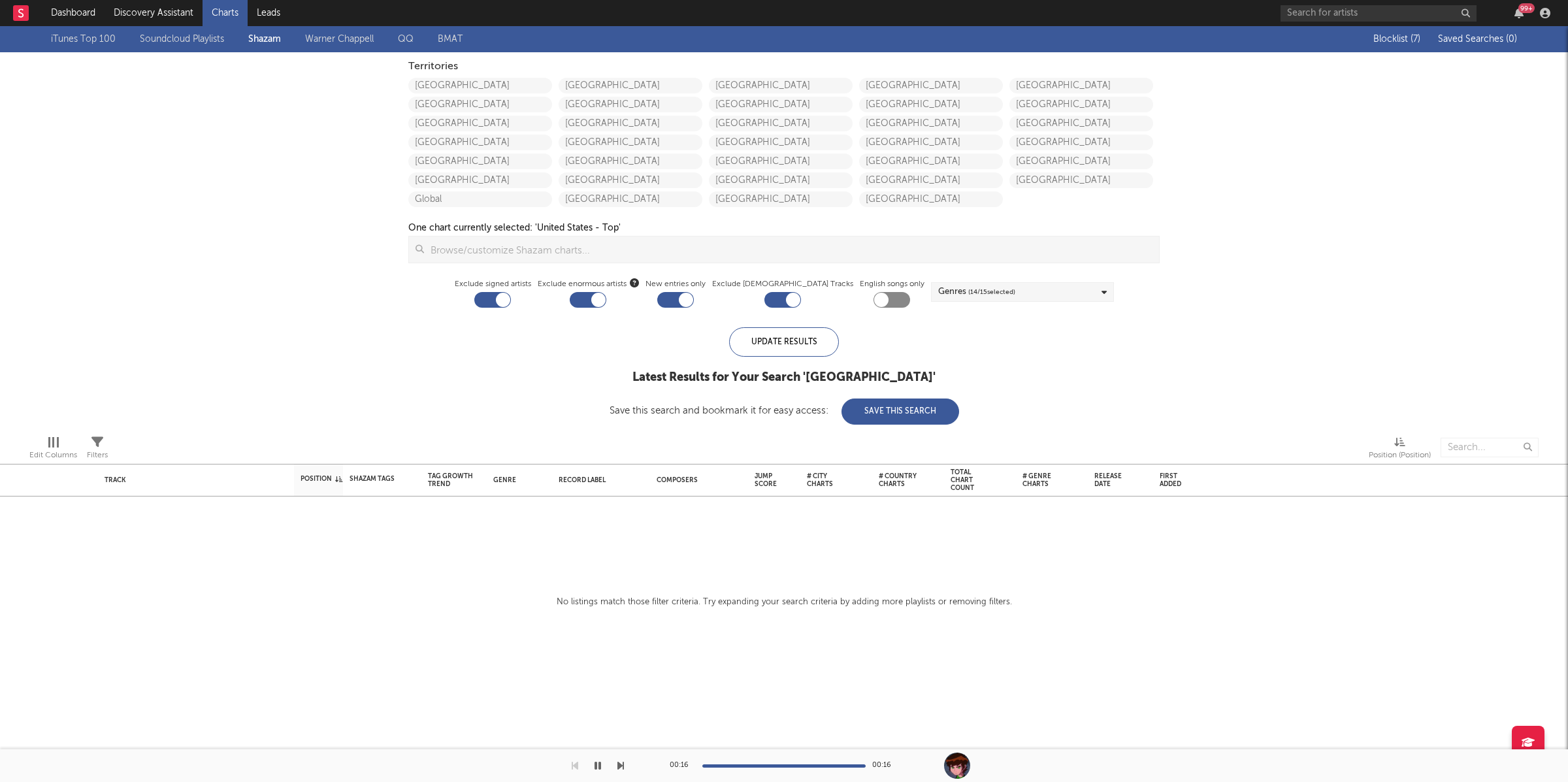
click at [511, 301] on div at bounding box center [492, 299] width 36 height 16
checkbox input "false"
click at [786, 301] on div at bounding box center [793, 299] width 14 height 14
checkbox input "false"
click at [457, 82] on link "[GEOGRAPHIC_DATA]" at bounding box center [480, 85] width 144 height 16
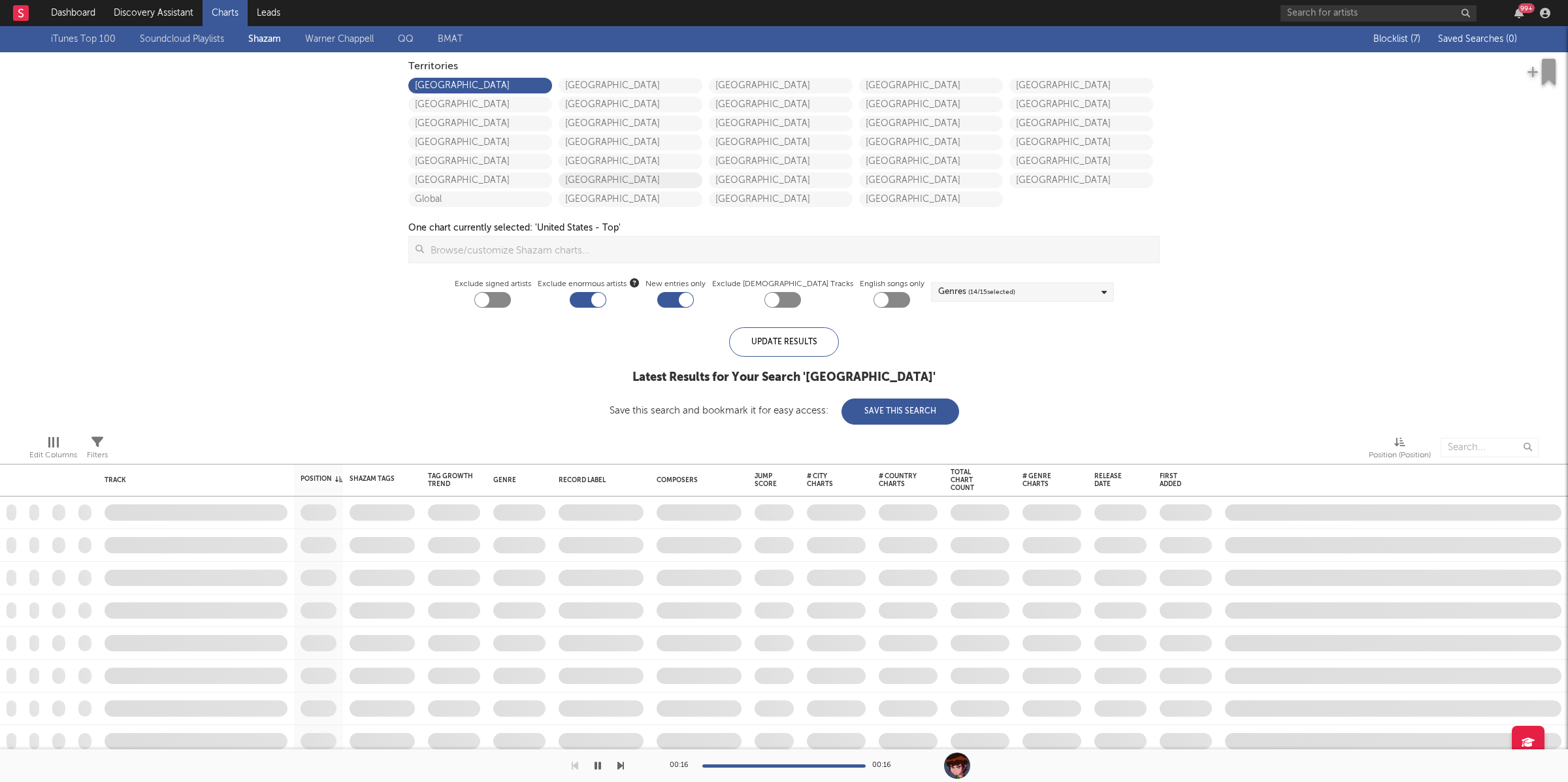
checkbox input "true"
checkbox input "false"
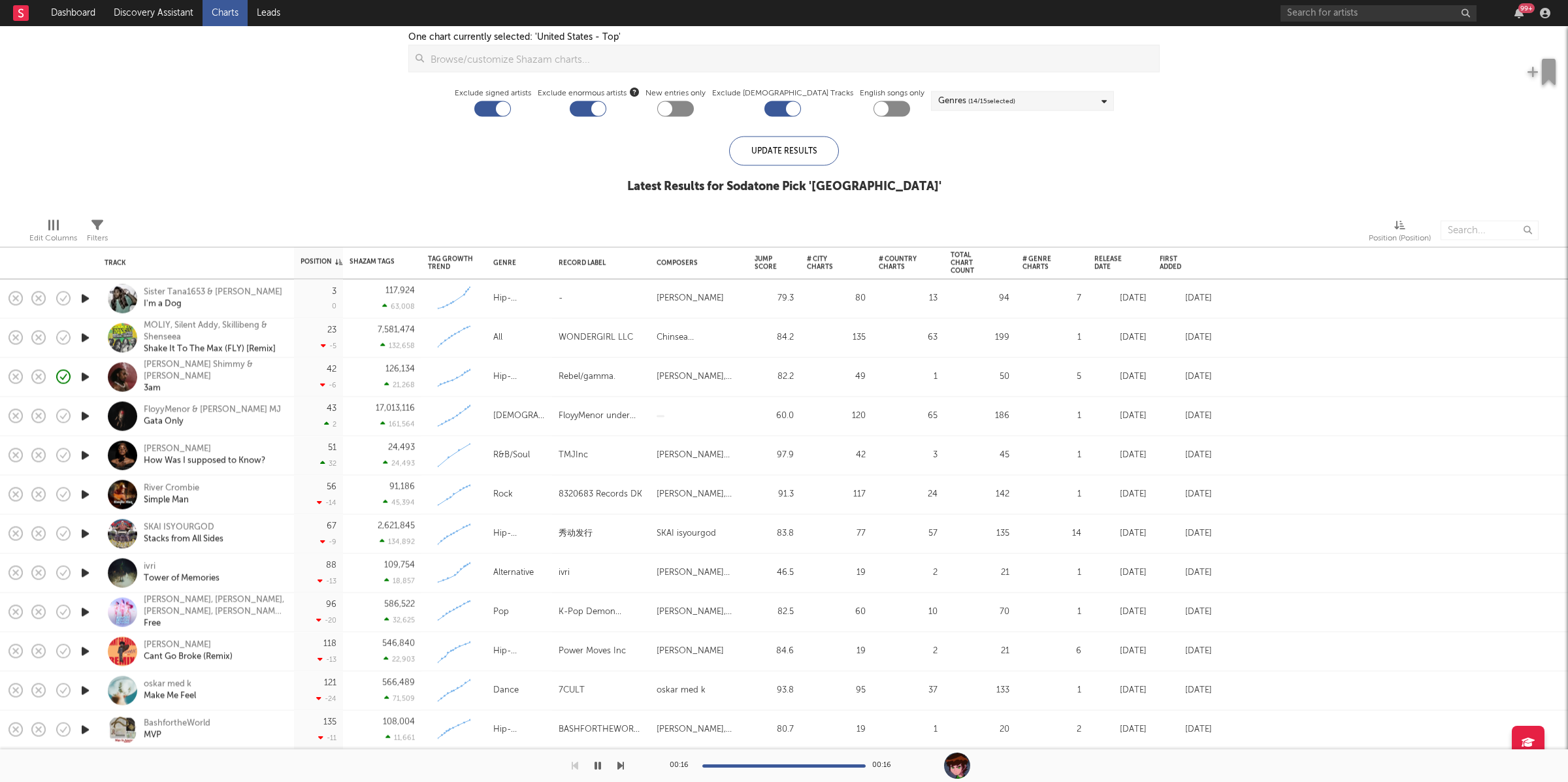
click at [774, 114] on div at bounding box center [782, 108] width 36 height 16
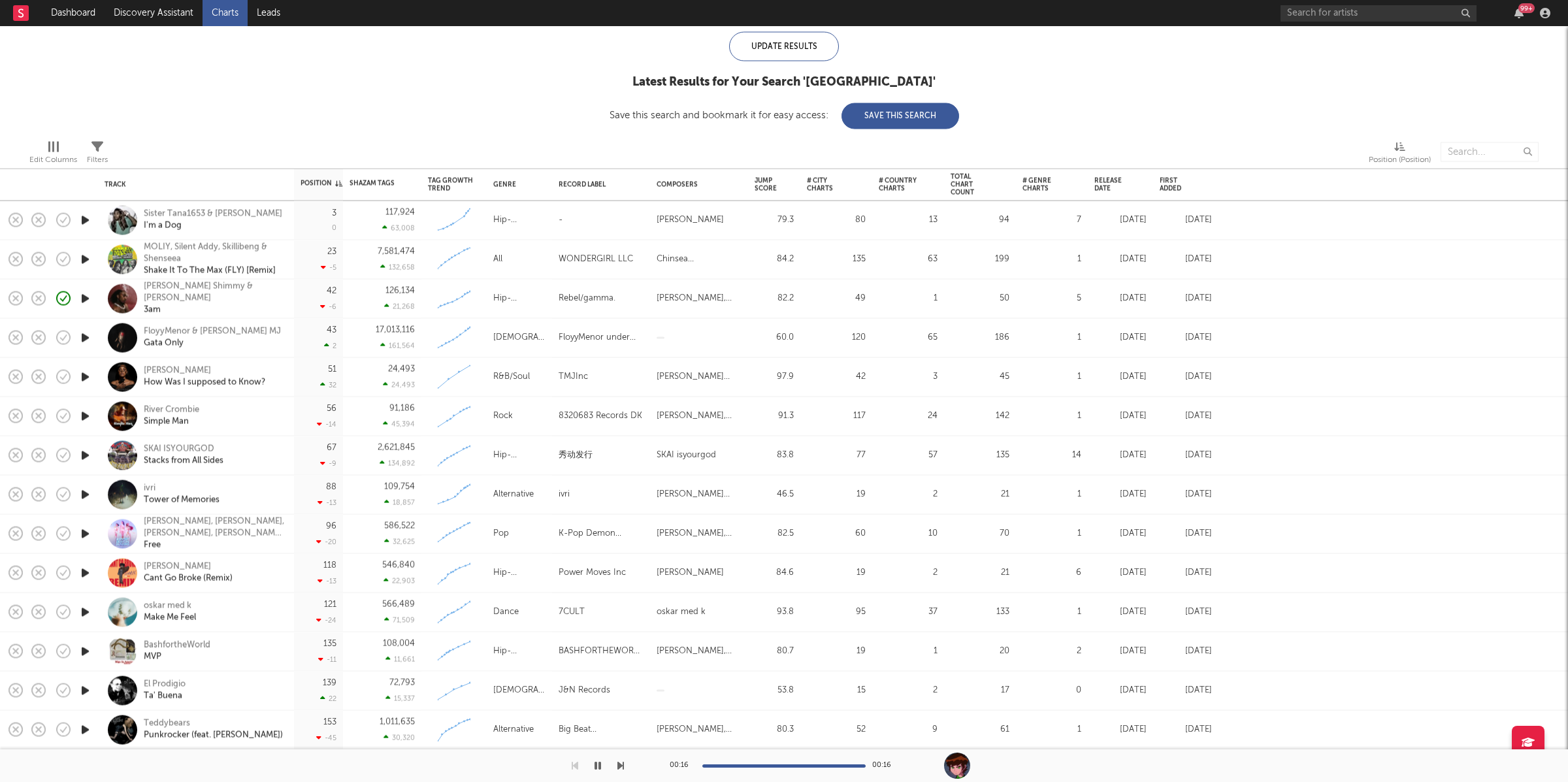
click at [84, 693] on icon "button" at bounding box center [85, 690] width 14 height 16
drag, startPoint x: 83, startPoint y: 690, endPoint x: 95, endPoint y: 662, distance: 30.5
click at [83, 689] on icon "button" at bounding box center [84, 690] width 12 height 16
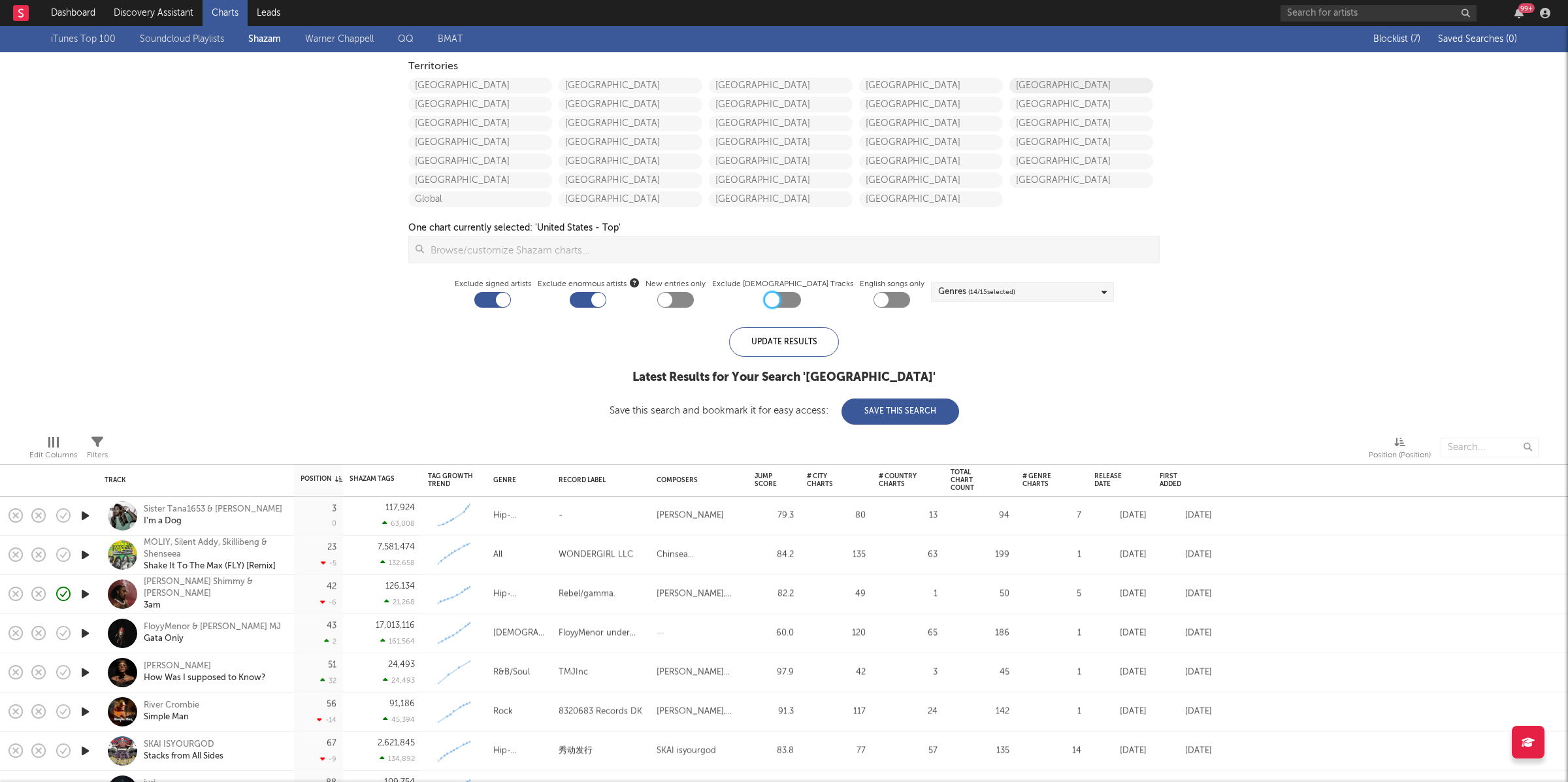
click at [1067, 87] on link "[GEOGRAPHIC_DATA]" at bounding box center [1081, 85] width 144 height 16
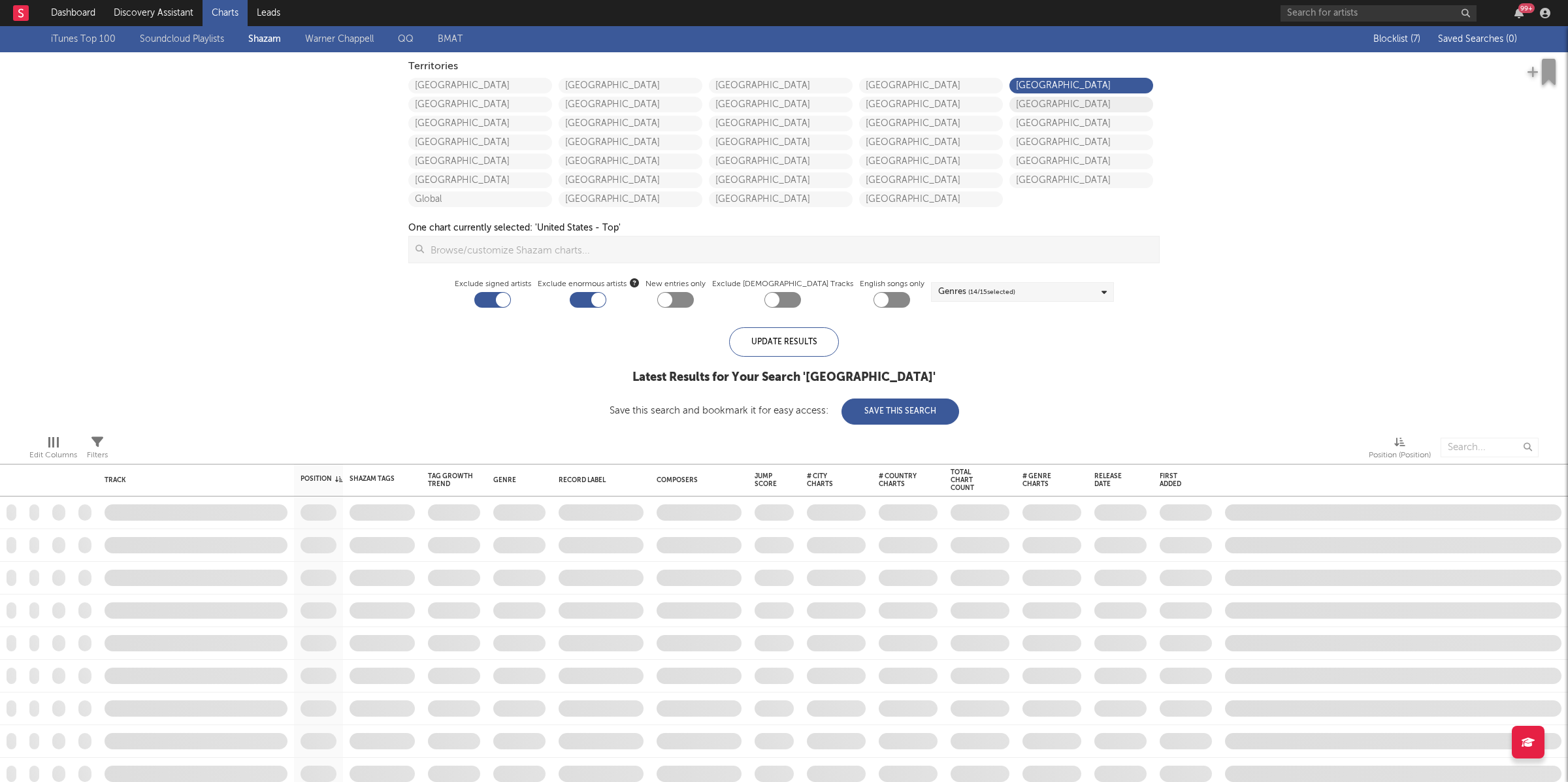
click at [1065, 100] on link "[GEOGRAPHIC_DATA]" at bounding box center [1081, 104] width 144 height 16
checkbox input "true"
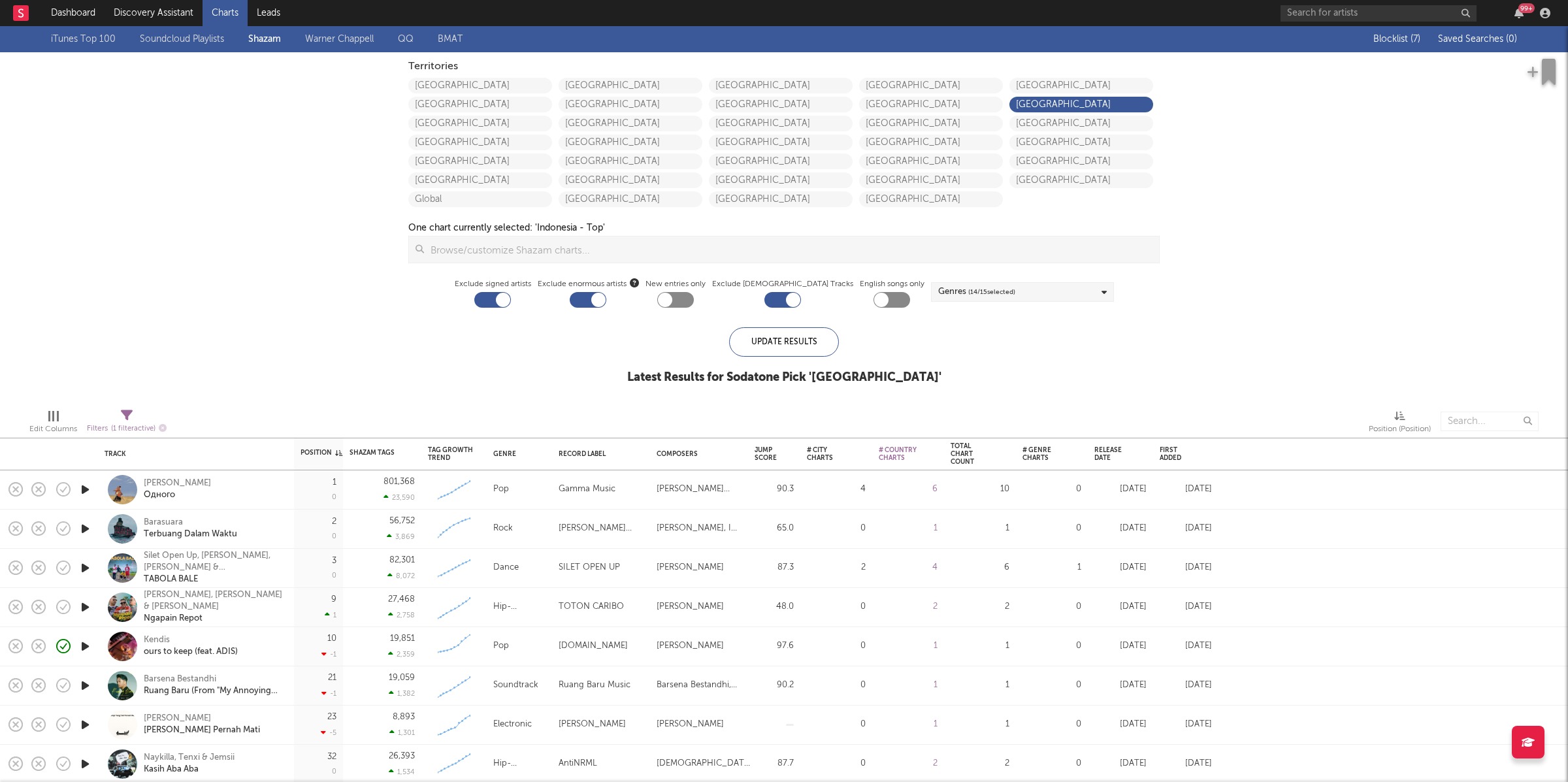
click at [694, 297] on div at bounding box center [675, 299] width 36 height 16
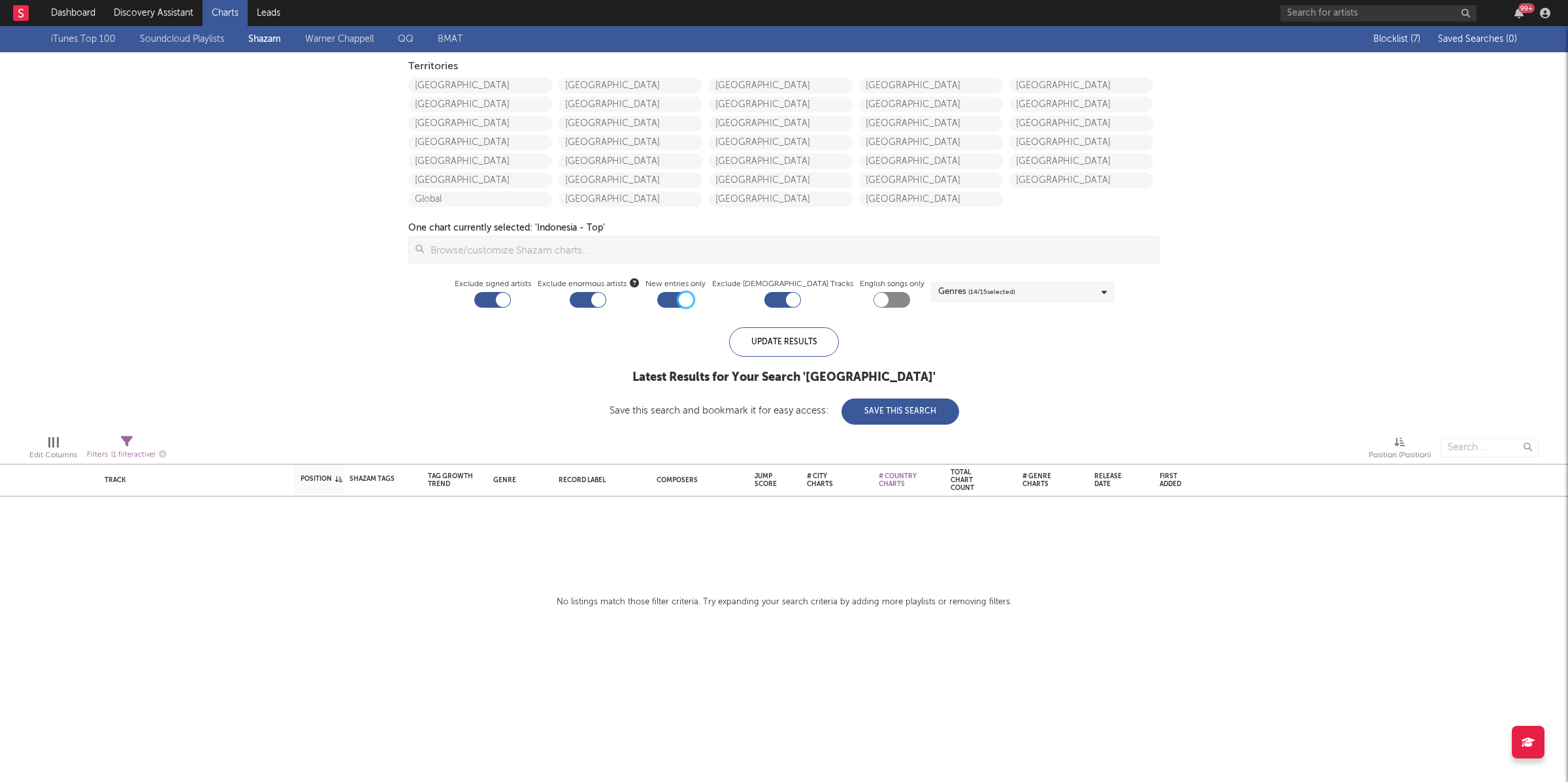
click at [693, 297] on div at bounding box center [685, 299] width 14 height 14
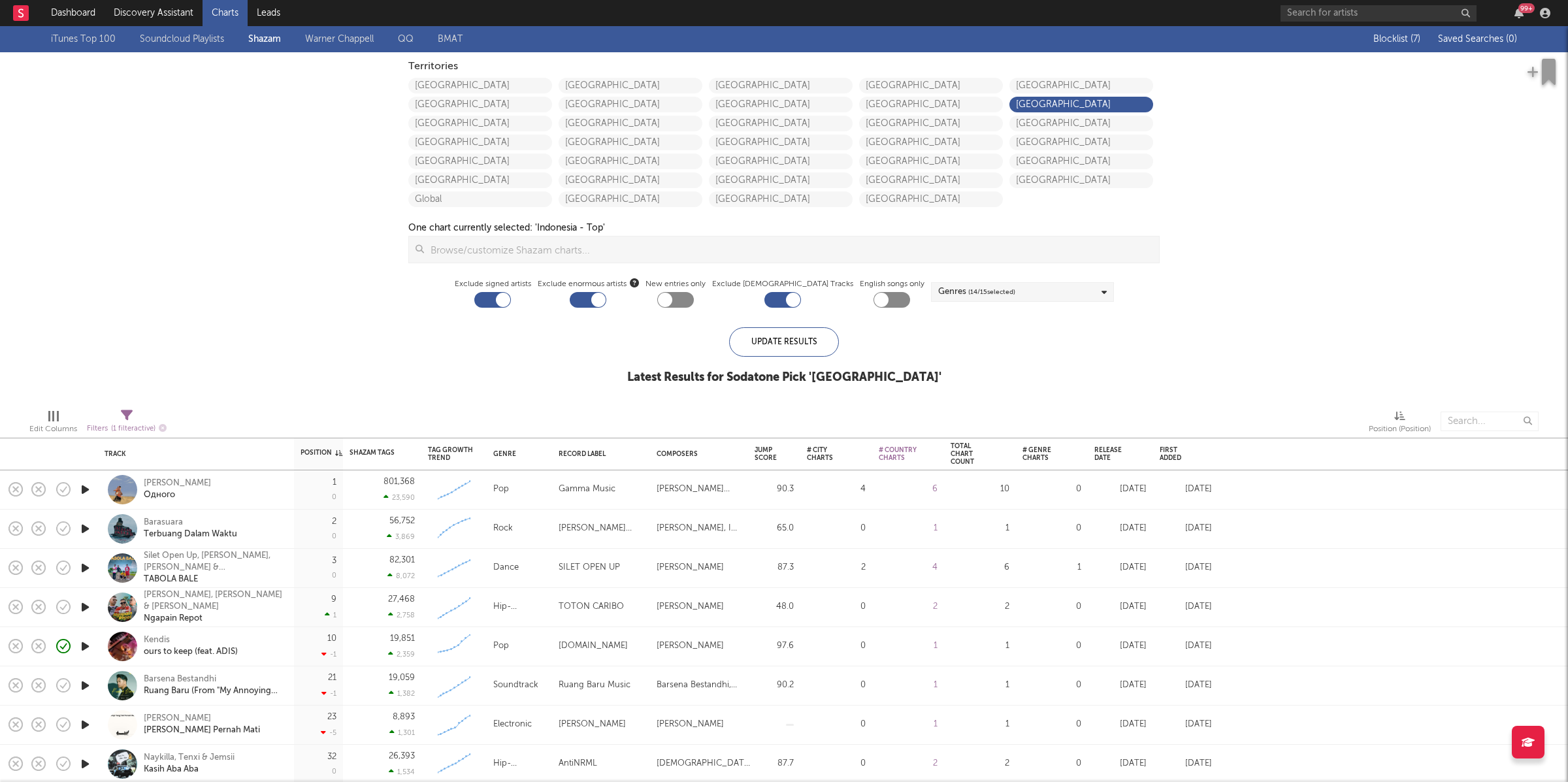
click at [694, 297] on div at bounding box center [675, 299] width 36 height 16
checkbox input "true"
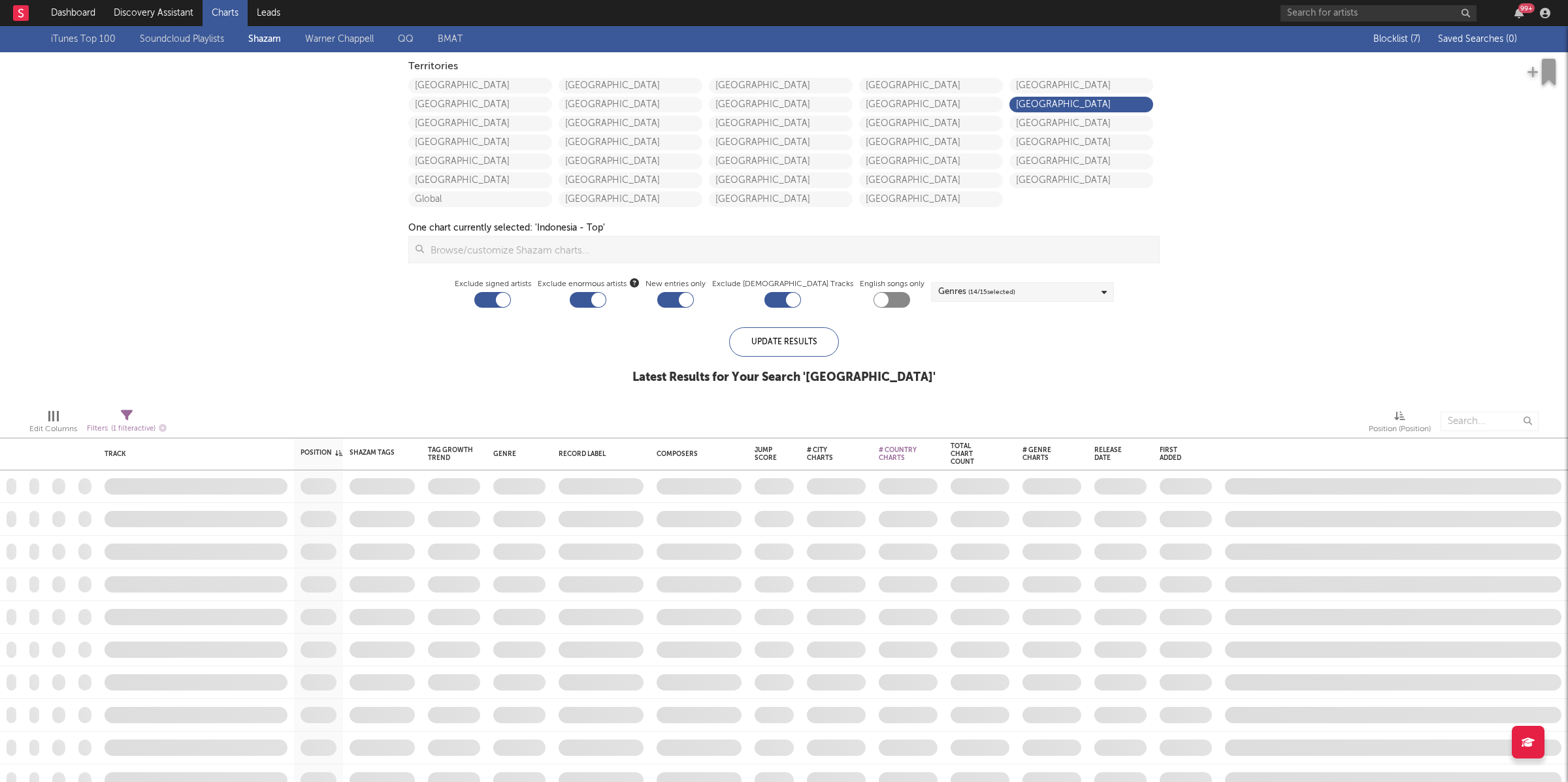
click at [606, 299] on div at bounding box center [598, 299] width 14 height 14
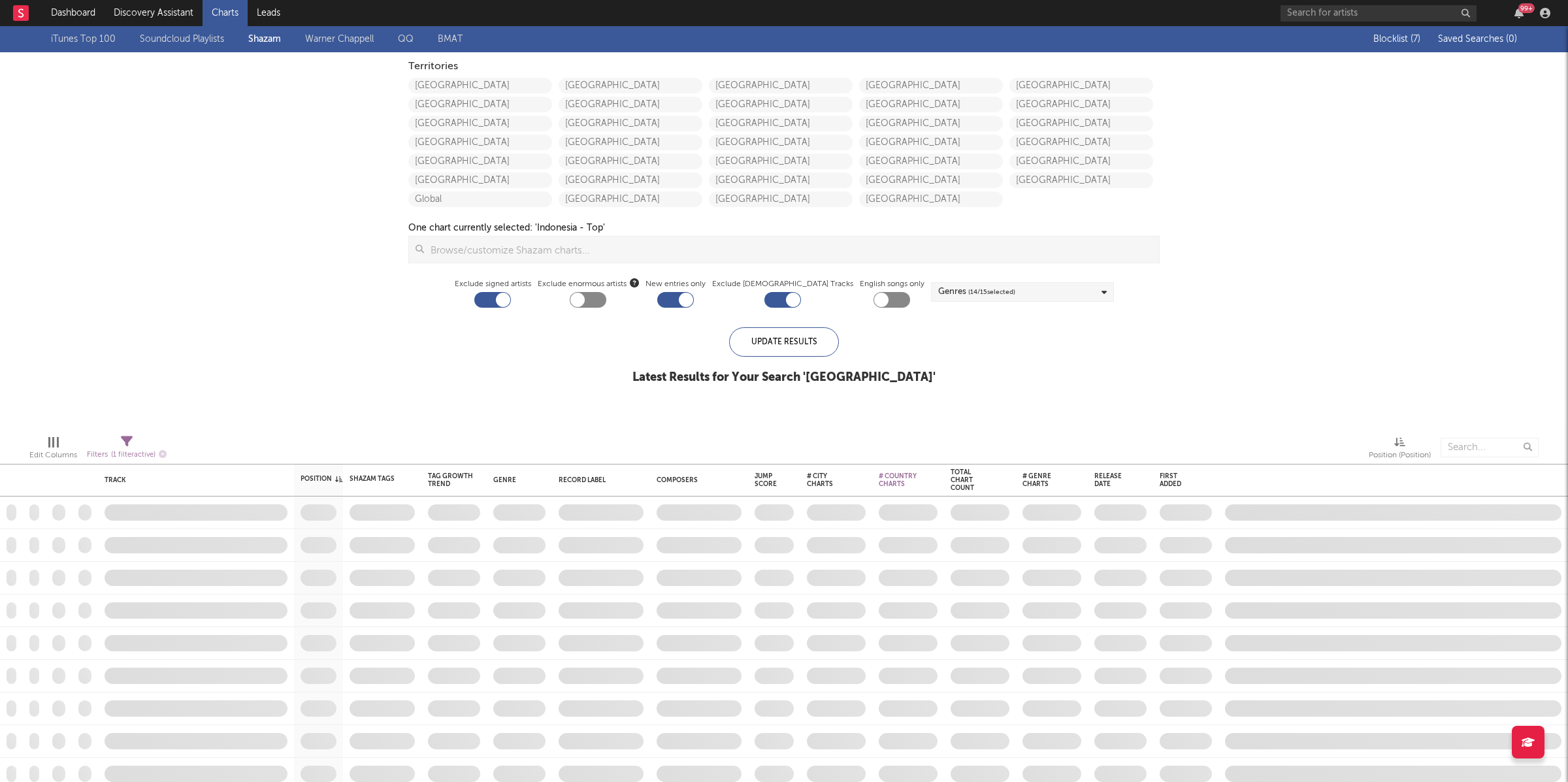
checkbox input "false"
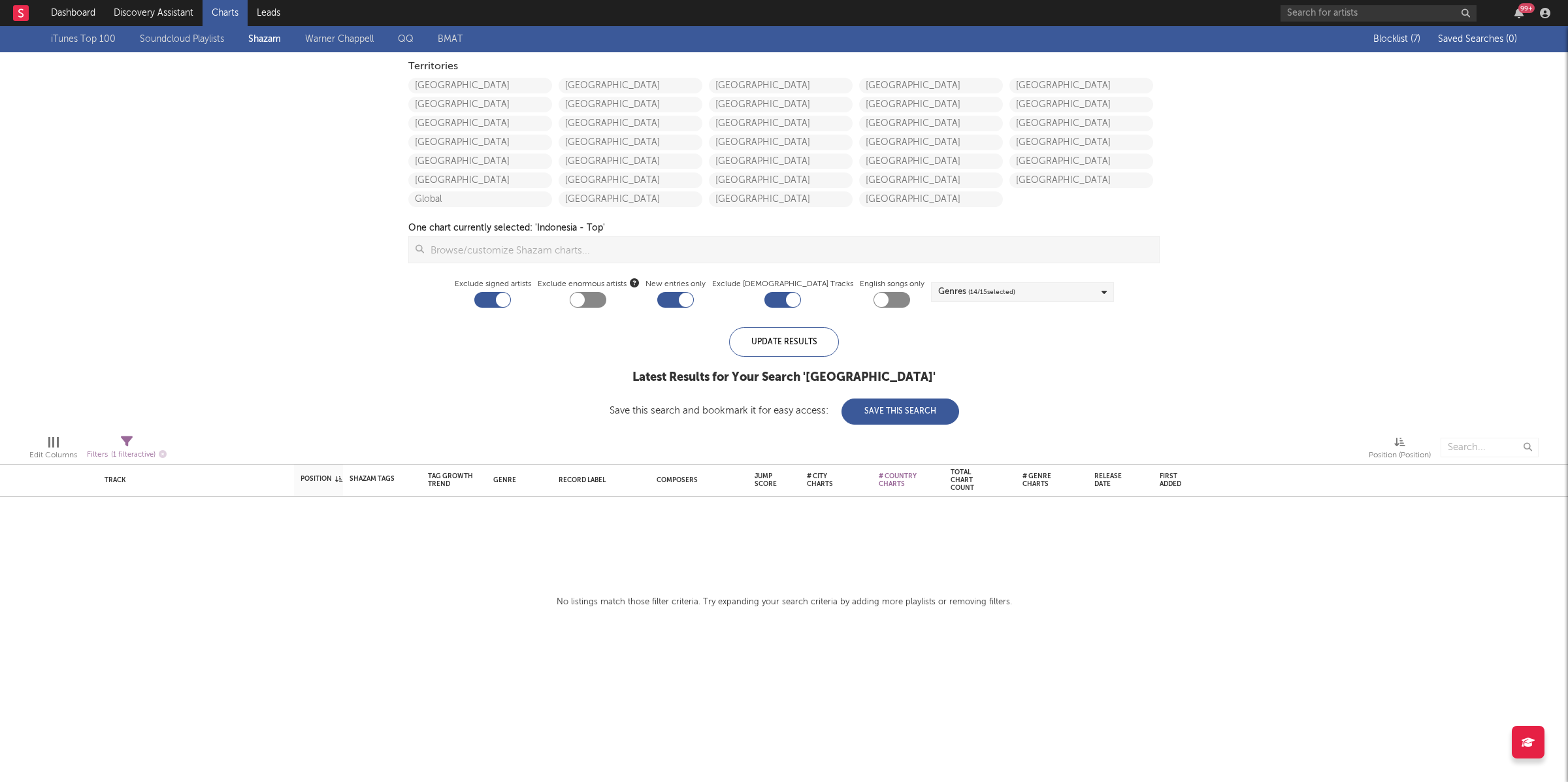
click at [510, 302] on div at bounding box center [503, 299] width 14 height 14
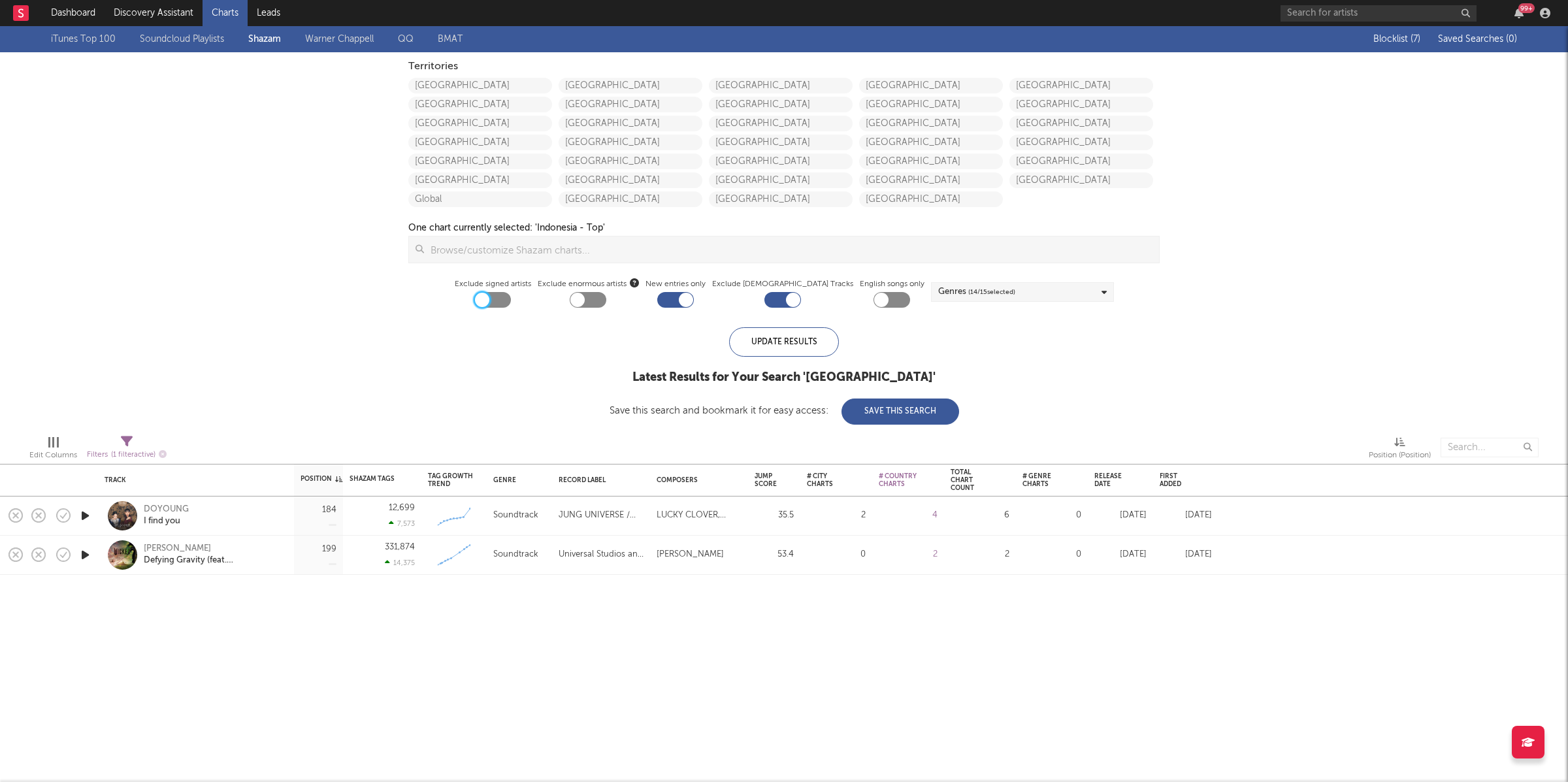
click at [490, 299] on div at bounding box center [482, 299] width 14 height 14
checkbox input "true"
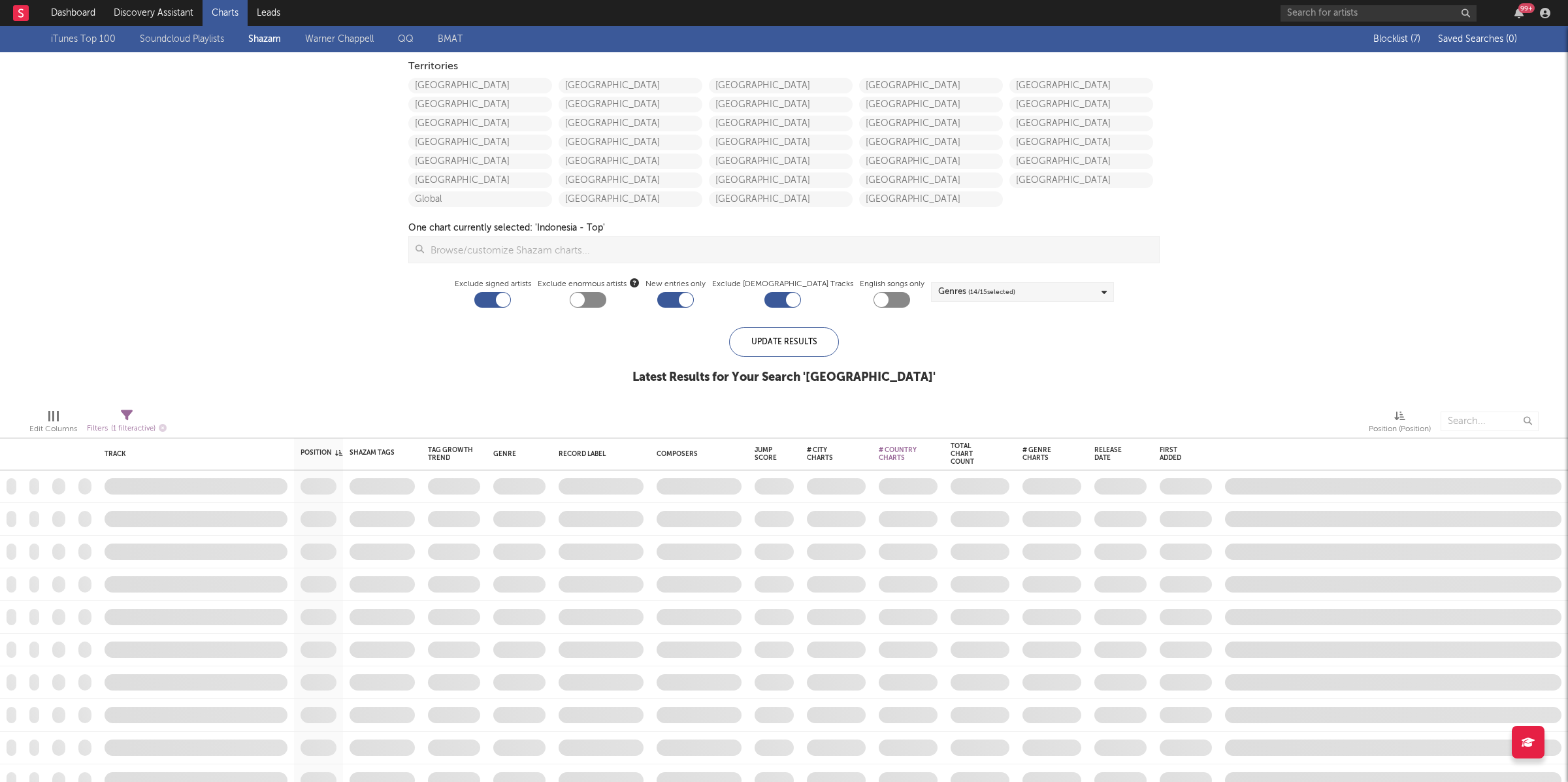
drag, startPoint x: 580, startPoint y: 302, endPoint x: 611, endPoint y: 302, distance: 31.0
click at [585, 302] on div "Exclude enormous artists" at bounding box center [588, 292] width 101 height 32
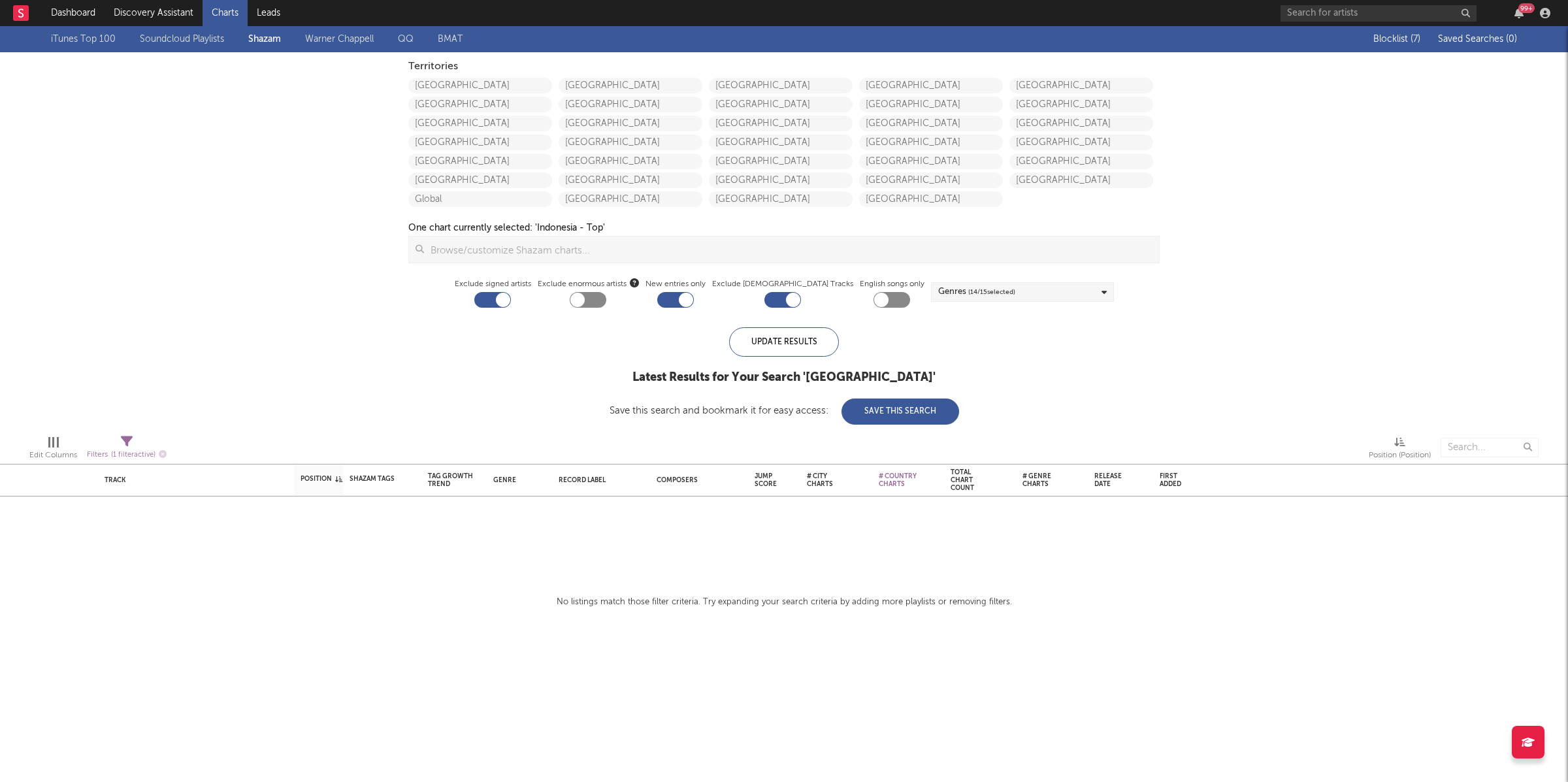
drag, startPoint x: 611, startPoint y: 302, endPoint x: 709, endPoint y: 295, distance: 98.2
click at [606, 302] on div at bounding box center [588, 299] width 36 height 16
checkbox input "true"
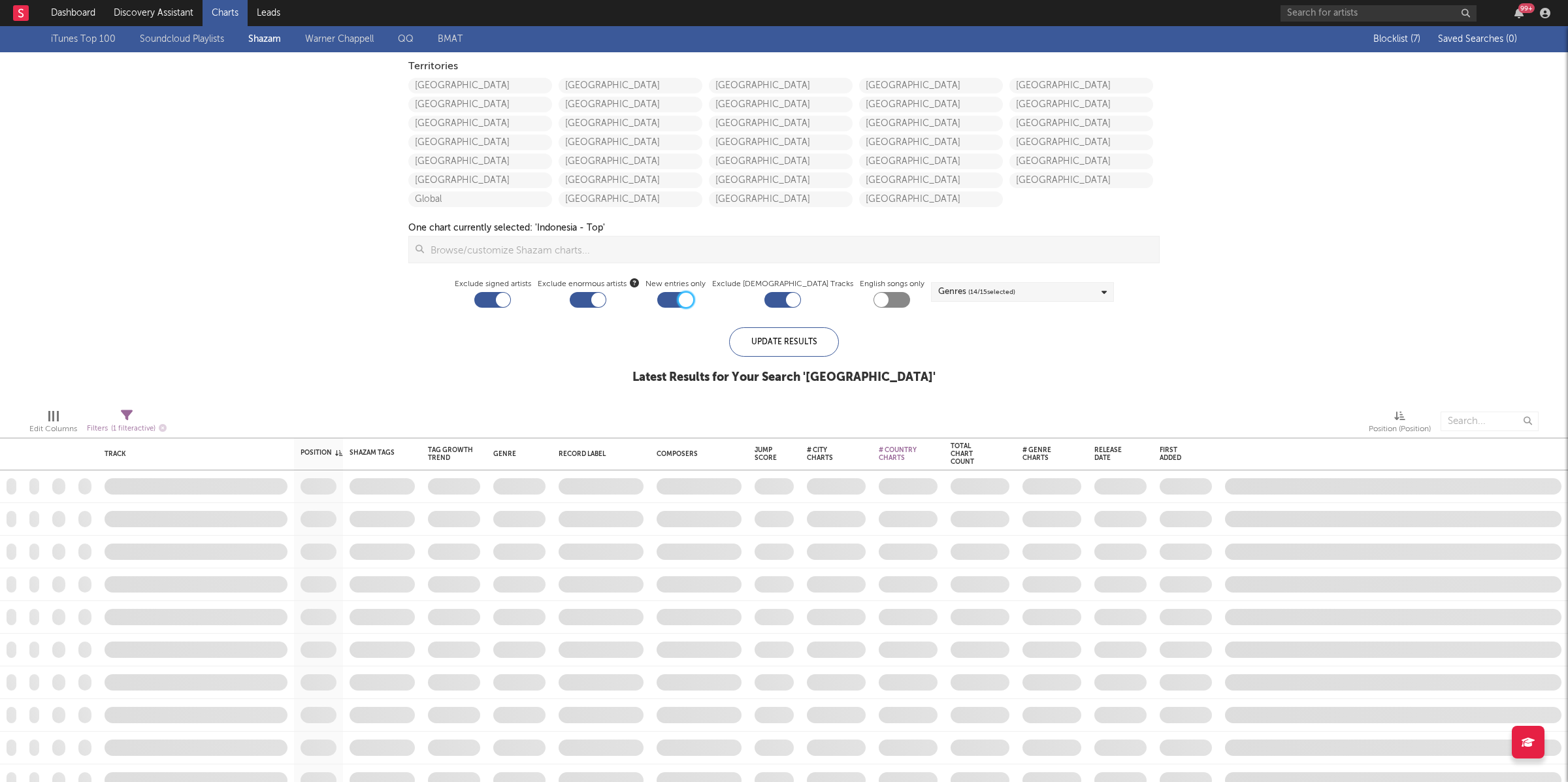
click at [693, 296] on div at bounding box center [685, 299] width 14 height 14
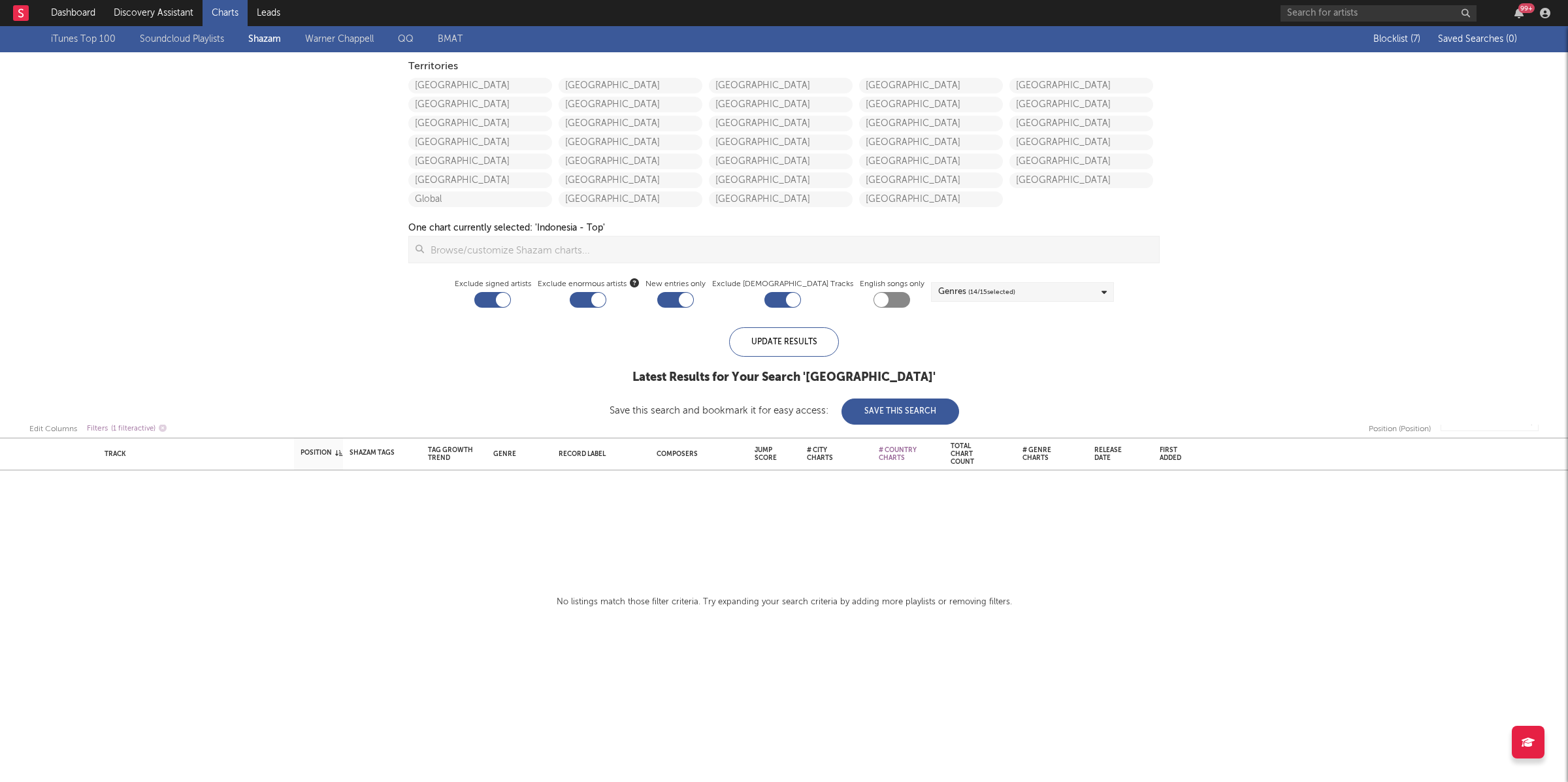
checkbox input "false"
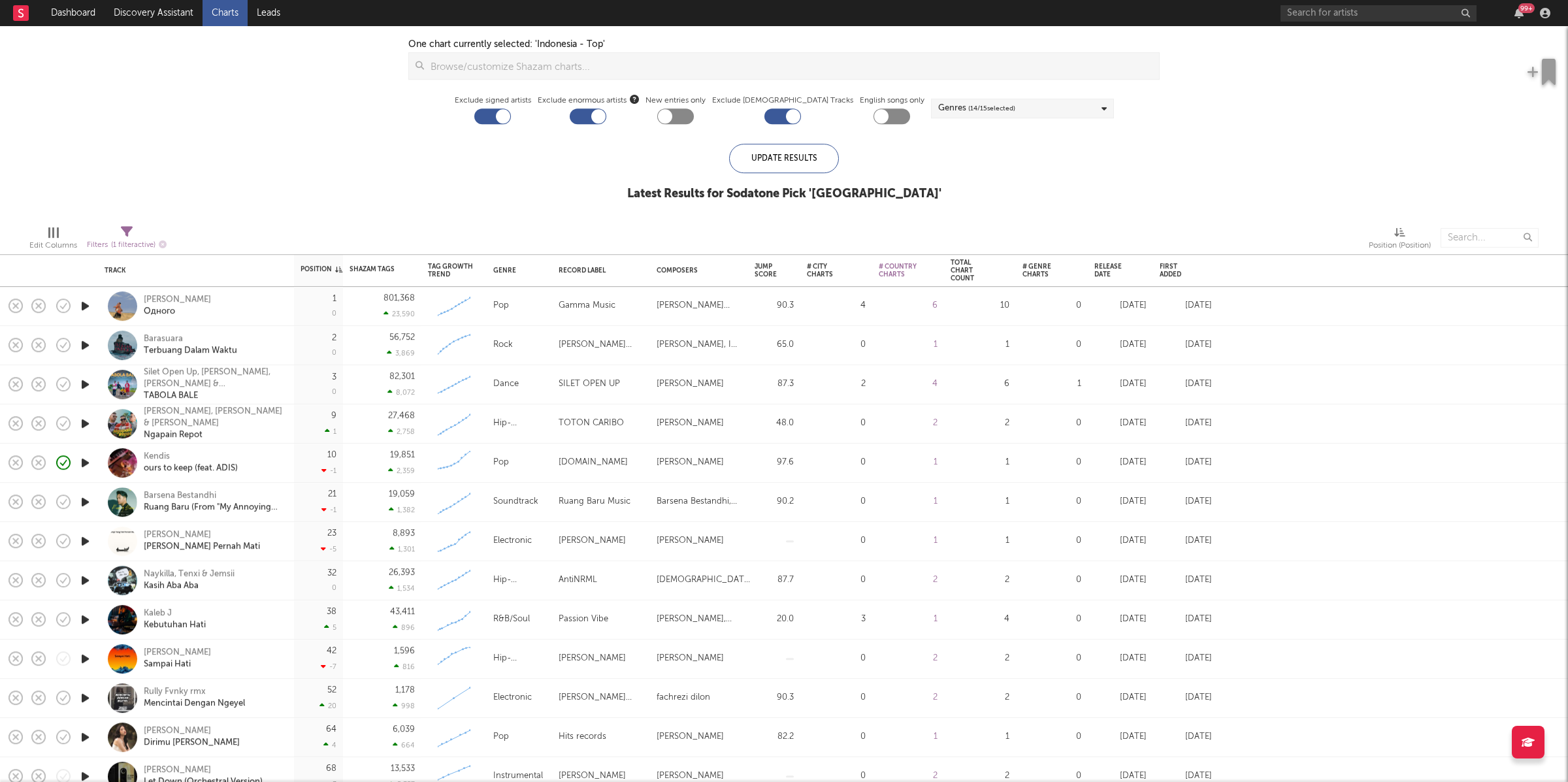
click at [88, 347] on icon "button" at bounding box center [85, 345] width 14 height 16
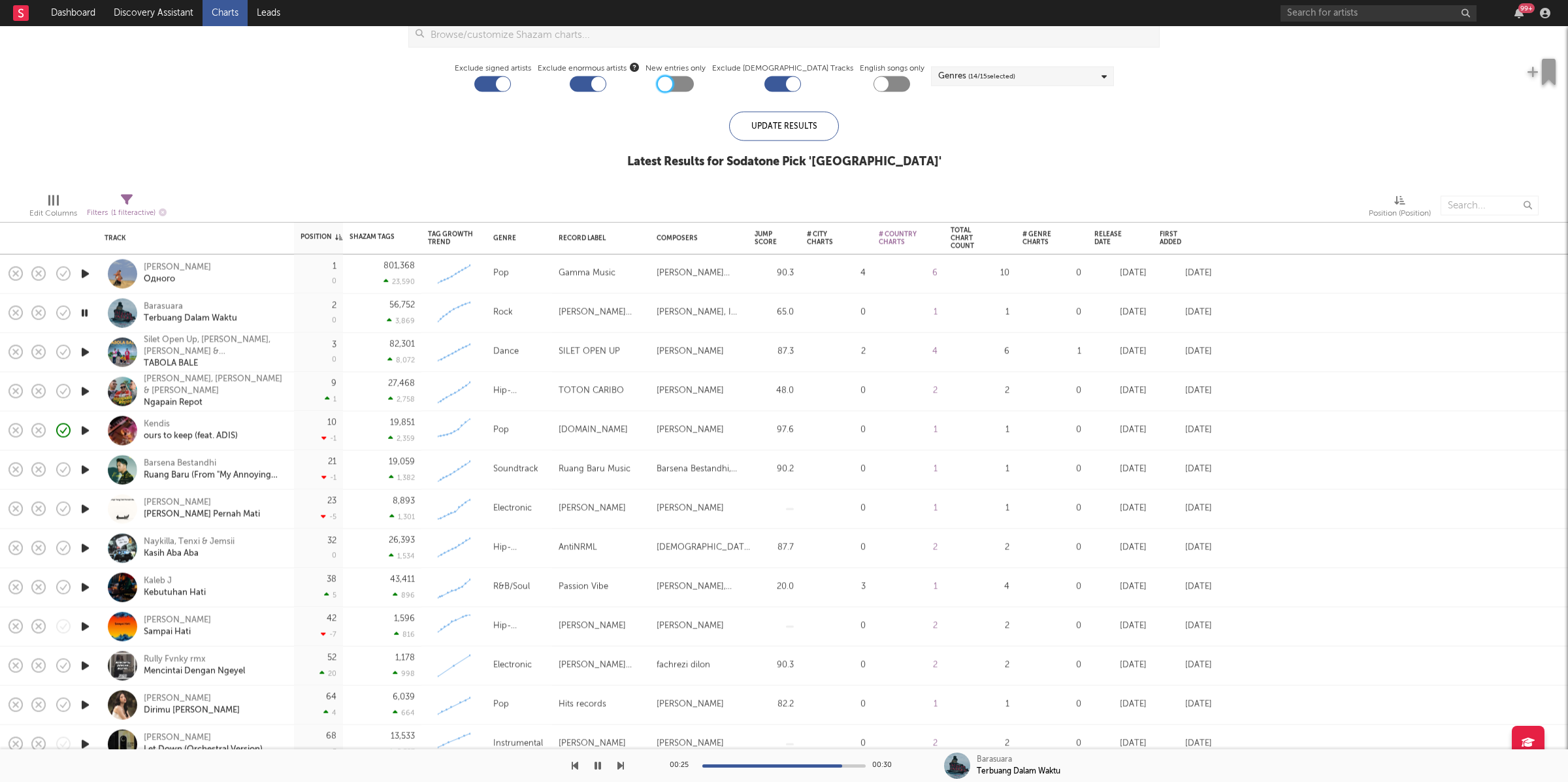
click at [83, 312] on icon "button" at bounding box center [84, 313] width 12 height 16
drag, startPoint x: 253, startPoint y: 424, endPoint x: 409, endPoint y: 424, distance: 156.0
click at [253, 424] on div "[PERSON_NAME] to keep (feat. ADIS)" at bounding box center [214, 430] width 141 height 23
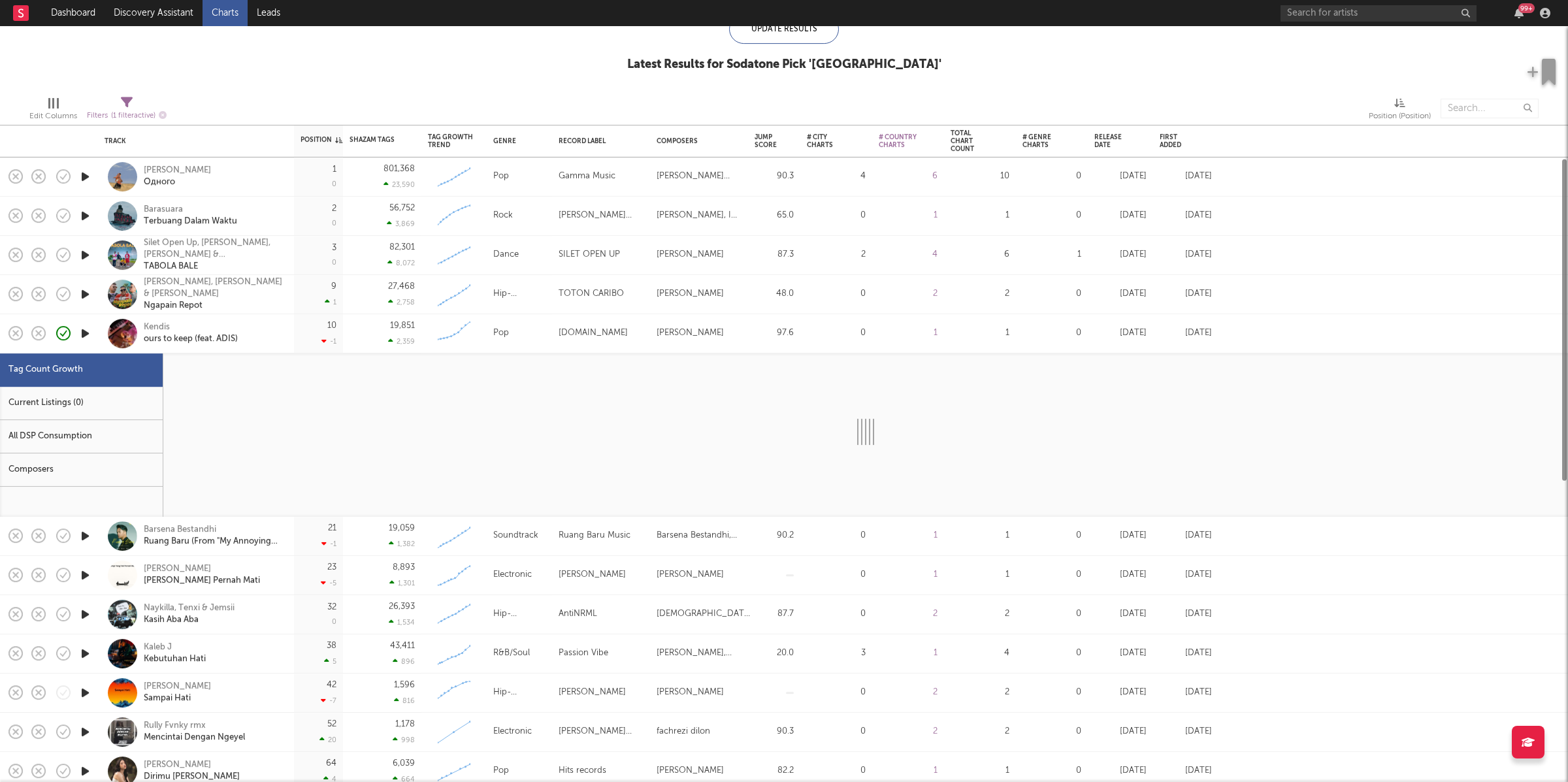
select select "3m"
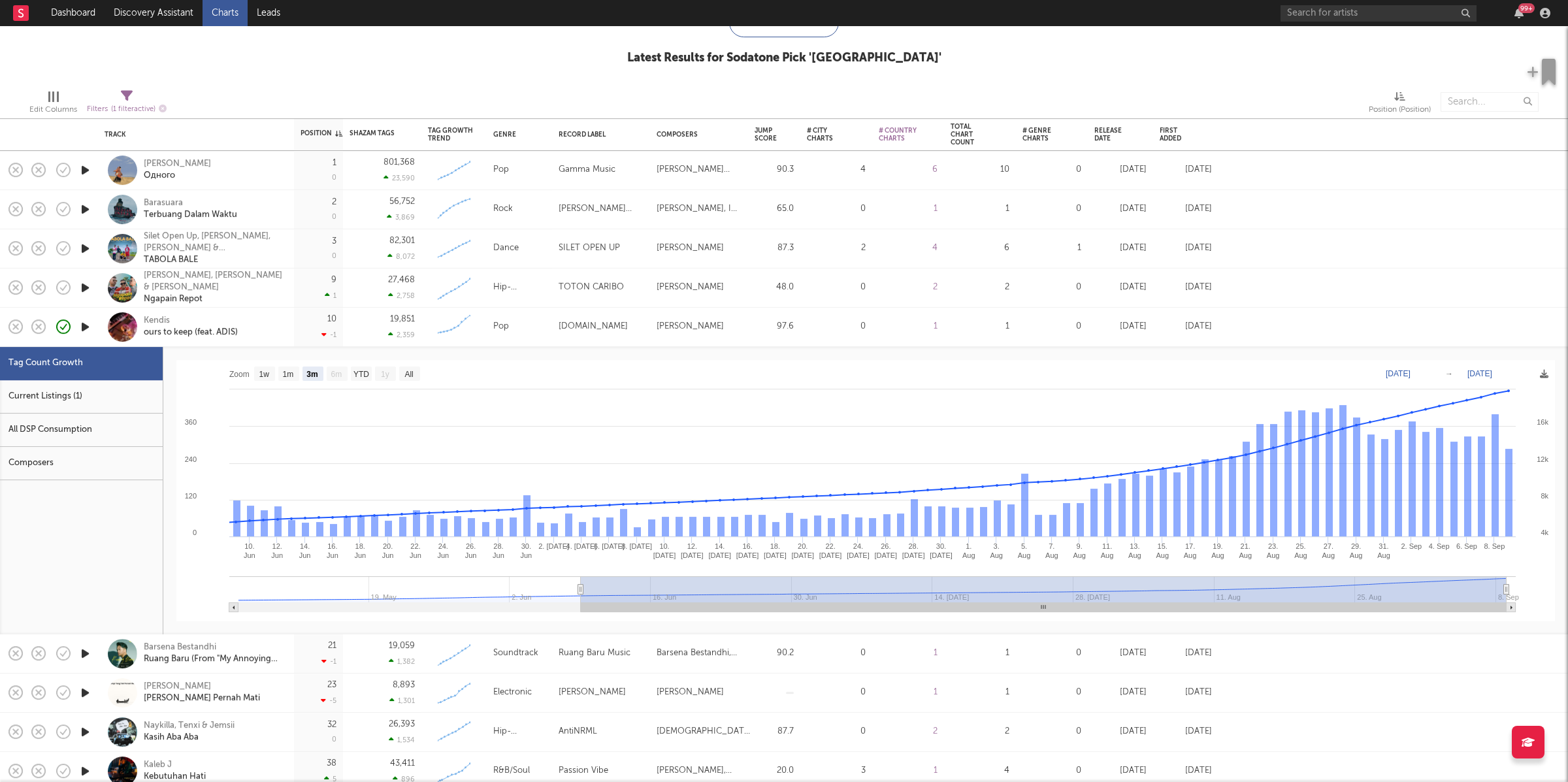
click at [271, 316] on div "[PERSON_NAME] to keep (feat. ADIS)" at bounding box center [214, 327] width 141 height 23
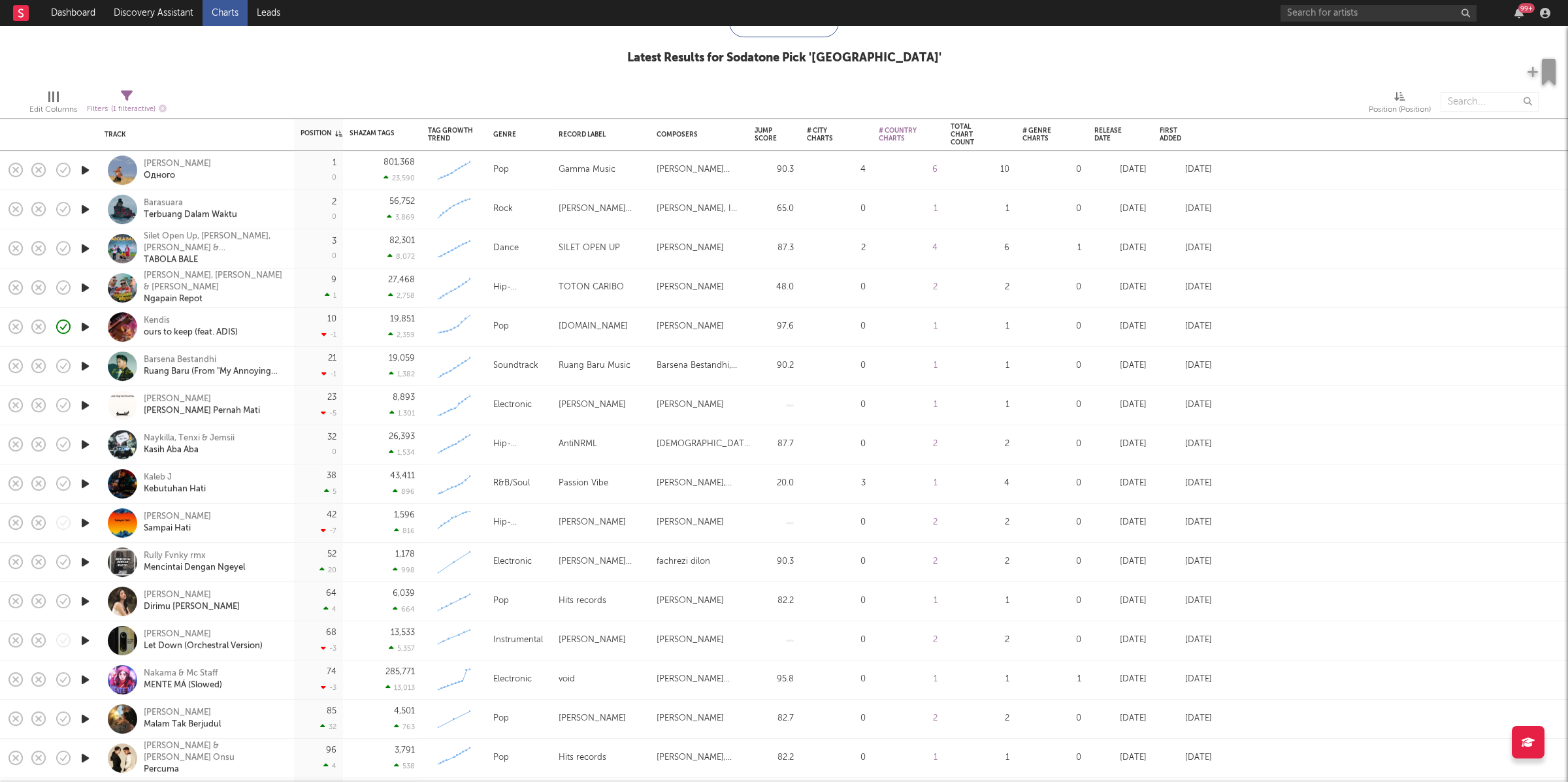
click at [86, 364] on icon "button" at bounding box center [85, 366] width 14 height 16
click at [87, 361] on icon "button" at bounding box center [84, 366] width 12 height 16
click at [86, 444] on icon "button" at bounding box center [85, 445] width 14 height 16
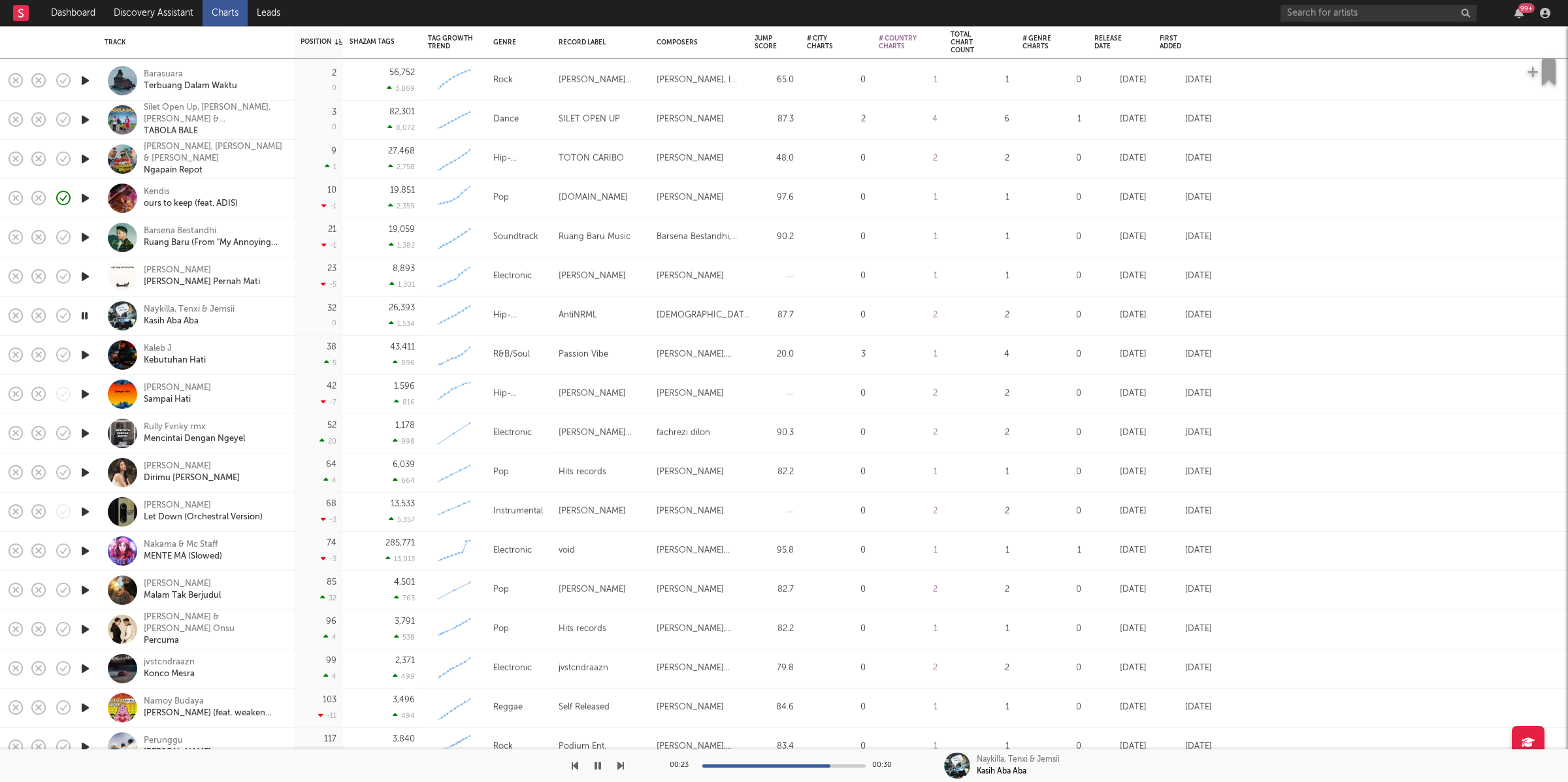
click at [83, 314] on icon "button" at bounding box center [84, 316] width 12 height 16
click at [87, 355] on icon "button" at bounding box center [85, 355] width 14 height 16
click at [78, 393] on icon "button" at bounding box center [85, 394] width 14 height 16
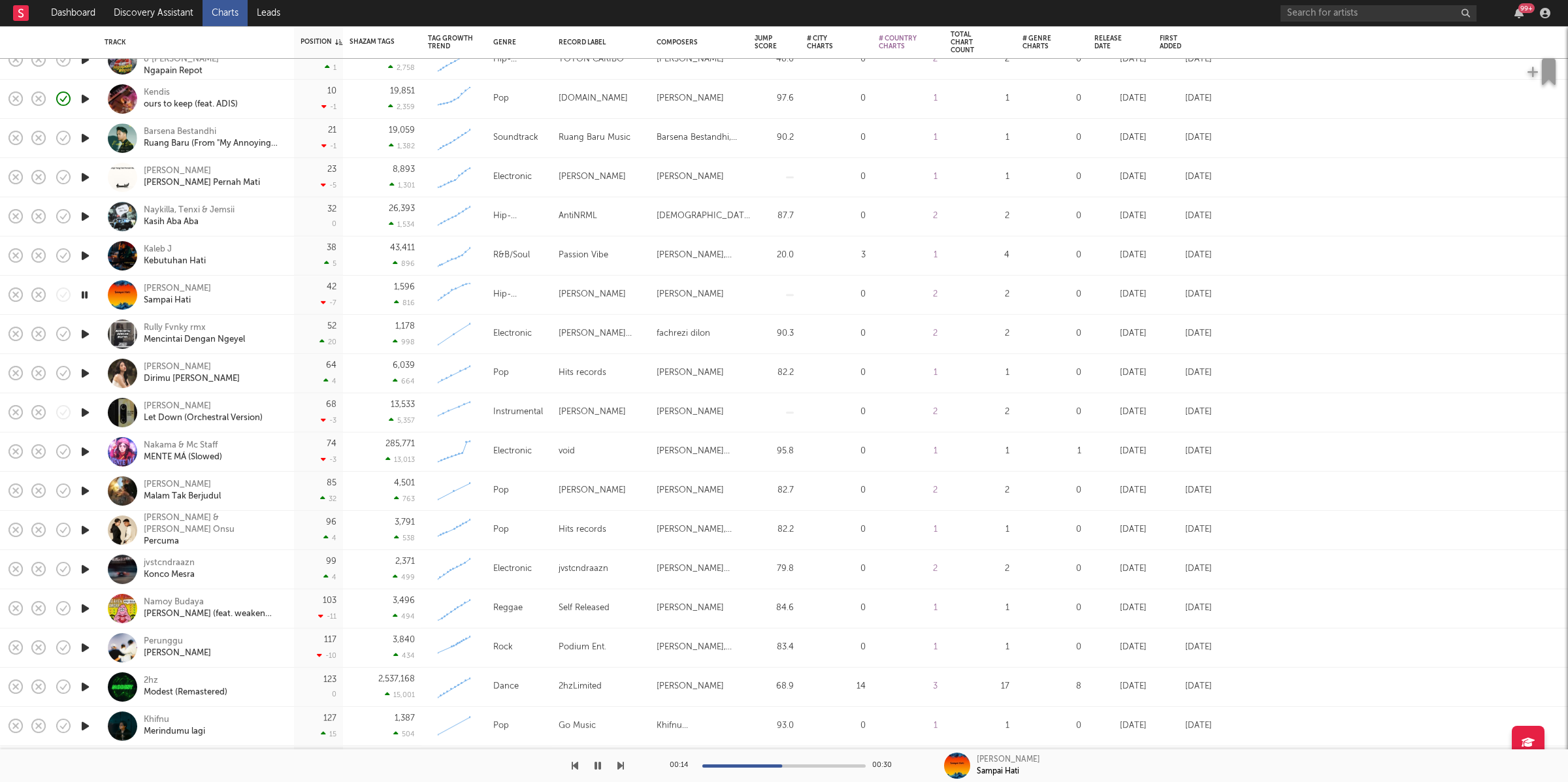
click at [87, 329] on icon "button" at bounding box center [85, 334] width 14 height 16
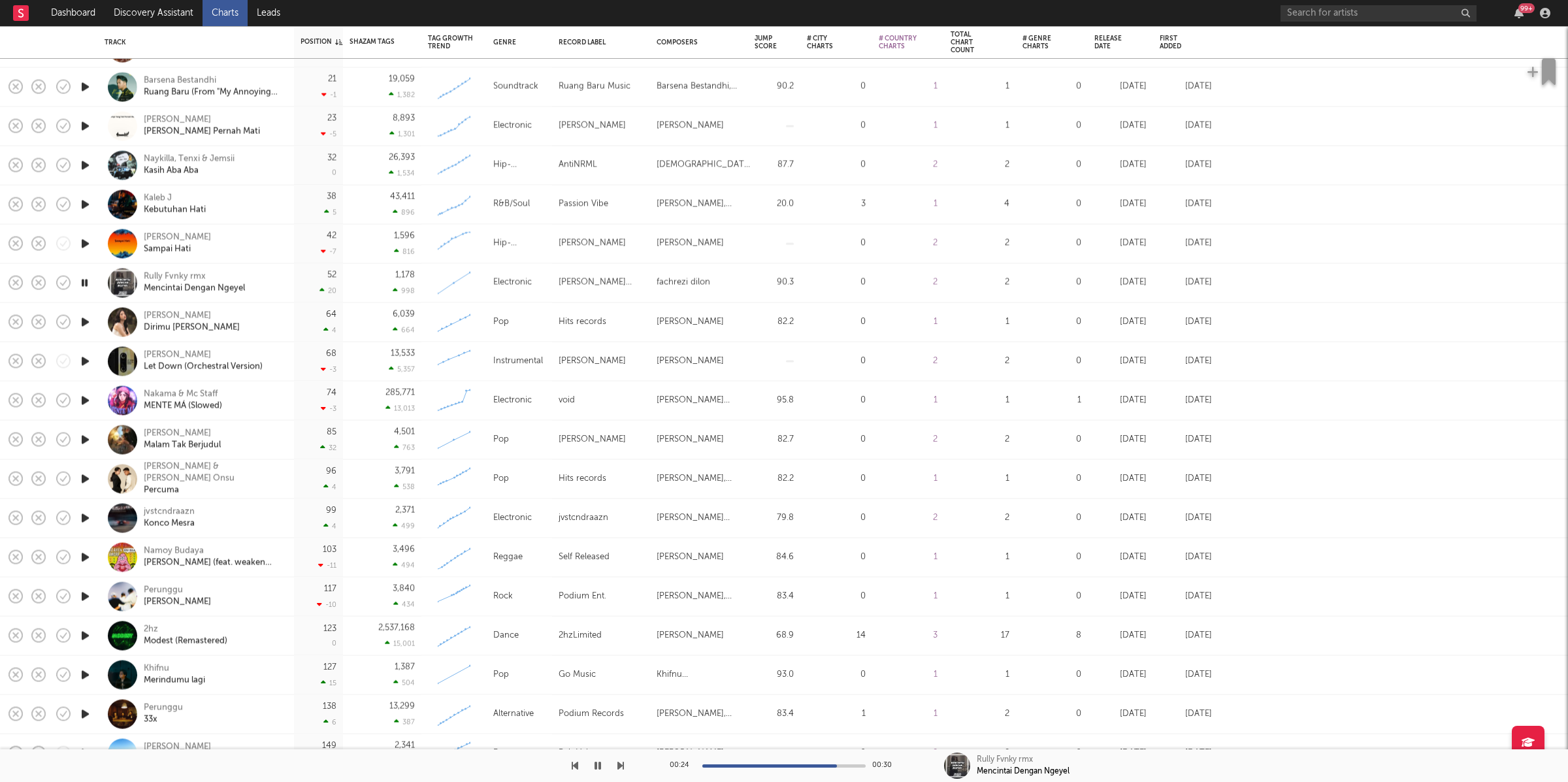
click at [89, 317] on icon "button" at bounding box center [85, 323] width 14 height 16
click at [626, 764] on div "00:04 00:30 Anggis [PERSON_NAME] Dirimu [PERSON_NAME] Dulu" at bounding box center [784, 766] width 1568 height 33
click at [620, 764] on icon "button" at bounding box center [621, 765] width 7 height 10
click at [617, 764] on icon "button" at bounding box center [621, 765] width 7 height 10
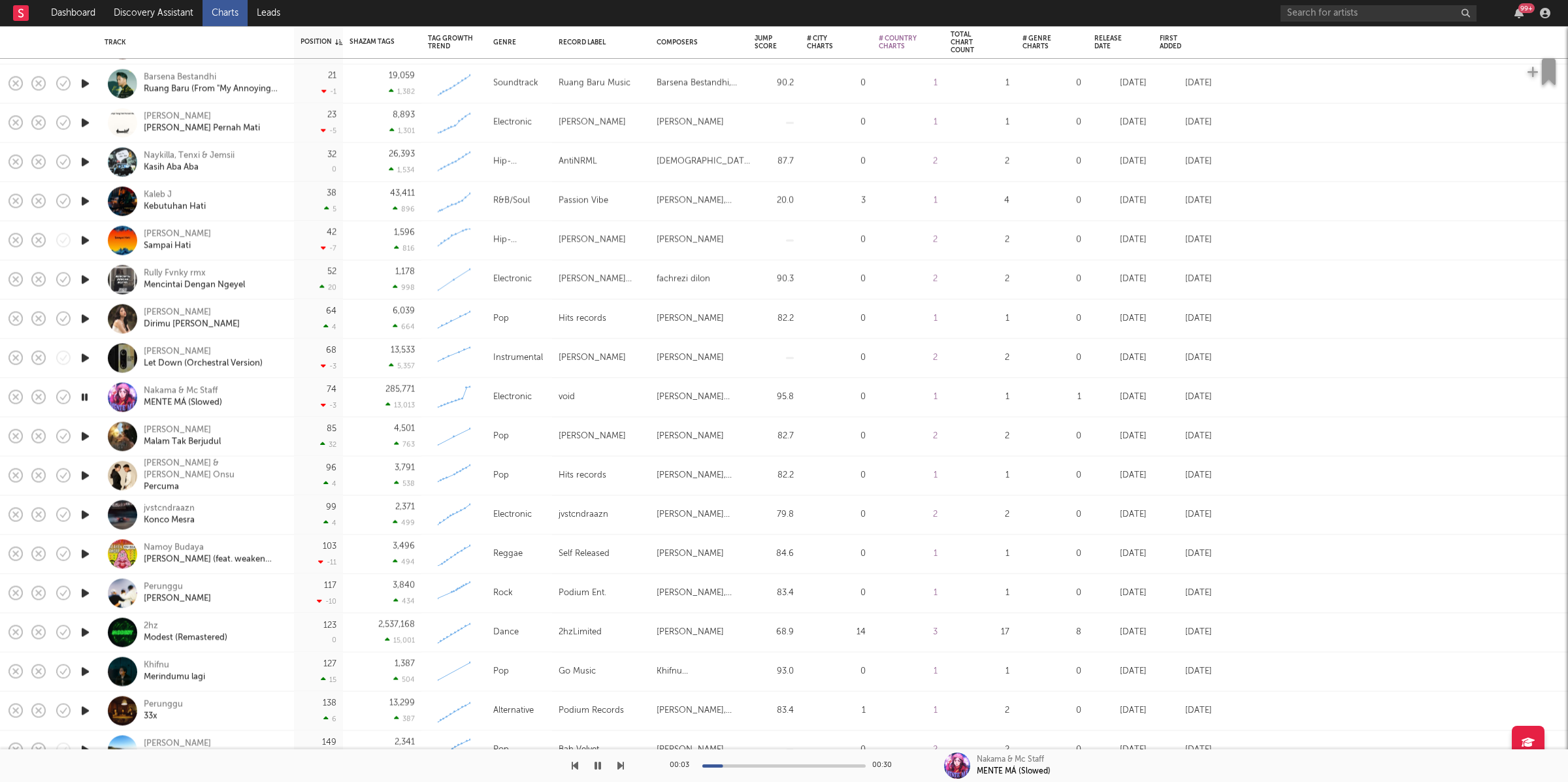
click at [617, 762] on icon "button" at bounding box center [621, 765] width 7 height 10
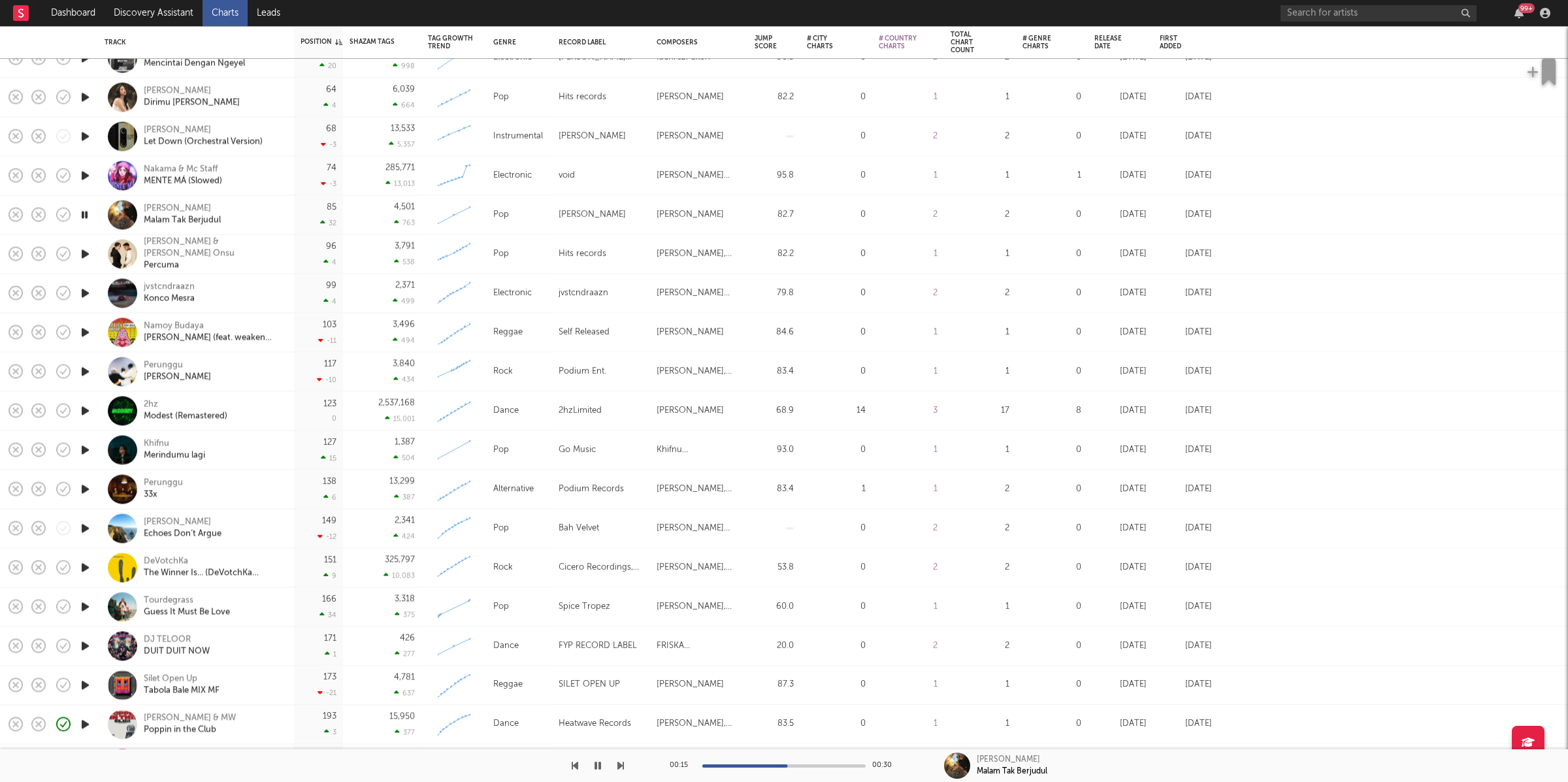
click at [80, 213] on icon "button" at bounding box center [84, 215] width 12 height 16
click at [229, 16] on link "Charts" at bounding box center [225, 13] width 45 height 26
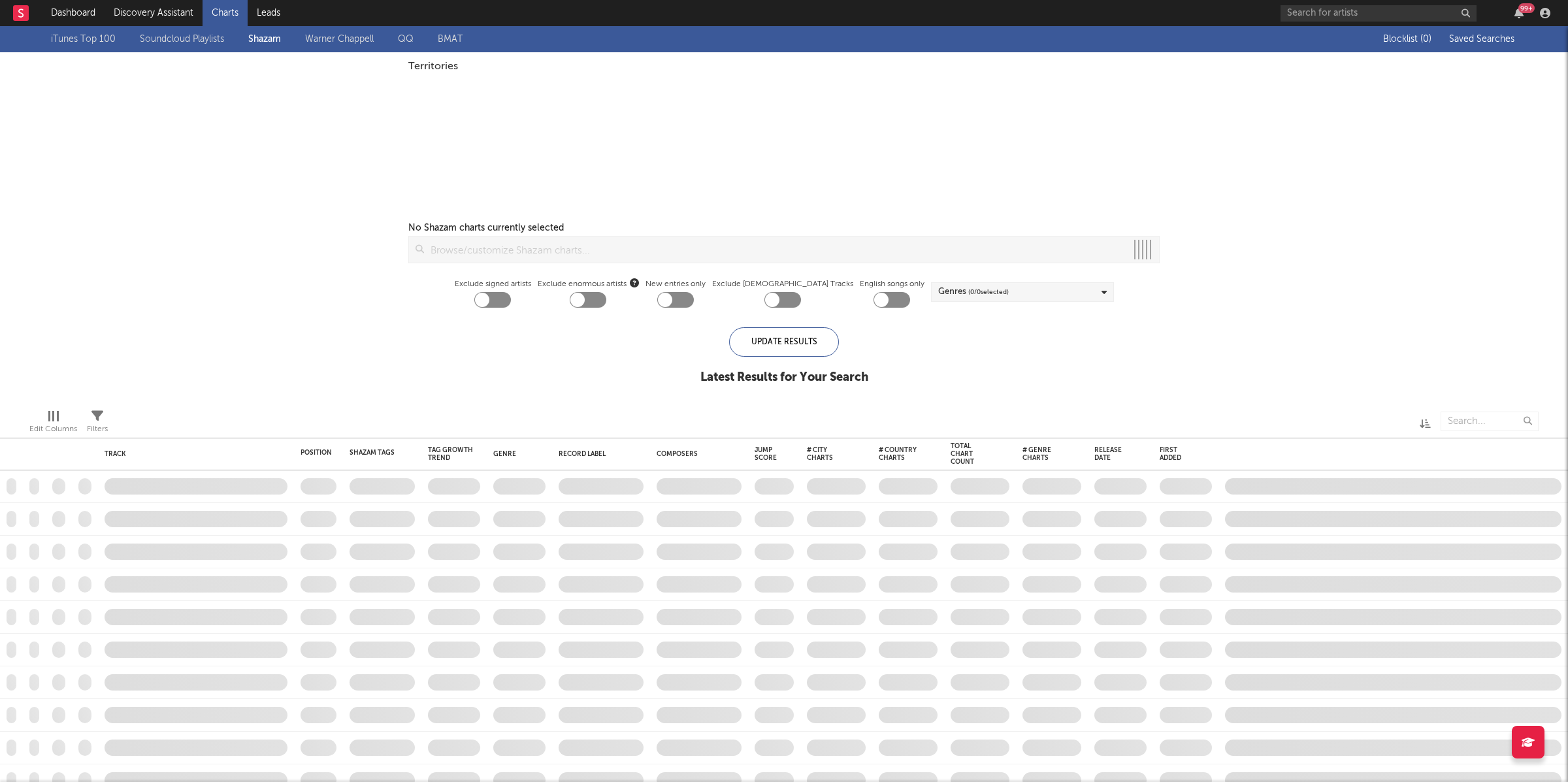
checkbox input "true"
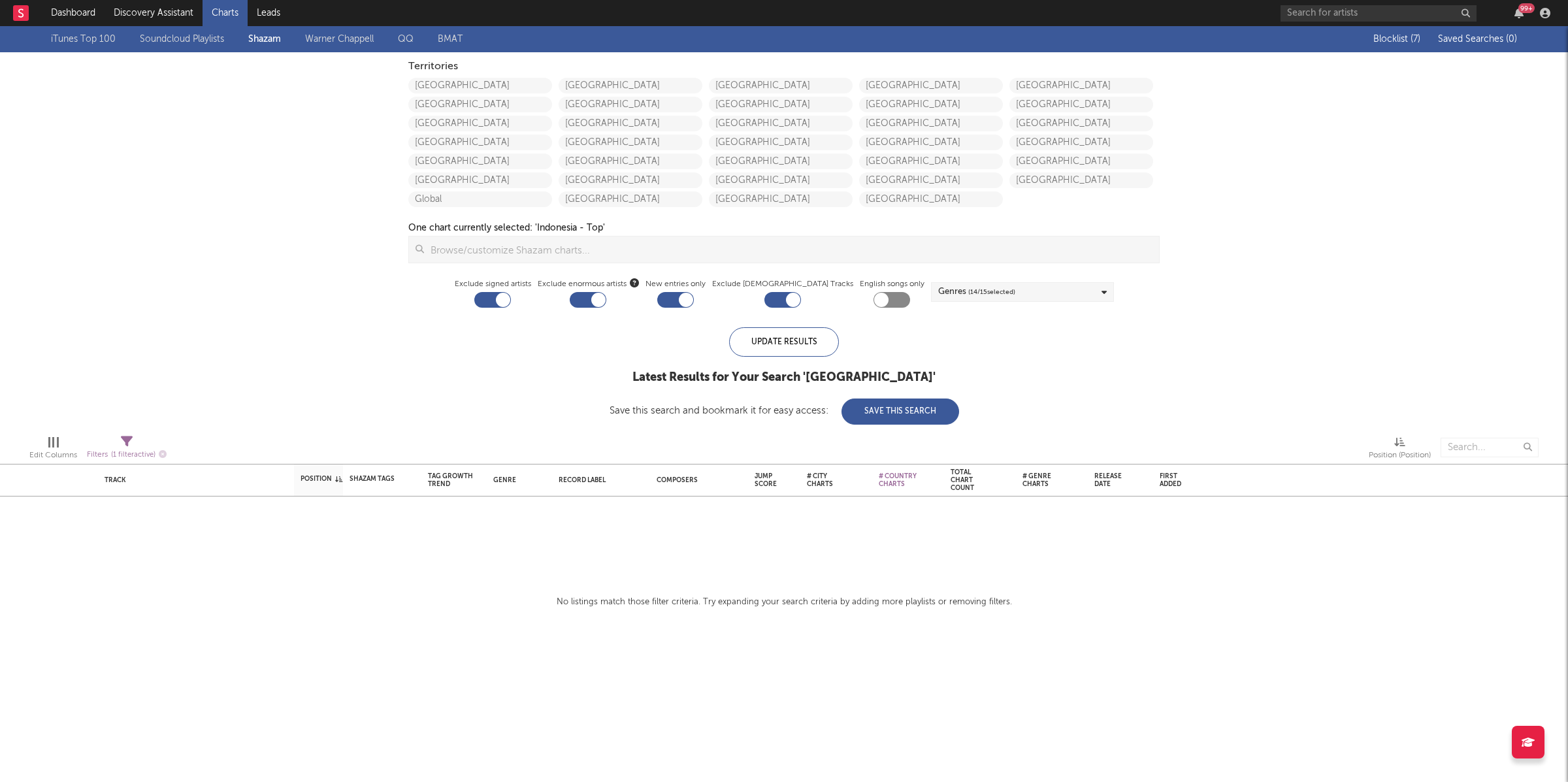
click at [352, 41] on link "Warner Chappell" at bounding box center [339, 39] width 69 height 16
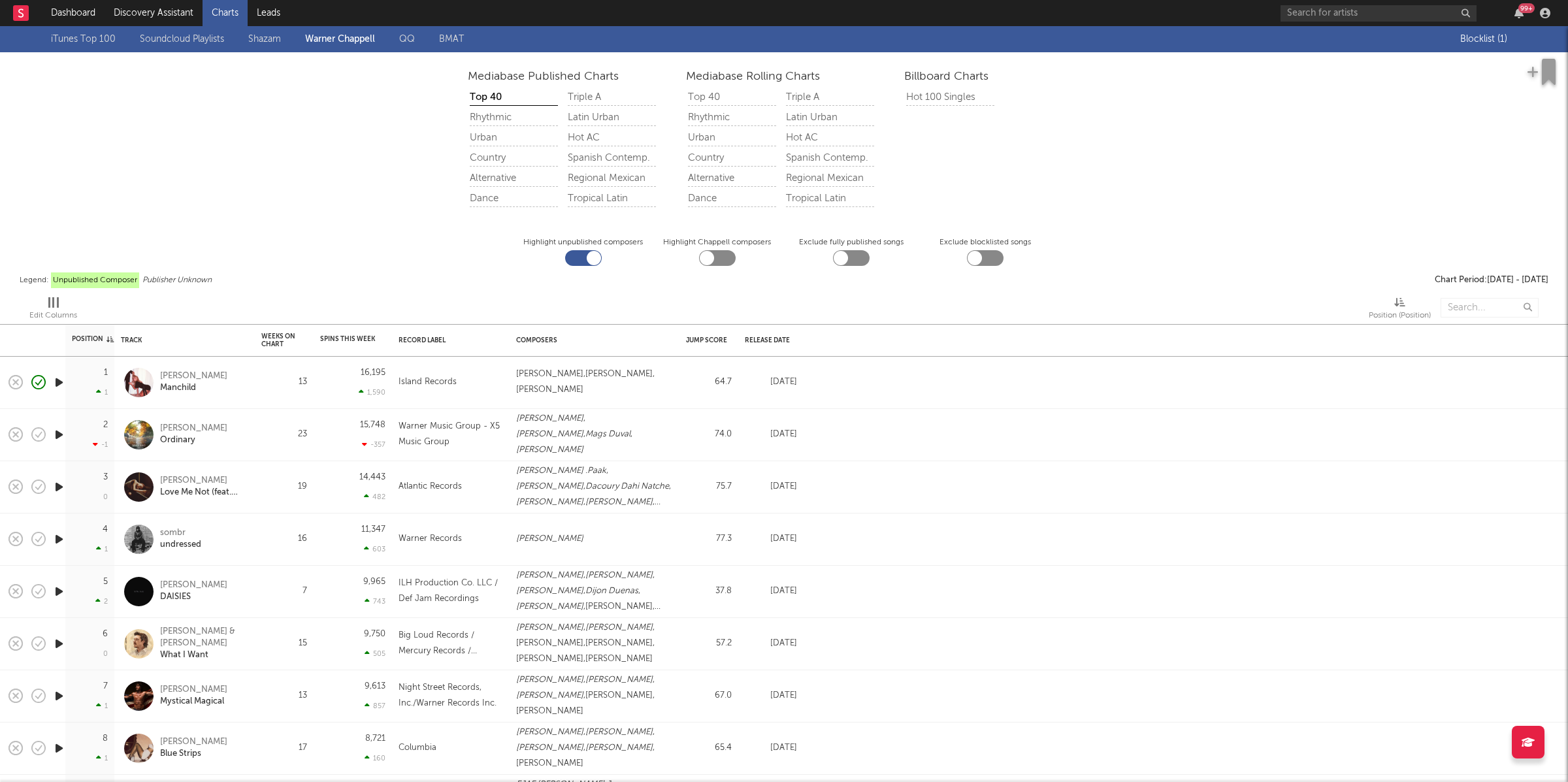
click at [592, 120] on div "Latin Urban" at bounding box center [612, 118] width 88 height 16
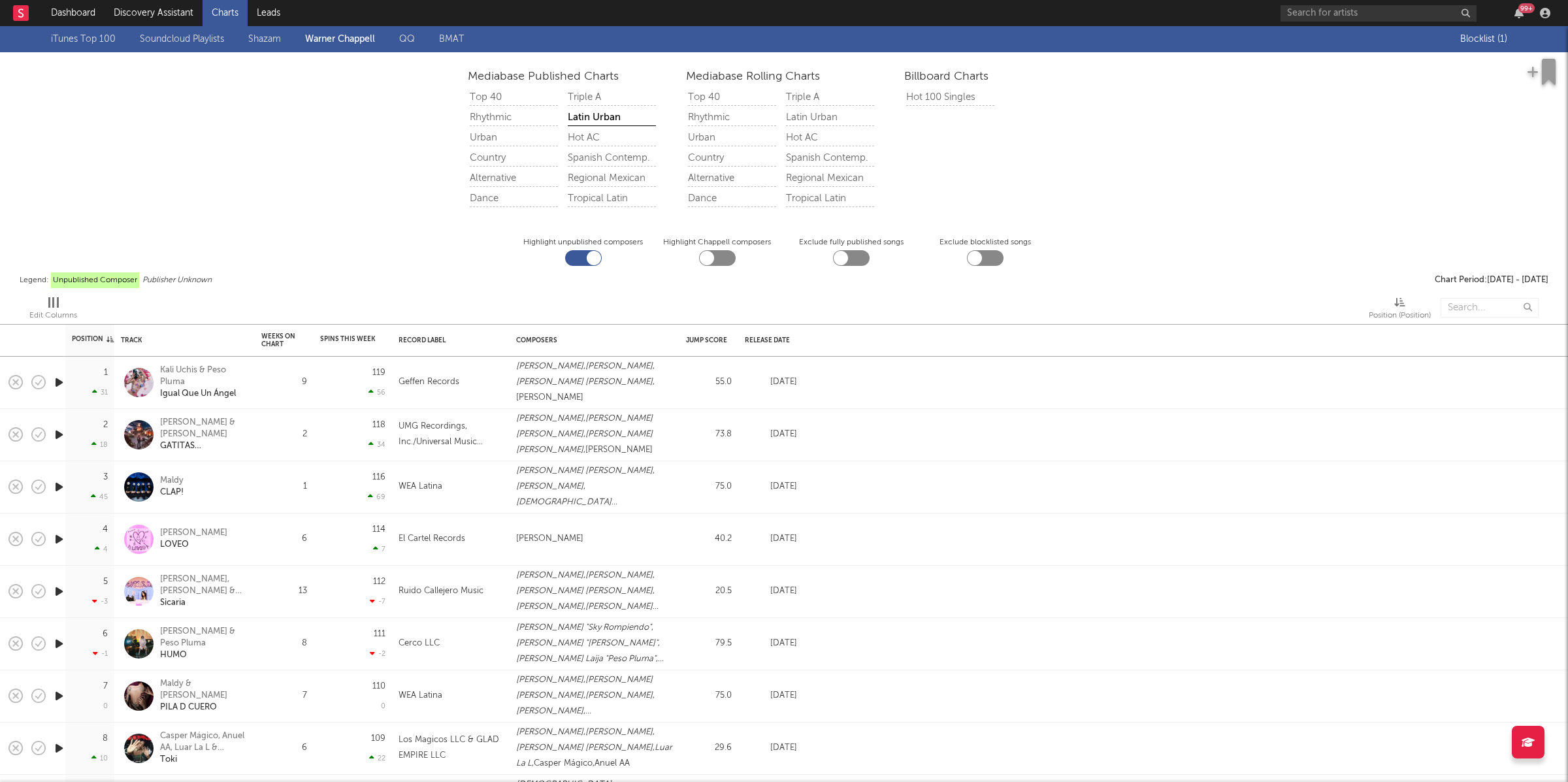
click at [481, 115] on div "Rhythmic" at bounding box center [514, 118] width 88 height 16
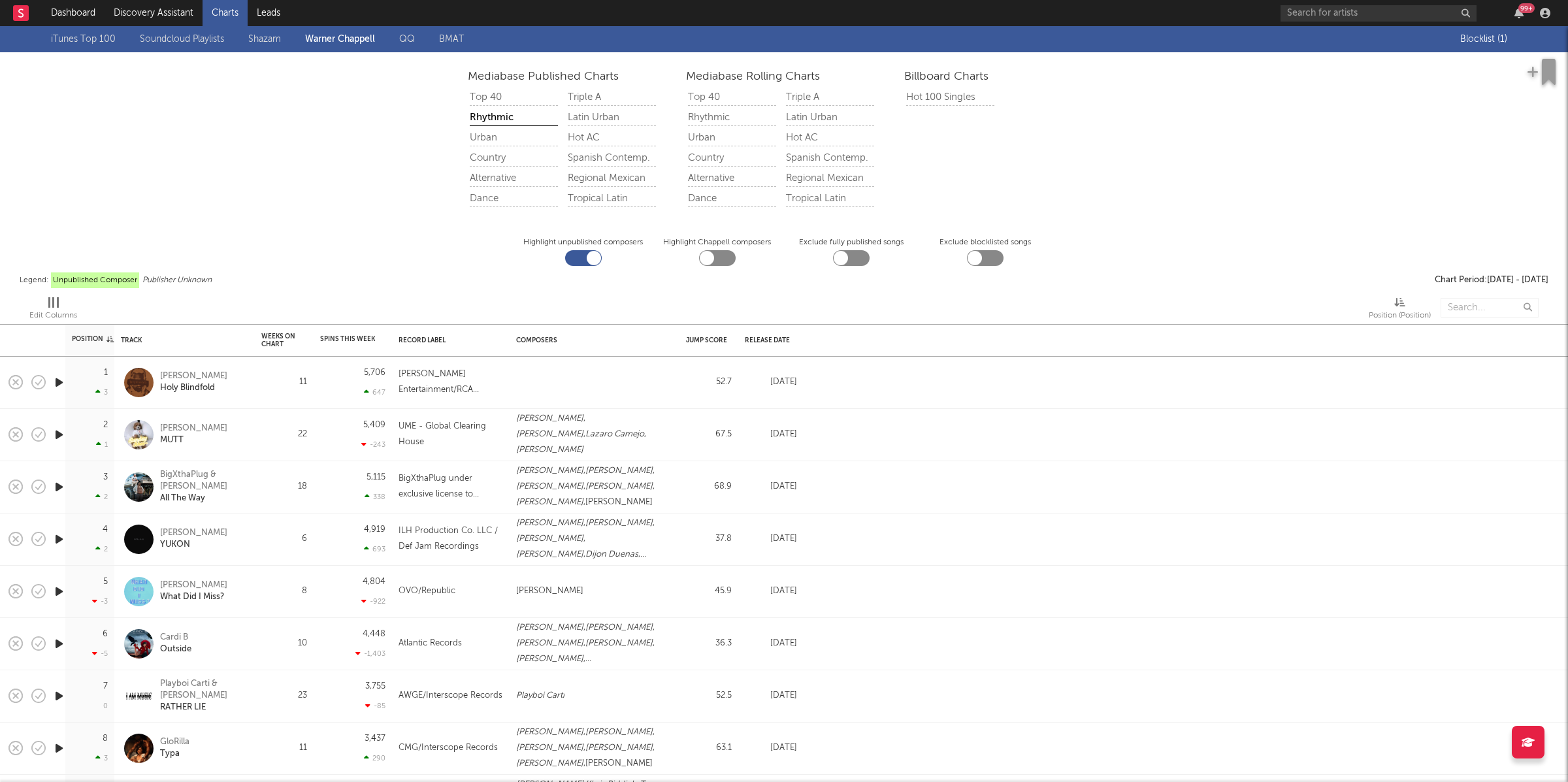
click at [58, 437] on icon "button" at bounding box center [59, 435] width 14 height 16
click at [60, 436] on icon "button" at bounding box center [58, 435] width 12 height 16
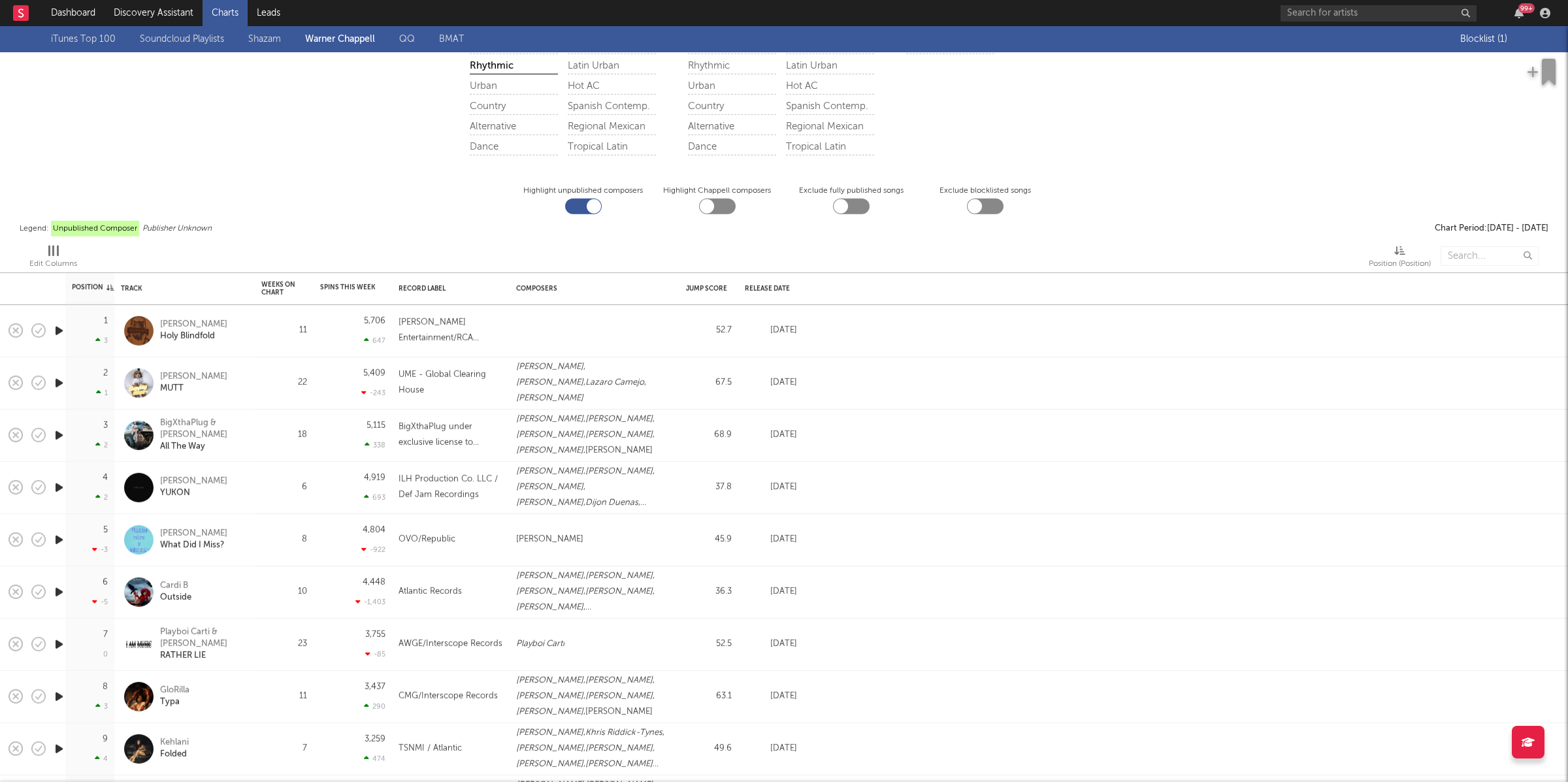
click at [847, 206] on div at bounding box center [841, 206] width 14 height 14
checkbox input "true"
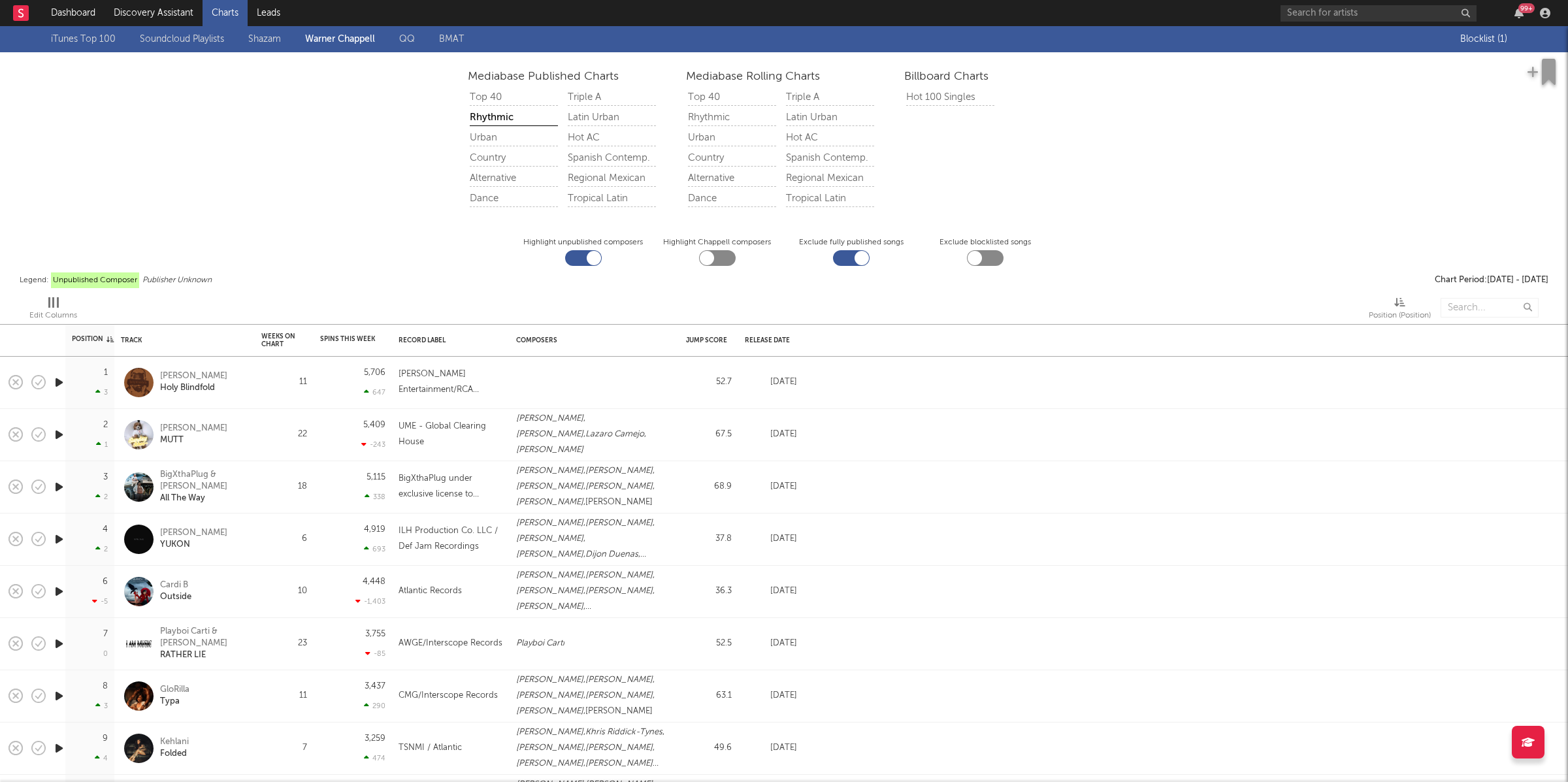
click at [501, 139] on div "Urban" at bounding box center [514, 138] width 88 height 16
